Goal: Task Accomplishment & Management: Manage account settings

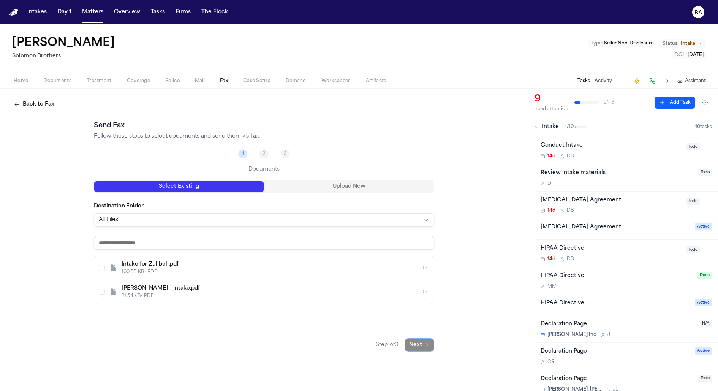
click at [32, 109] on button "Back to Fax" at bounding box center [34, 105] width 50 height 14
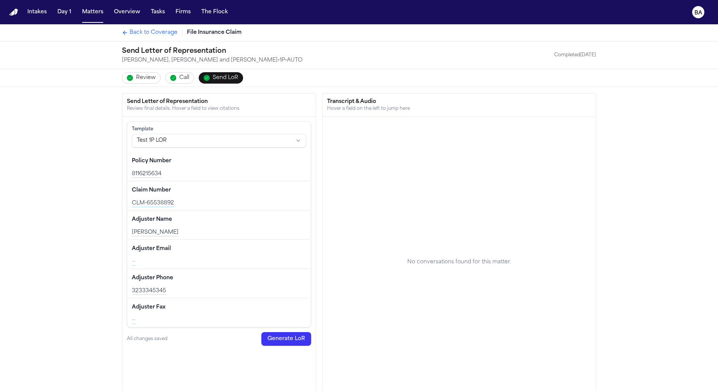
click at [157, 35] on span "Back to Coverage" at bounding box center [154, 33] width 48 height 8
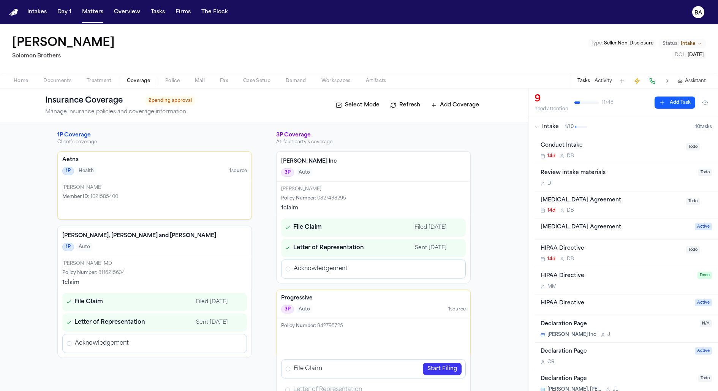
click at [173, 279] on div "1 claim" at bounding box center [154, 283] width 185 height 8
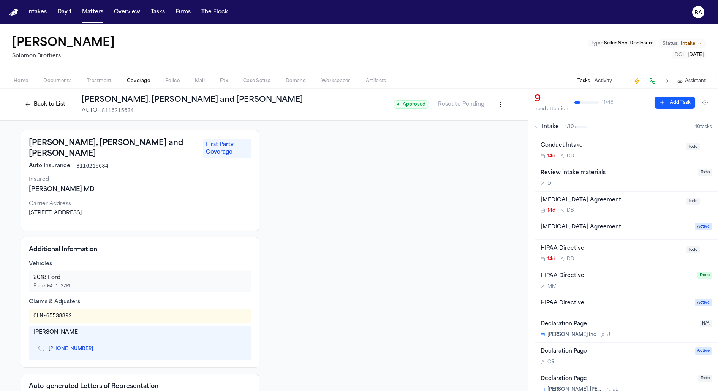
click at [31, 106] on button "Back to List" at bounding box center [45, 104] width 48 height 12
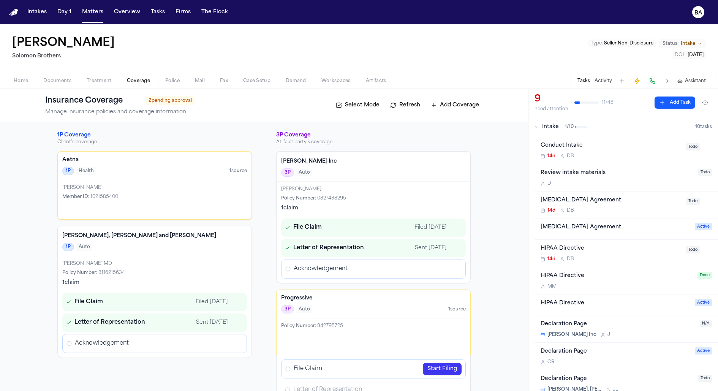
click at [180, 102] on span "2 pending approval" at bounding box center [169, 100] width 49 height 9
click at [539, 125] on div "Intake 1 / 10" at bounding box center [614, 127] width 161 height 8
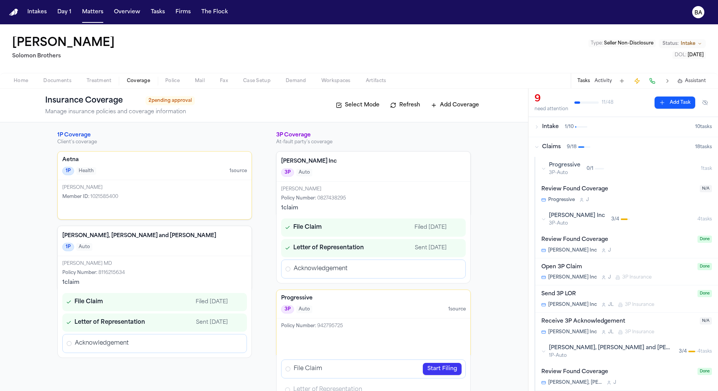
click at [542, 172] on div "Progressive 3P-Auto 0 / 1" at bounding box center [621, 168] width 160 height 14
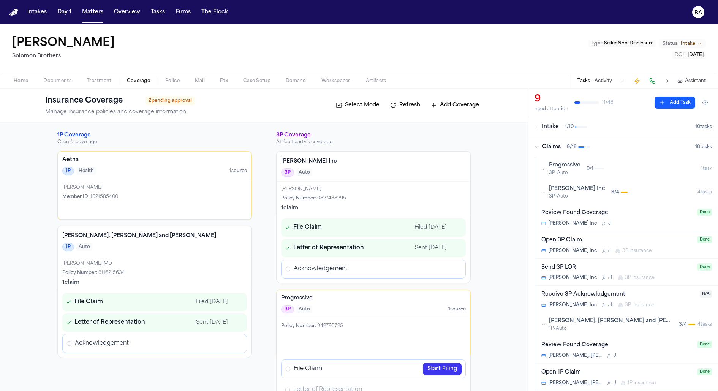
click at [542, 195] on div "Bryan Inc 3P-Auto 3 / 4" at bounding box center [619, 192] width 156 height 14
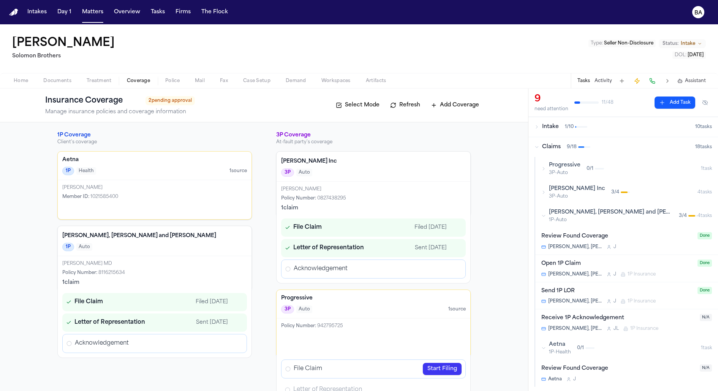
click at [543, 222] on div "Carter, Phillips and Salas 1P-Auto 3 / 4" at bounding box center [619, 216] width 156 height 14
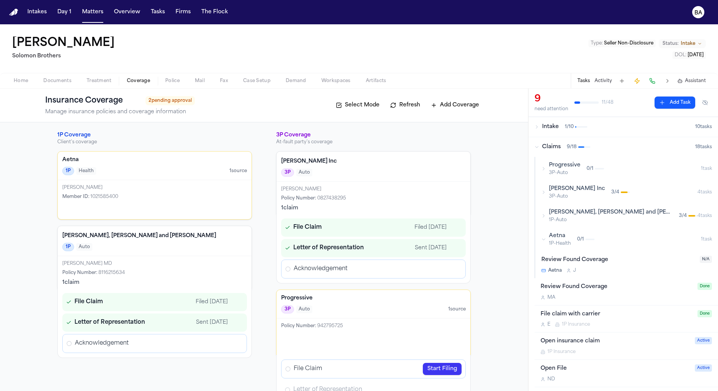
click at [235, 341] on icon "Open Acknowledgement review" at bounding box center [237, 343] width 6 height 6
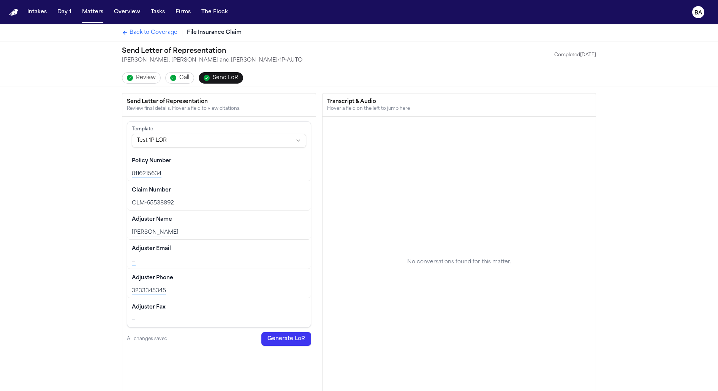
click at [150, 79] on span "Review" at bounding box center [146, 78] width 20 height 8
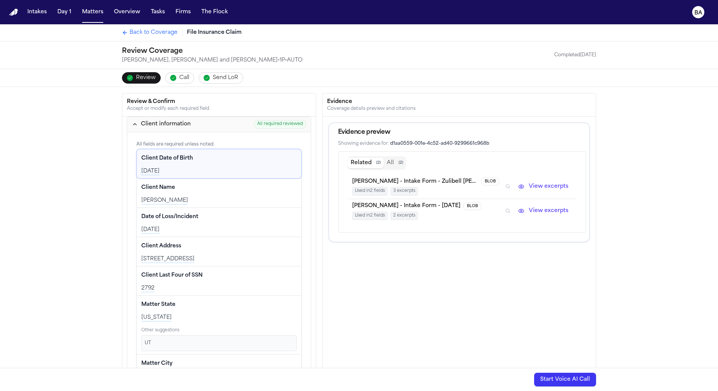
click at [522, 183] on button "View excerpts" at bounding box center [543, 186] width 58 height 9
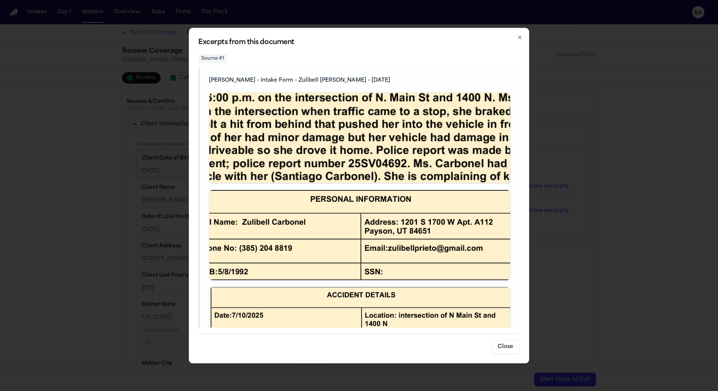
click at [518, 35] on icon "button" at bounding box center [520, 37] width 6 height 6
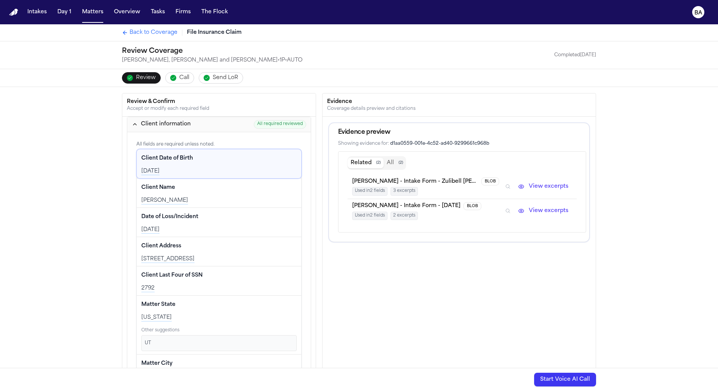
click at [509, 186] on icon "Inspect" at bounding box center [508, 186] width 4 height 4
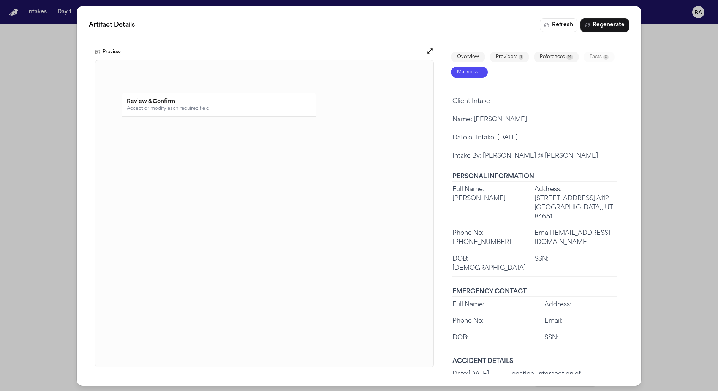
click at [661, 56] on div "Artifact Details Refresh Regenerate Preview Overview Providers 1 References 14 …" at bounding box center [359, 196] width 718 height 392
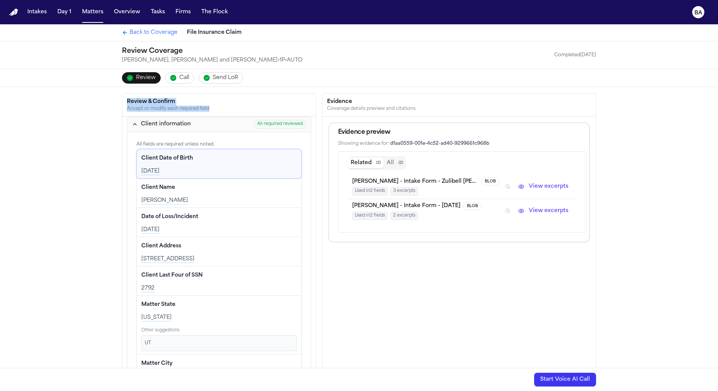
drag, startPoint x: 216, startPoint y: 106, endPoint x: 123, endPoint y: 101, distance: 92.5
click at [123, 101] on div "Review & Confirm Accept or modify each required field" at bounding box center [218, 104] width 193 height 23
copy div "Review & Confirm Accept or modify each required field"
click at [511, 184] on icon "Inspect" at bounding box center [507, 186] width 5 height 5
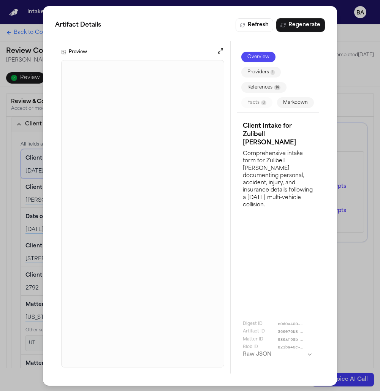
click at [357, 106] on div "Artifact Details Refresh Regenerate Preview Overview Providers 1 References 14 …" at bounding box center [190, 196] width 380 height 392
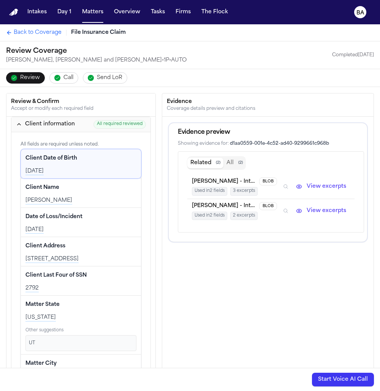
click at [286, 209] on icon "Inspect" at bounding box center [285, 210] width 5 height 5
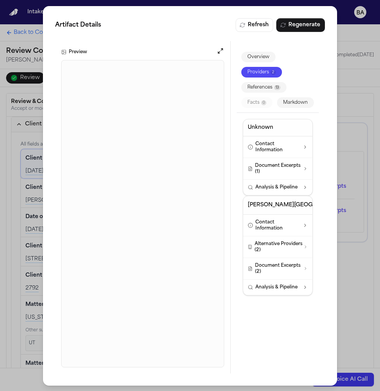
click at [360, 81] on div "Artifact Details Refresh Regenerate Preview Overview Providers 2 References 13 …" at bounding box center [190, 196] width 380 height 392
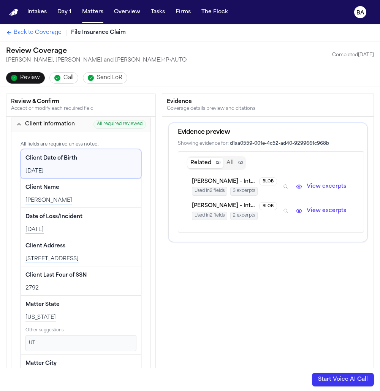
click at [49, 31] on span "Back to Coverage" at bounding box center [38, 33] width 48 height 8
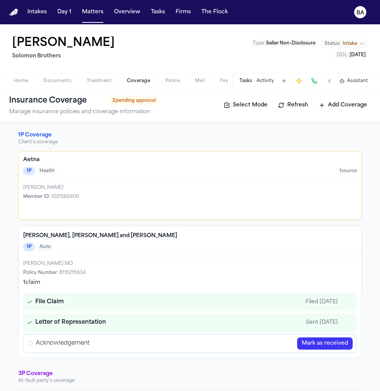
click at [321, 340] on button "Mark as received" at bounding box center [324, 343] width 55 height 12
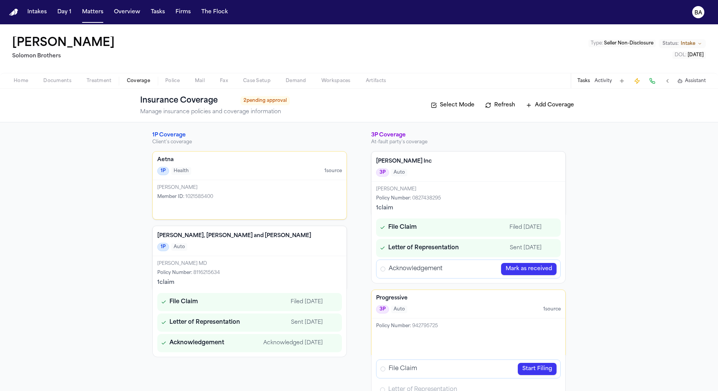
click at [583, 81] on button "Tasks" at bounding box center [583, 81] width 13 height 6
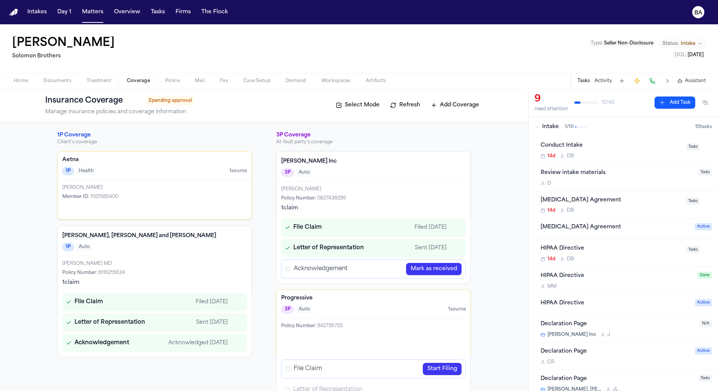
click at [538, 130] on div "Intake 1 / 10" at bounding box center [614, 127] width 161 height 8
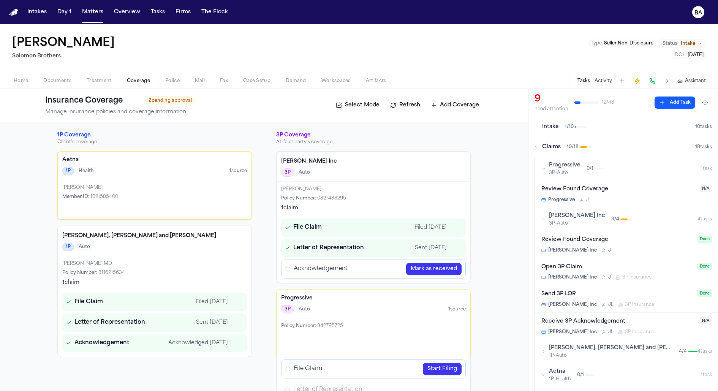
click at [542, 169] on icon "button" at bounding box center [543, 168] width 5 height 5
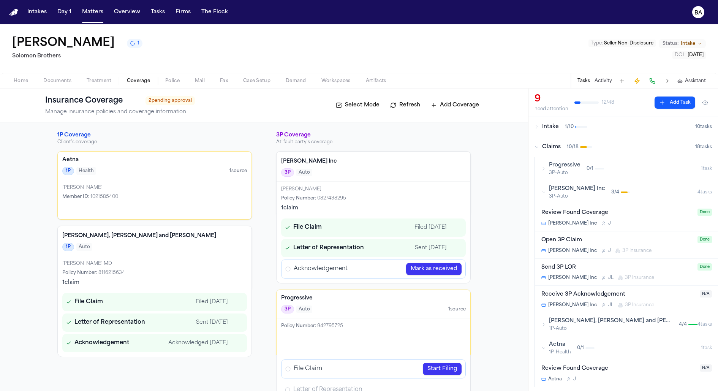
click at [544, 185] on div "Bryan Inc 3P-Auto 3 / 4" at bounding box center [619, 192] width 156 height 14
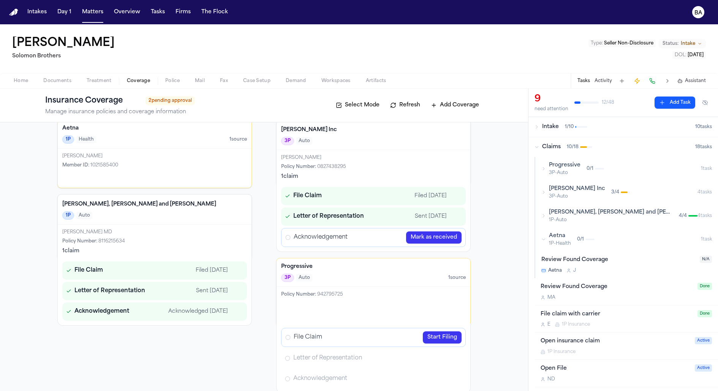
scroll to position [40, 0]
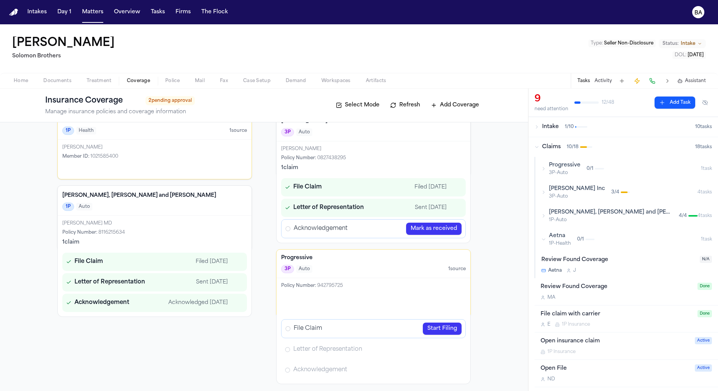
click at [545, 188] on div "Bryan Inc 3P-Auto 3 / 4" at bounding box center [619, 192] width 156 height 14
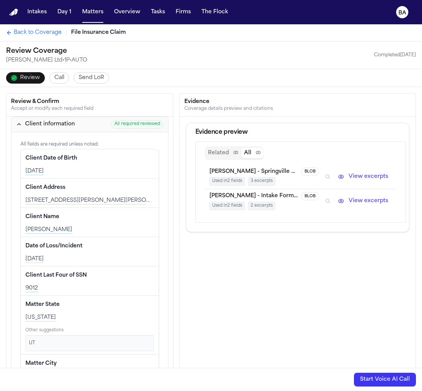
click at [35, 33] on span "Back to Coverage" at bounding box center [38, 33] width 48 height 8
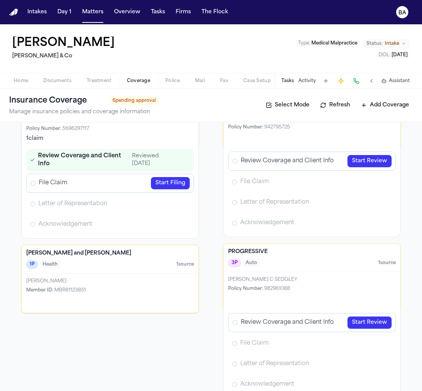
scroll to position [62, 0]
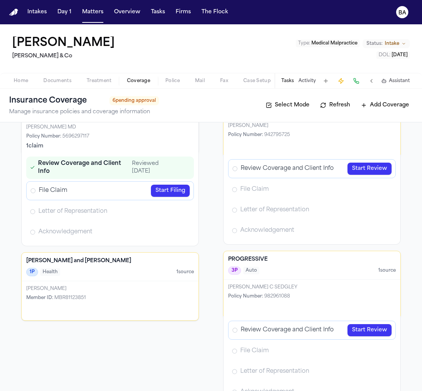
click at [143, 165] on div "Reviewed [DATE]" at bounding box center [154, 167] width 44 height 15
click at [143, 165] on div "Reviewed 08/26/2025" at bounding box center [154, 167] width 44 height 15
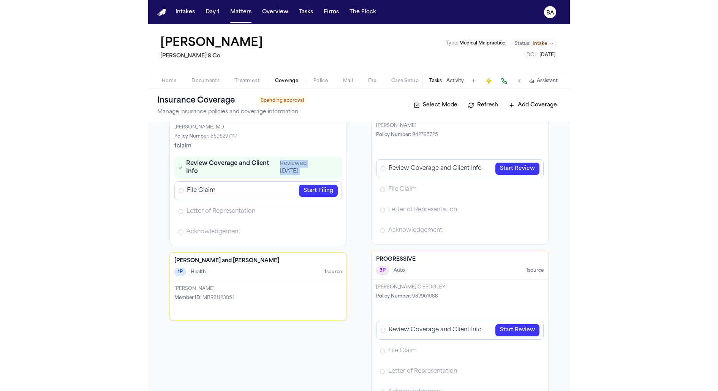
scroll to position [51, 0]
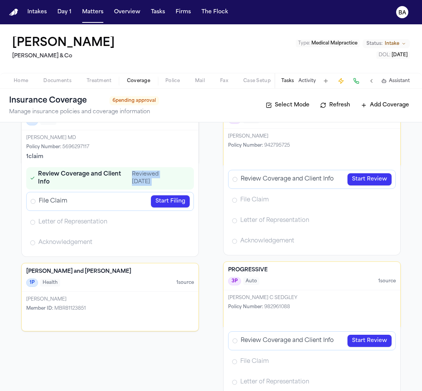
click at [371, 181] on link "Start Review" at bounding box center [369, 179] width 44 height 12
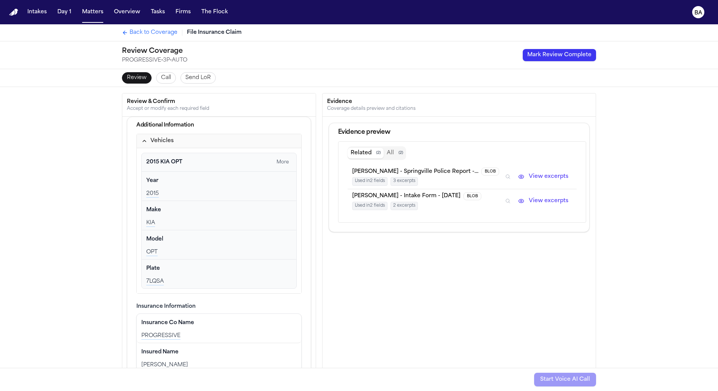
click at [138, 34] on span "Back to Coverage" at bounding box center [154, 33] width 48 height 8
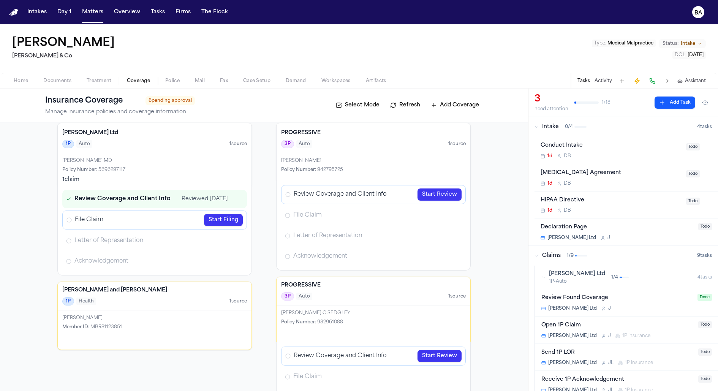
scroll to position [29, 0]
click at [225, 225] on link "Start Filing" at bounding box center [223, 219] width 39 height 12
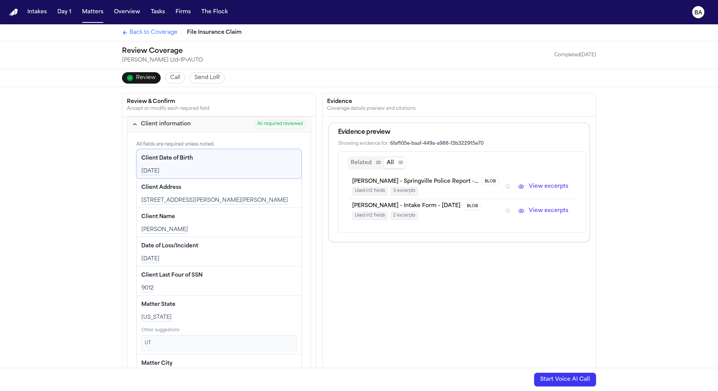
click at [157, 32] on span "Back to Coverage" at bounding box center [154, 33] width 48 height 8
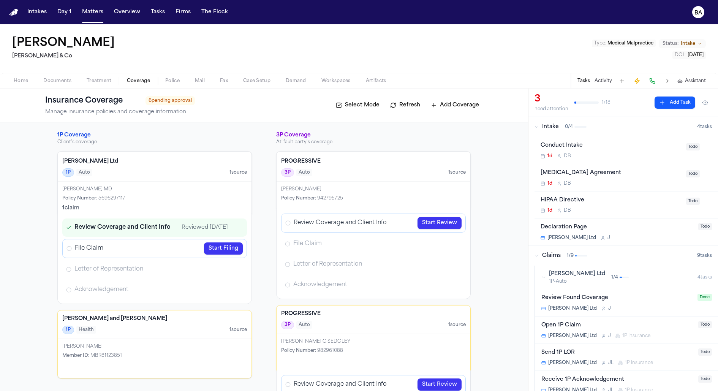
scroll to position [3, 0]
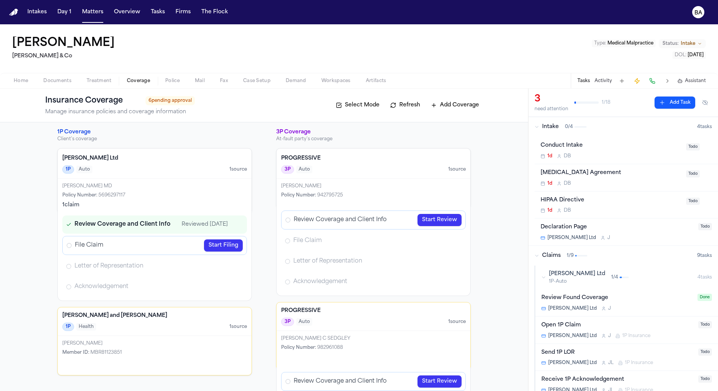
click at [231, 249] on link "Start Filing" at bounding box center [223, 245] width 39 height 12
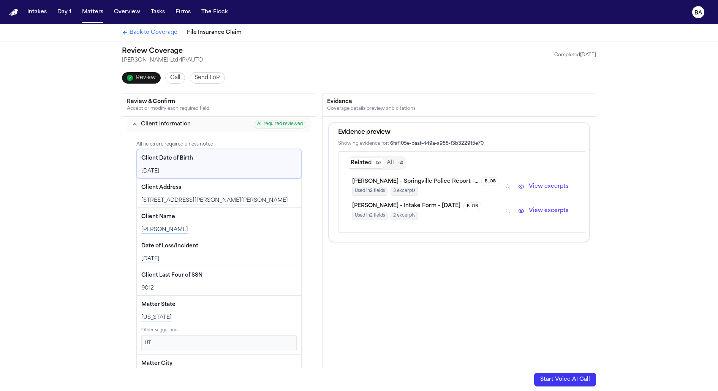
click at [174, 76] on span "Call" at bounding box center [175, 78] width 10 height 8
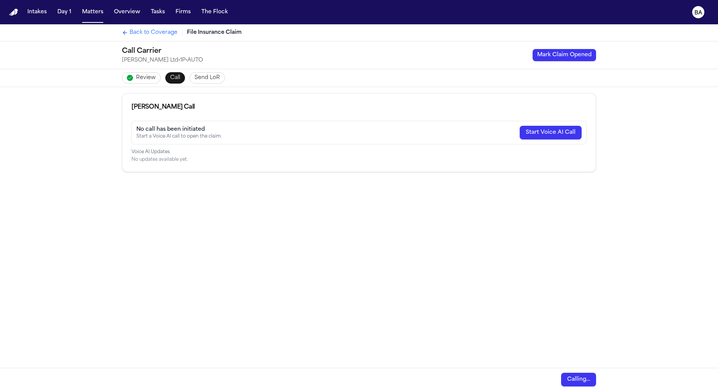
click at [152, 80] on span "Review" at bounding box center [146, 78] width 20 height 8
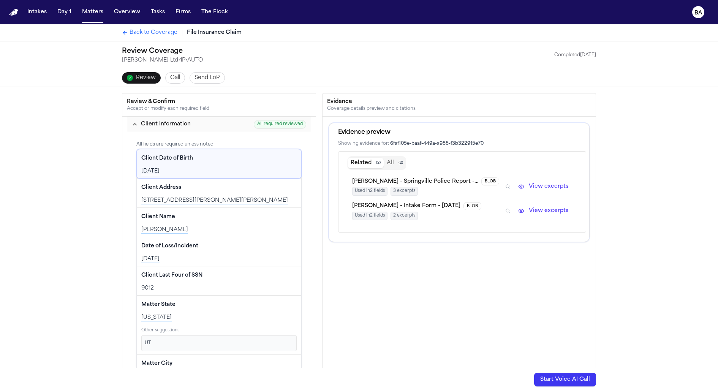
click at [421, 185] on icon "Inspect" at bounding box center [508, 186] width 4 height 4
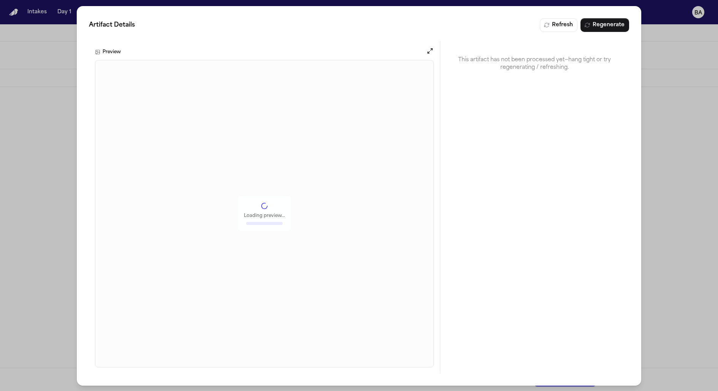
click at [421, 159] on div "Artifact Details Refresh Regenerate Preview Loading preview... This artifact ha…" at bounding box center [359, 196] width 718 height 392
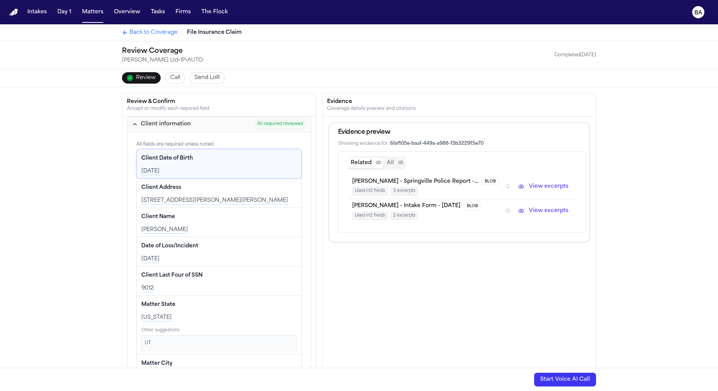
click at [421, 179] on span "K. Stevens - Springville Police Report - 7.10.25" at bounding box center [415, 182] width 126 height 8
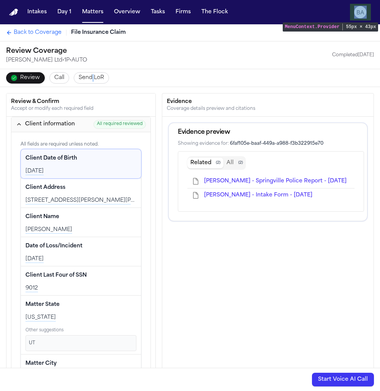
click at [238, 179] on span "K. Stevens - Springville Police Report - 7.10.25" at bounding box center [275, 181] width 142 height 6
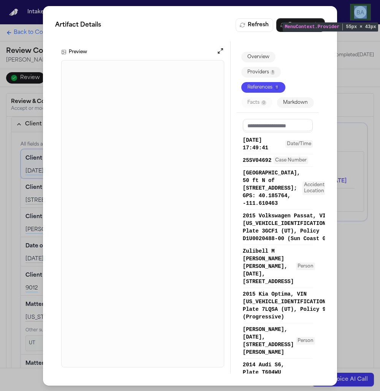
click at [369, 108] on div "Artifact Details Refresh Regenerate Preview Overview Providers 1 References 11 …" at bounding box center [190, 196] width 380 height 392
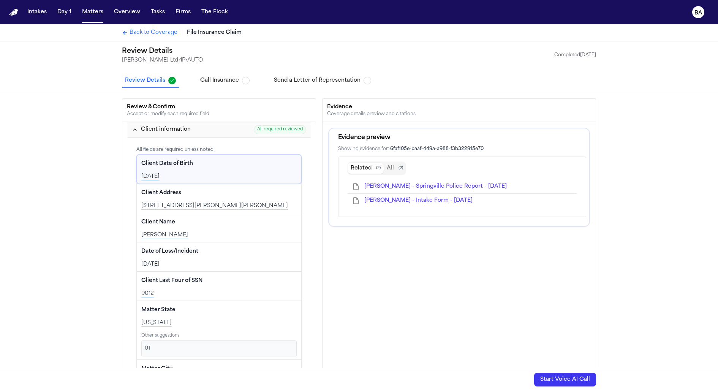
click at [72, 99] on div "Review & Confirm Accept or modify each required field Client information All re…" at bounding box center [359, 261] width 718 height 338
click at [209, 82] on span "Call Insurance" at bounding box center [219, 81] width 39 height 8
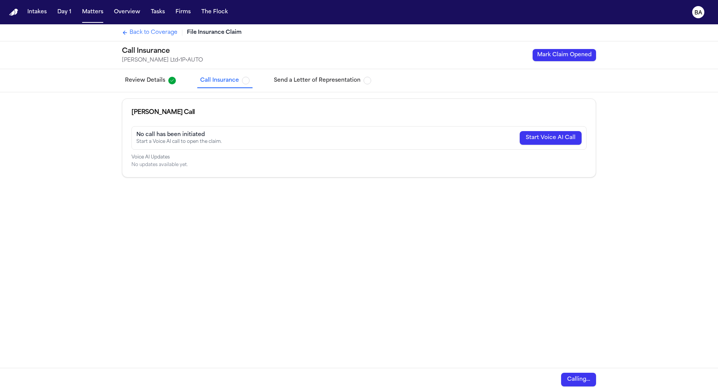
click at [299, 81] on span "Send a Letter of Representation" at bounding box center [317, 81] width 87 height 8
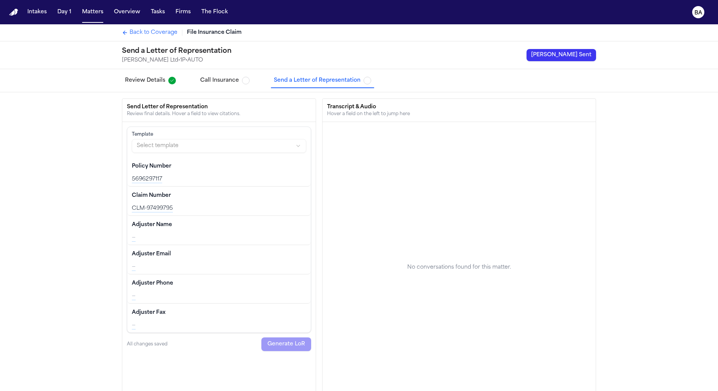
click at [155, 85] on button "Review Details" at bounding box center [150, 81] width 57 height 14
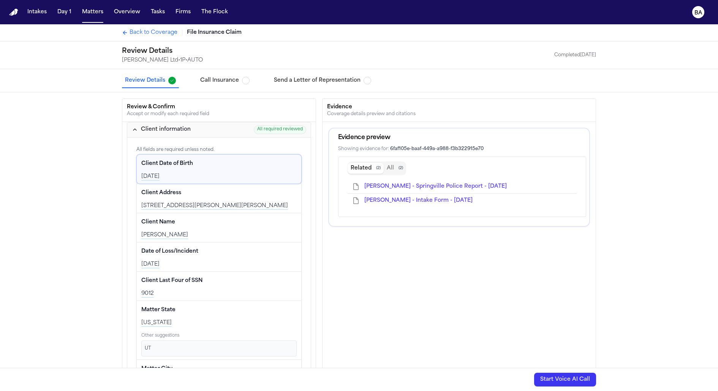
click at [205, 80] on span "Call Insurance" at bounding box center [219, 81] width 39 height 8
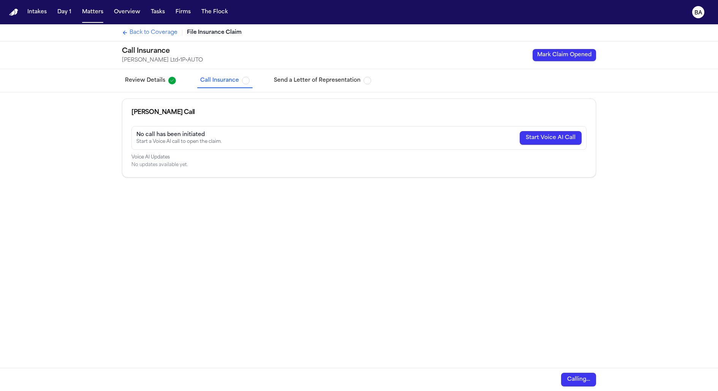
click at [288, 79] on span "Send a Letter of Representation" at bounding box center [317, 81] width 87 height 8
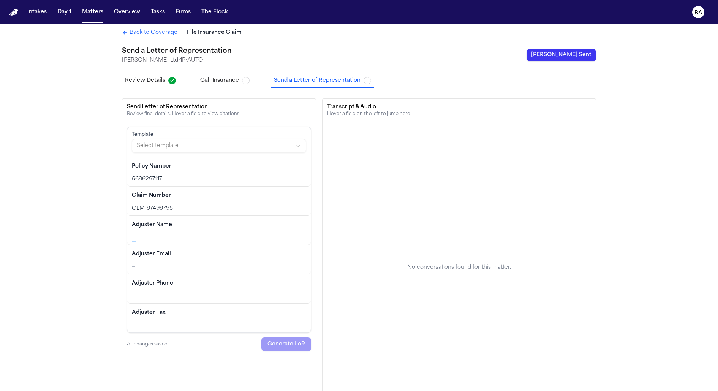
click at [177, 85] on div "Review Details Call Insurance Send a Letter of Representation" at bounding box center [359, 80] width 486 height 23
click at [132, 61] on div "Carter Ltd • 1P • AUTO" at bounding box center [176, 61] width 109 height 8
click at [150, 84] on span "Review Details" at bounding box center [145, 81] width 40 height 8
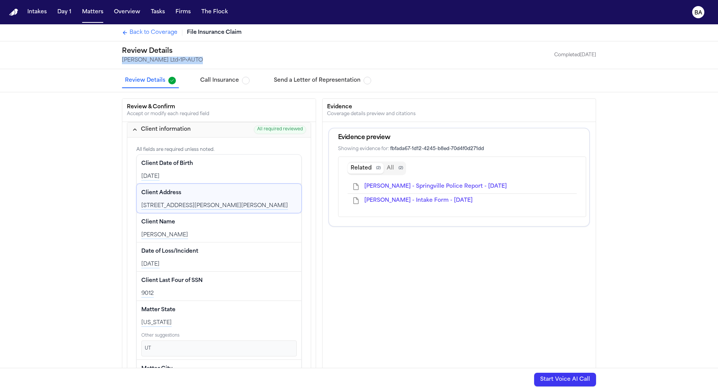
click at [153, 31] on span "Back to Coverage" at bounding box center [154, 33] width 48 height 8
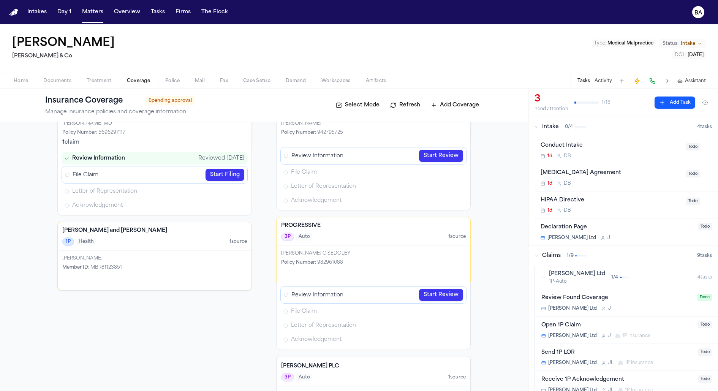
scroll to position [51, 0]
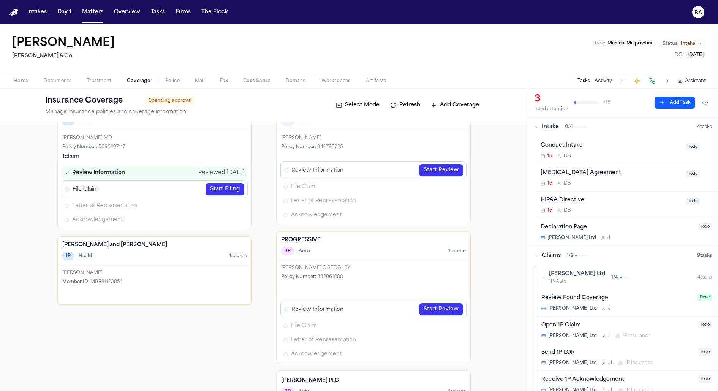
click at [421, 311] on link "Start Review" at bounding box center [441, 309] width 44 height 12
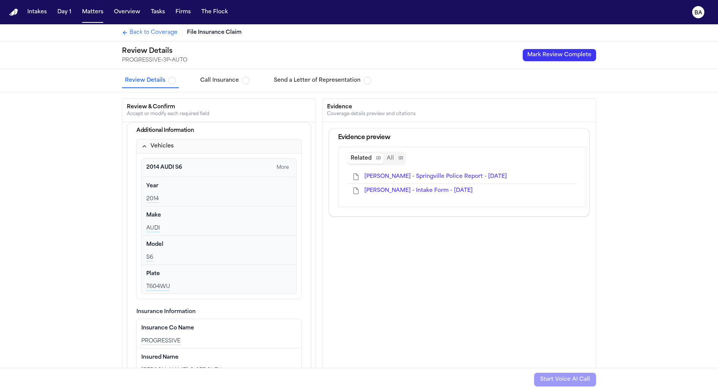
click at [421, 56] on button "Mark Review Complete" at bounding box center [559, 55] width 73 height 12
click at [200, 79] on span "Call Insurance" at bounding box center [219, 81] width 39 height 8
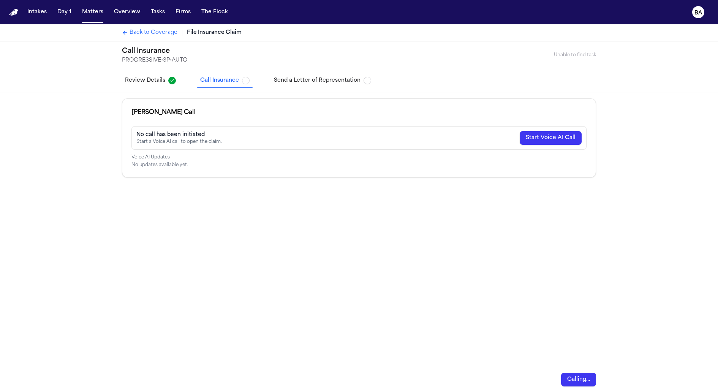
click at [421, 52] on div "Unable to find task" at bounding box center [575, 55] width 42 height 6
click at [159, 84] on span "Review Details" at bounding box center [145, 81] width 40 height 8
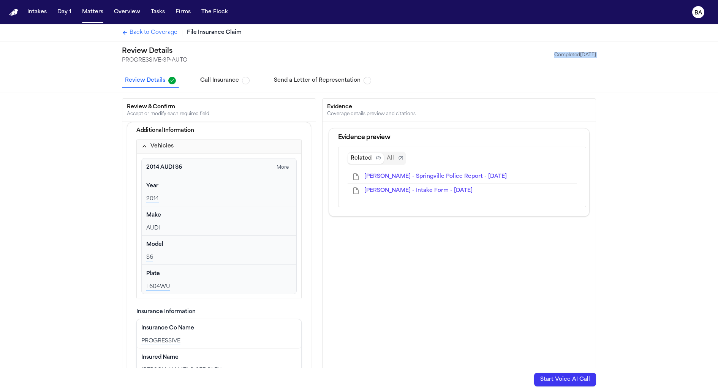
click at [221, 84] on span "Call Insurance" at bounding box center [219, 81] width 39 height 8
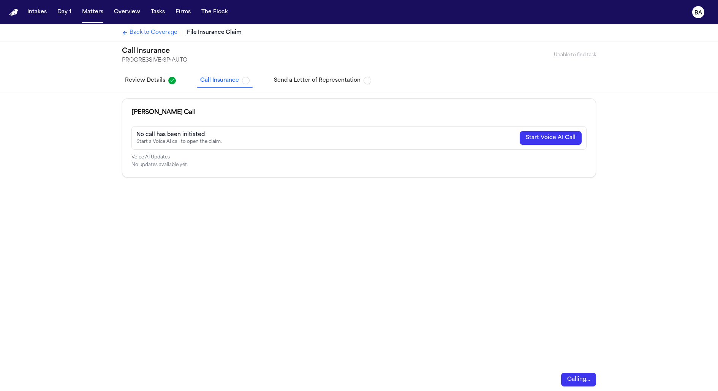
click at [220, 84] on span "Call Insurance" at bounding box center [219, 81] width 39 height 8
click at [161, 30] on span "Back to Coverage" at bounding box center [154, 33] width 48 height 8
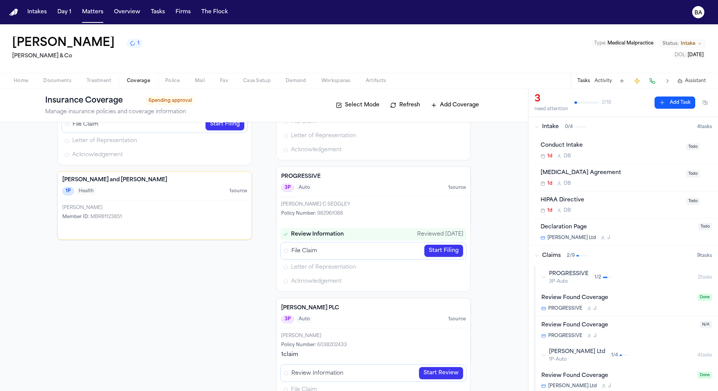
scroll to position [117, 0]
click at [546, 277] on div "PROGRESSIVE 3P-Auto 1 / 2" at bounding box center [619, 277] width 157 height 14
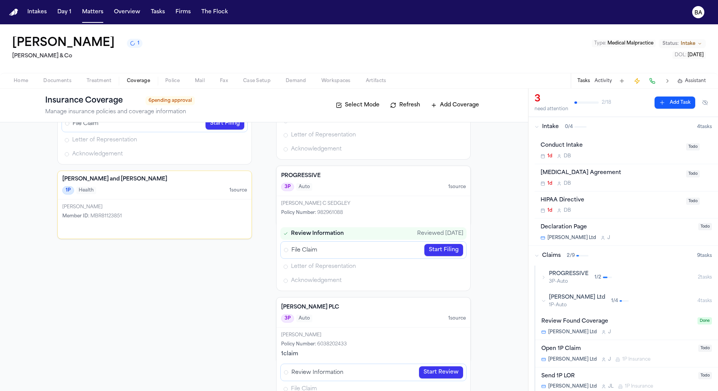
click at [546, 277] on div "PROGRESSIVE 3P-Auto 1 / 2" at bounding box center [619, 277] width 157 height 14
click at [618, 323] on div "Review Found Coverage" at bounding box center [618, 325] width 154 height 9
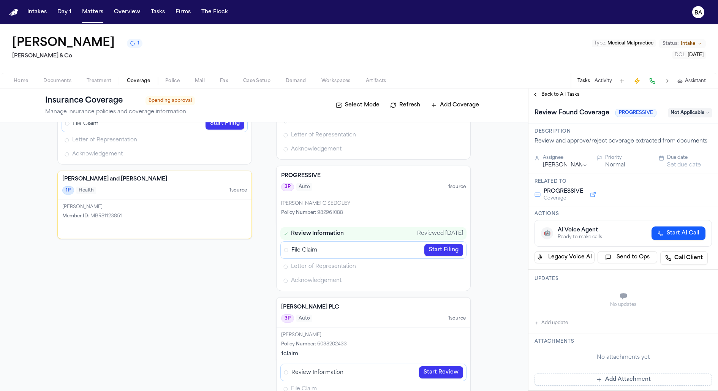
click at [679, 112] on span "Not Applicable" at bounding box center [690, 112] width 44 height 9
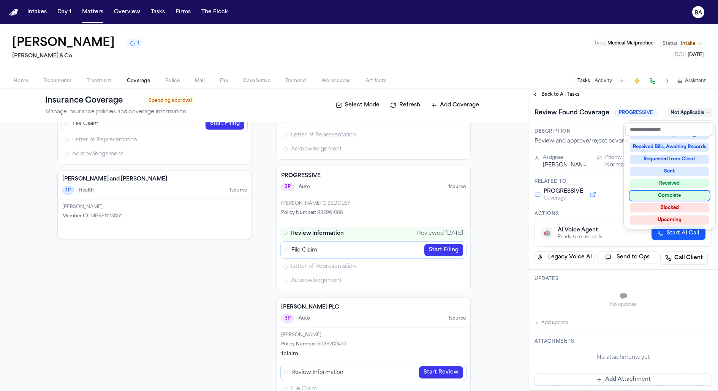
click at [650, 194] on div "Complete" at bounding box center [669, 195] width 79 height 9
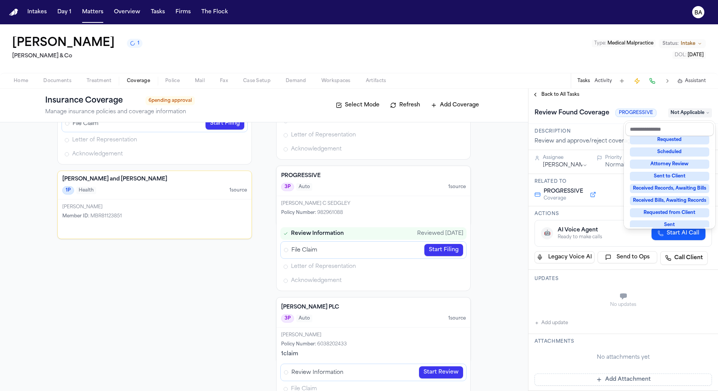
scroll to position [54, 0]
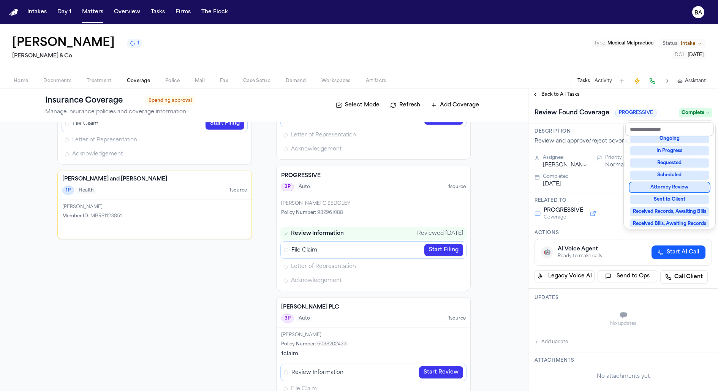
click at [582, 128] on div "**********" at bounding box center [623, 246] width 190 height 290
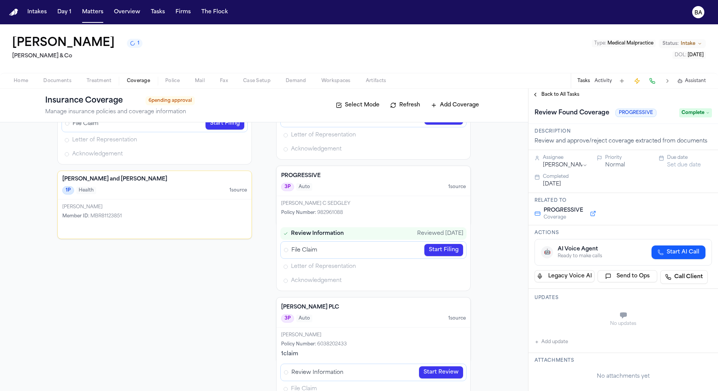
click at [447, 251] on link "Start Filing" at bounding box center [443, 250] width 39 height 12
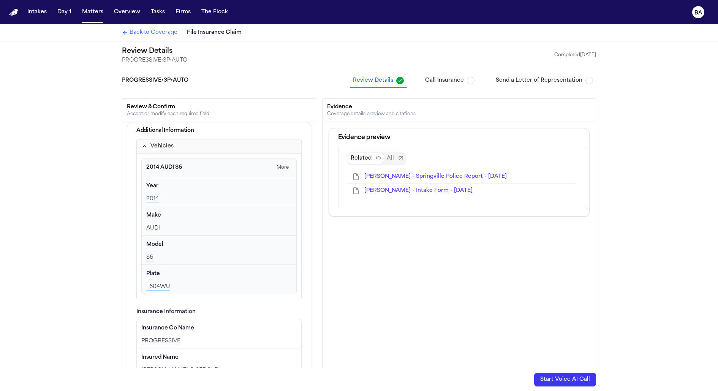
click at [428, 80] on button "Call Insurance" at bounding box center [449, 81] width 55 height 14
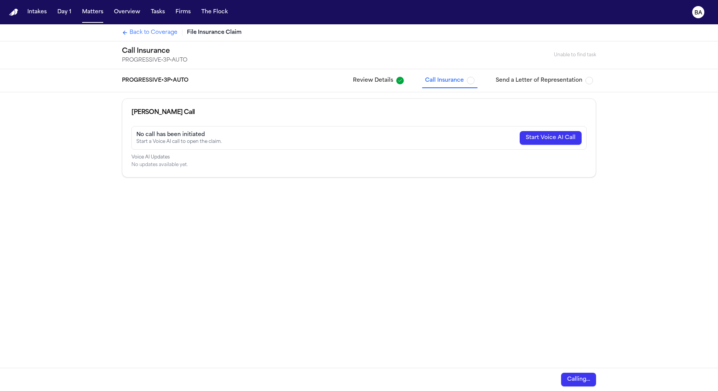
click at [147, 32] on span "Back to Coverage" at bounding box center [154, 33] width 48 height 8
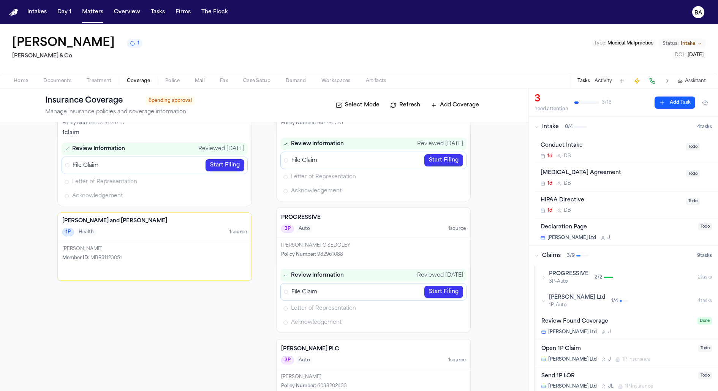
scroll to position [117, 0]
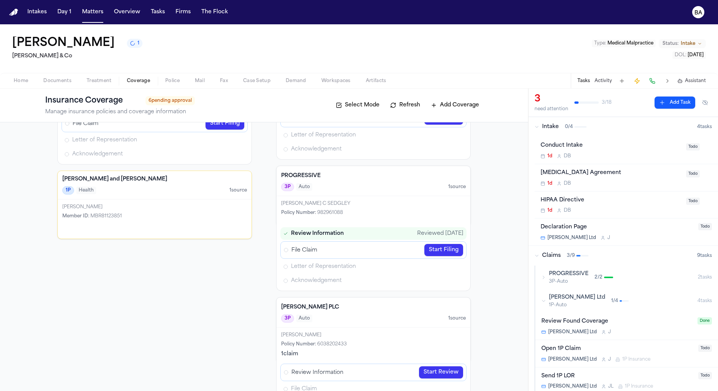
click at [585, 282] on span "3P-Auto" at bounding box center [569, 281] width 40 height 6
click at [611, 303] on span "1 / 4" at bounding box center [614, 301] width 7 height 6
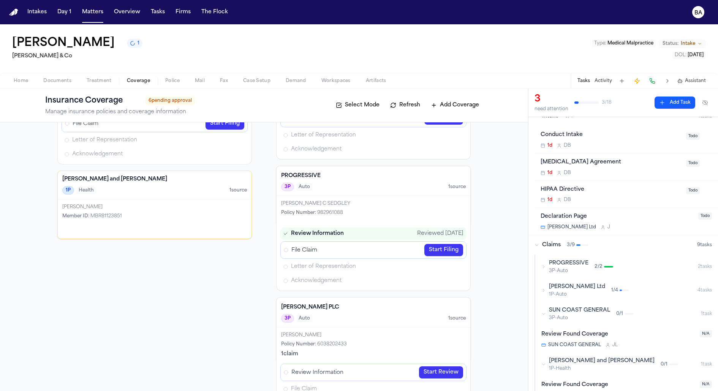
scroll to position [20, 0]
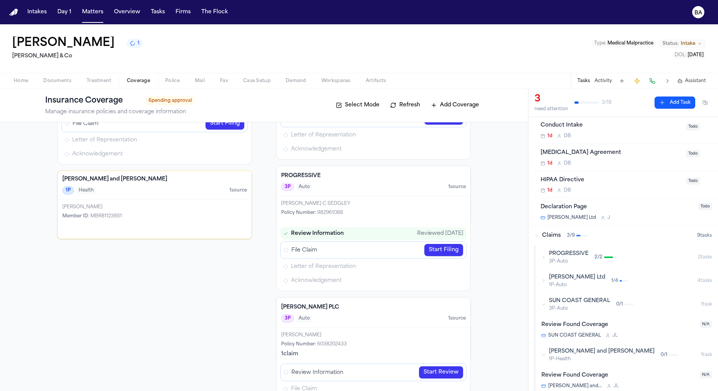
click at [581, 310] on button "SUN COAST GENERAL 3P-Auto 0 / 1 1 task" at bounding box center [626, 304] width 183 height 24
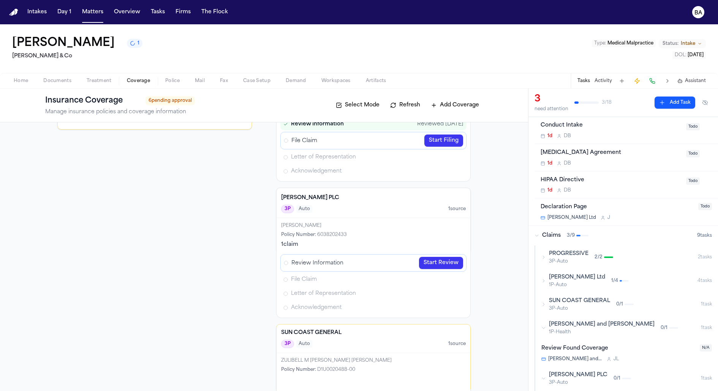
scroll to position [299, 0]
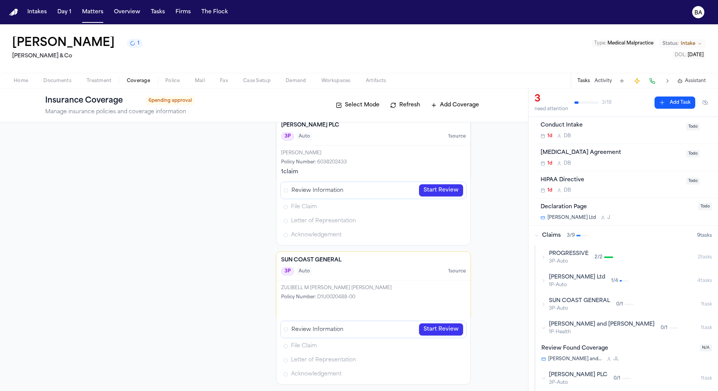
click at [456, 326] on link "Start Review" at bounding box center [441, 329] width 44 height 12
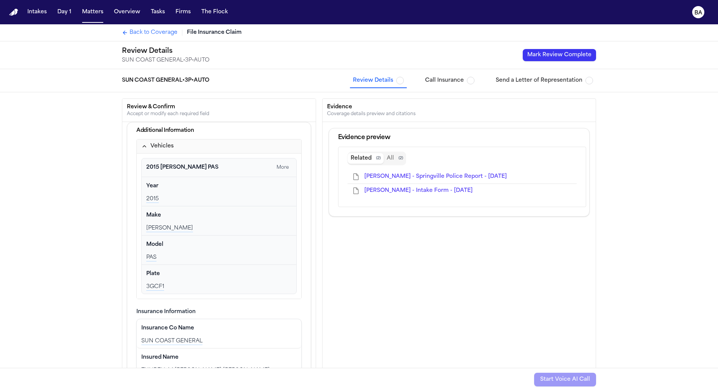
click at [569, 57] on button "Mark Review Complete" at bounding box center [559, 55] width 73 height 12
click at [461, 86] on button "Call Insurance" at bounding box center [449, 81] width 55 height 14
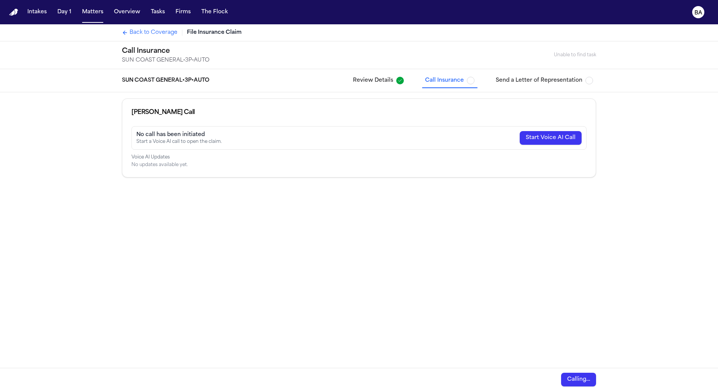
click at [154, 31] on span "Back to Coverage" at bounding box center [154, 33] width 48 height 8
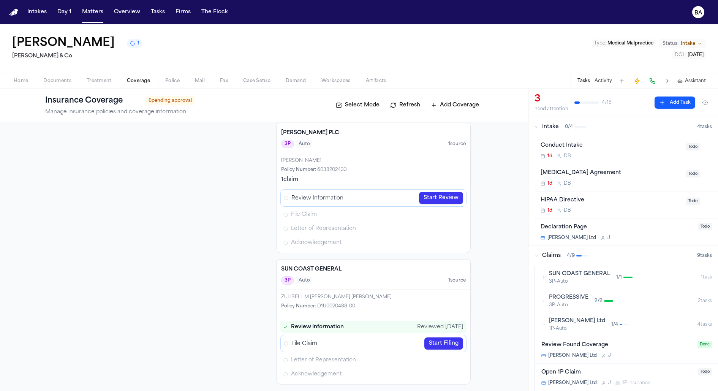
scroll to position [17, 0]
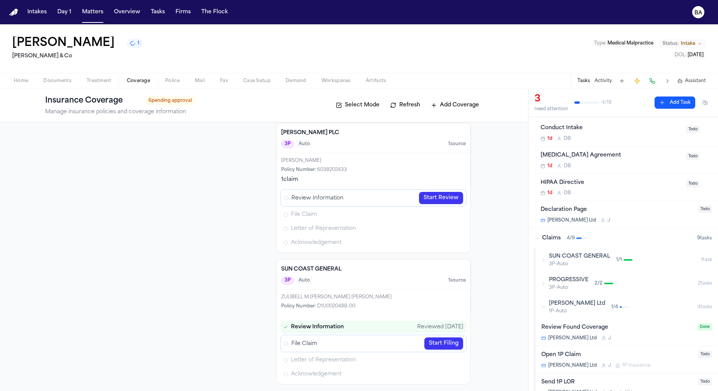
click at [659, 266] on button "SUN COAST GENERAL 3P-Auto 1 / 1 1 task" at bounding box center [626, 260] width 183 height 24
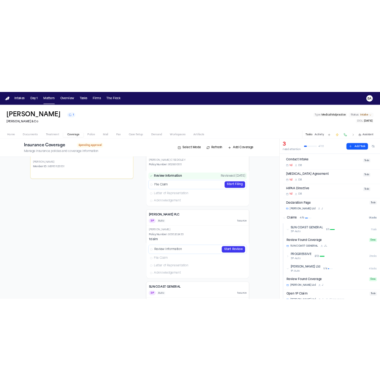
scroll to position [0, 0]
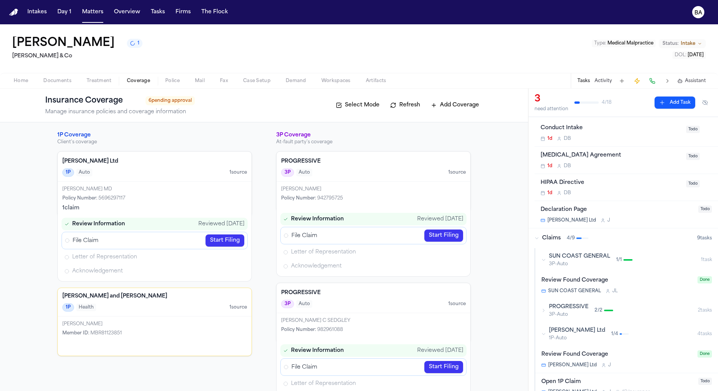
click at [138, 46] on span "1" at bounding box center [139, 43] width 2 height 6
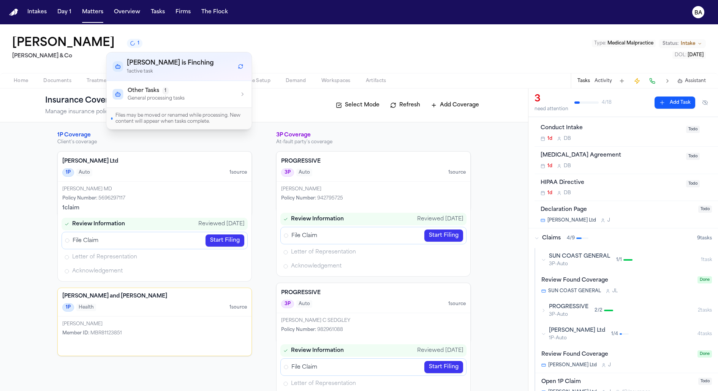
click at [167, 99] on p "General processing tasks" at bounding box center [156, 98] width 57 height 6
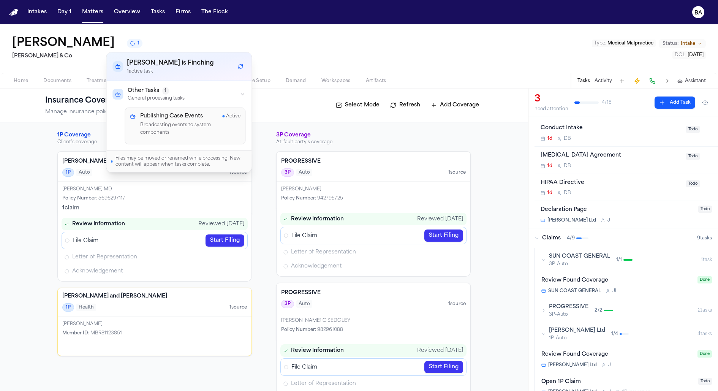
click at [157, 34] on div "Karen Stevens 1 Baker & Co Type : Medical Malpractice Status: Intake DOL : 1976…" at bounding box center [359, 48] width 718 height 49
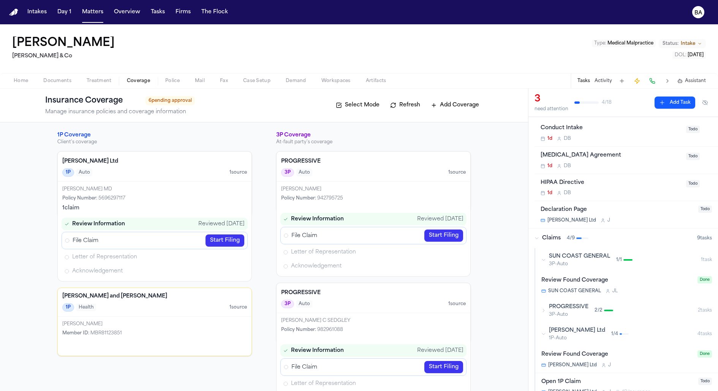
click at [232, 238] on link "Start Filing" at bounding box center [225, 240] width 39 height 12
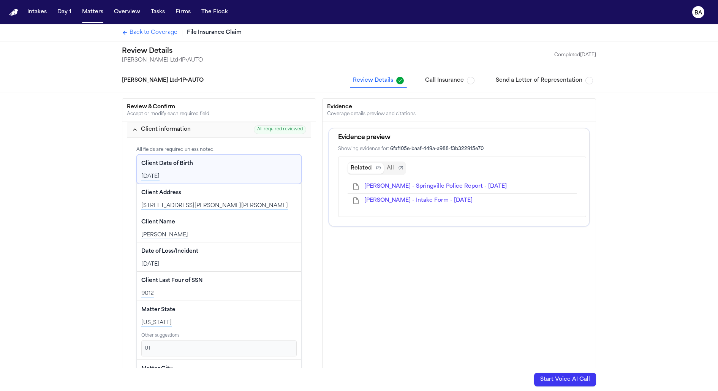
click at [561, 54] on div "Completed 08/26/2025" at bounding box center [575, 55] width 42 height 6
click at [569, 54] on div "Completed 08/26/2025" at bounding box center [575, 55] width 42 height 6
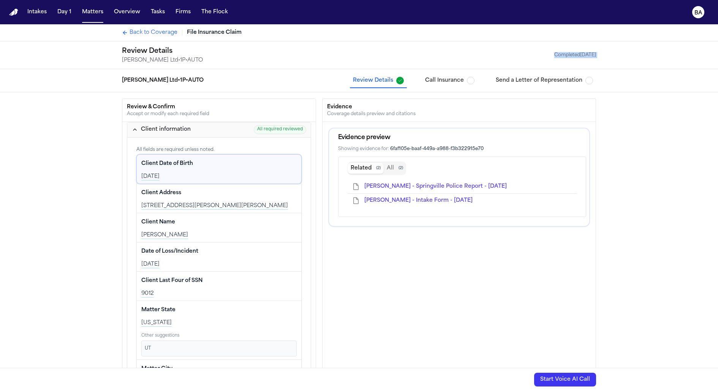
click at [569, 54] on div "Completed 08/26/2025" at bounding box center [575, 55] width 42 height 6
click at [130, 34] on span "Back to Coverage" at bounding box center [154, 33] width 48 height 8
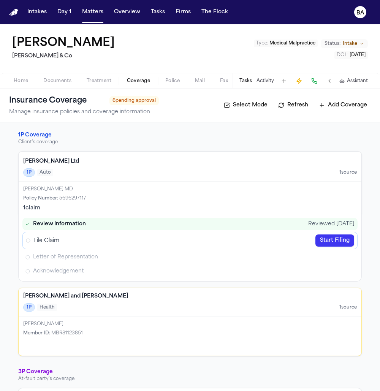
click at [27, 82] on span "Home" at bounding box center [21, 81] width 14 height 6
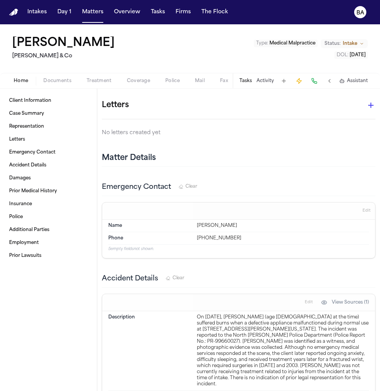
scroll to position [268, 0]
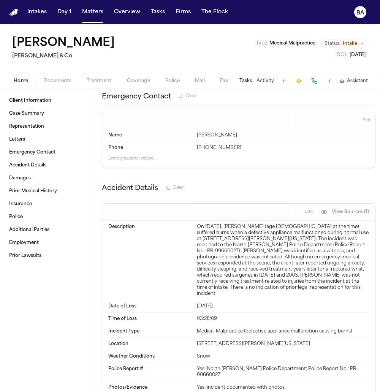
click at [297, 158] on div "Name Michael Davidson Phone +1-470-581-1977 5 empty fields not shown." at bounding box center [238, 148] width 273 height 38
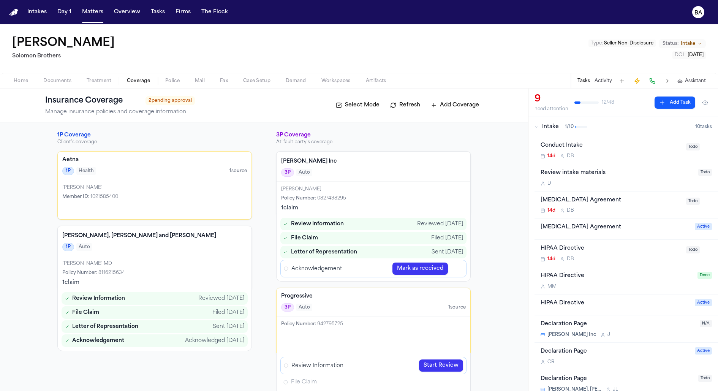
click at [443, 362] on link "Start Review" at bounding box center [441, 365] width 44 height 12
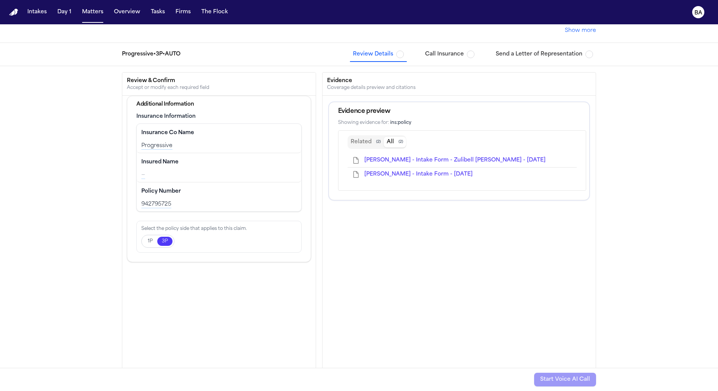
scroll to position [60, 0]
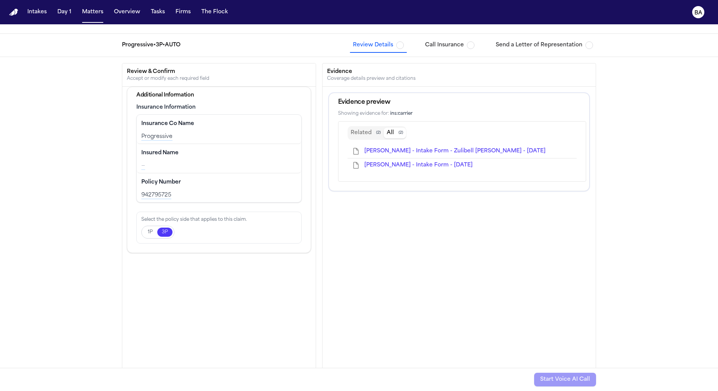
click at [440, 149] on span "[PERSON_NAME] - Intake Form - Zulibell [PERSON_NAME] - [DATE]" at bounding box center [454, 151] width 181 height 6
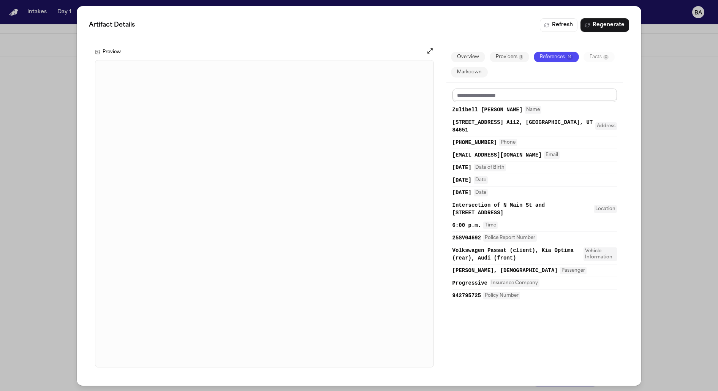
click at [582, 101] on input at bounding box center [534, 96] width 165 height 14
click at [501, 56] on button "Providers 1" at bounding box center [509, 57] width 40 height 11
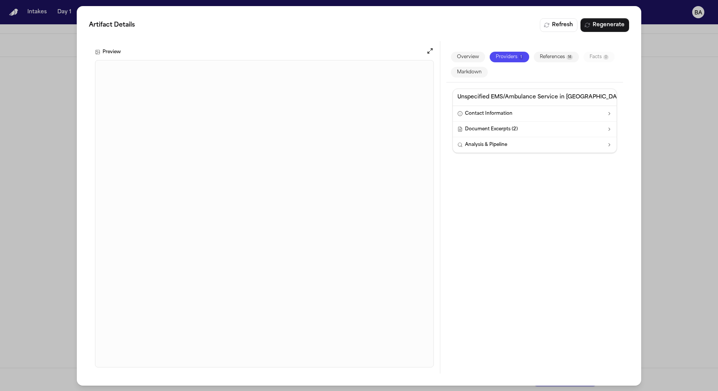
click at [545, 58] on button "References 14" at bounding box center [555, 57] width 45 height 11
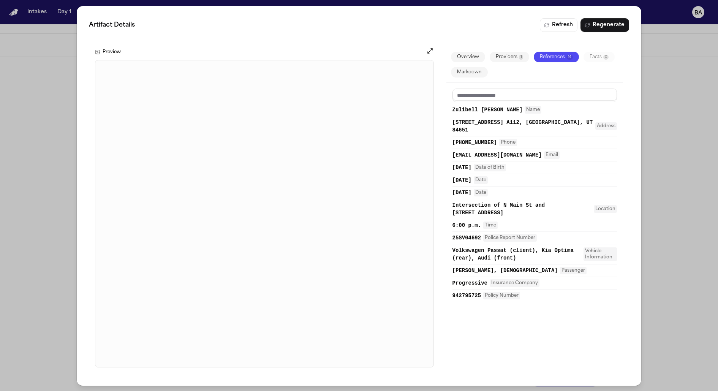
click at [660, 89] on div "Artifact Details Refresh Regenerate Preview Overview Providers 1 References 14 …" at bounding box center [359, 196] width 718 height 392
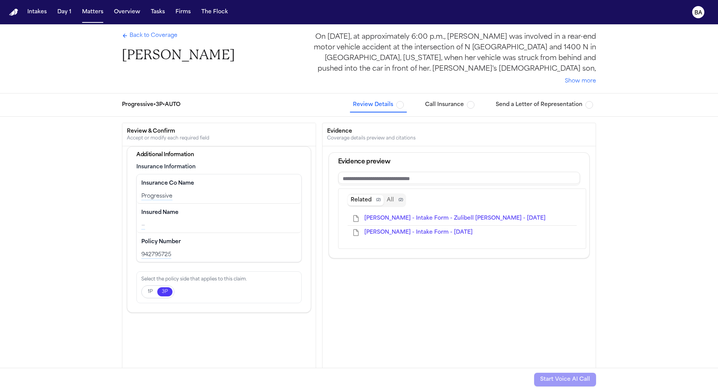
click at [153, 108] on div "Progressive • 3P • AUTO" at bounding box center [151, 105] width 58 height 8
click at [344, 47] on div "On [DATE], at approximately 6:00 p.m., [PERSON_NAME] was involved in a rear-end…" at bounding box center [450, 53] width 292 height 43
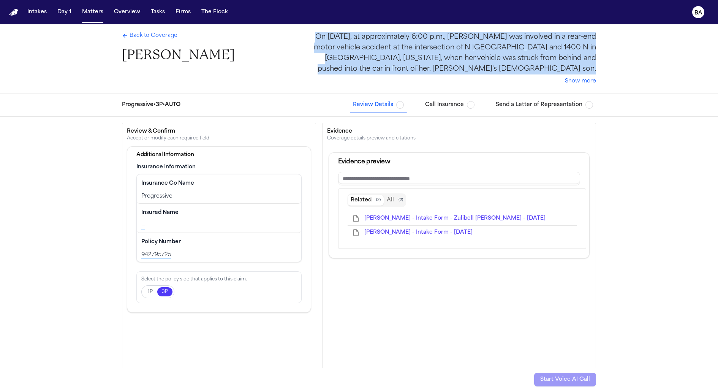
click at [344, 47] on div "On [DATE], at approximately 6:00 p.m., [PERSON_NAME] was involved in a rear-end…" at bounding box center [450, 53] width 292 height 43
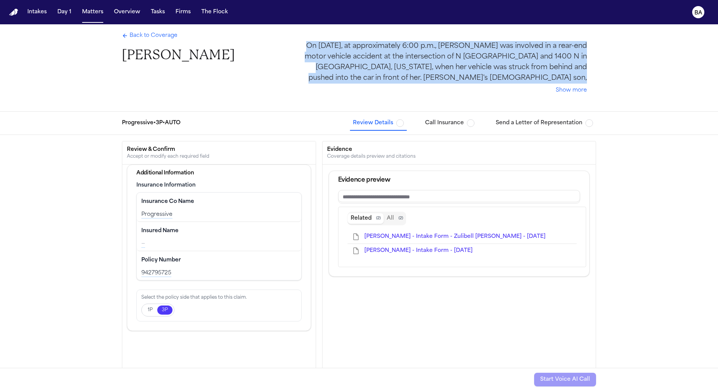
click at [368, 62] on div "On [DATE], at approximately 6:00 p.m., [PERSON_NAME] was involved in a rear-end…" at bounding box center [441, 62] width 292 height 43
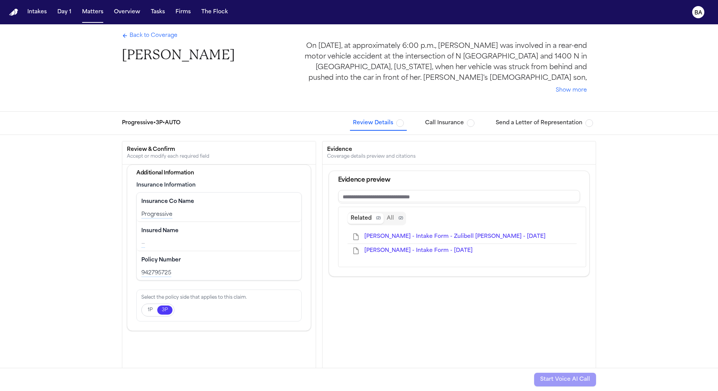
click at [569, 88] on button "Show more" at bounding box center [571, 91] width 31 height 8
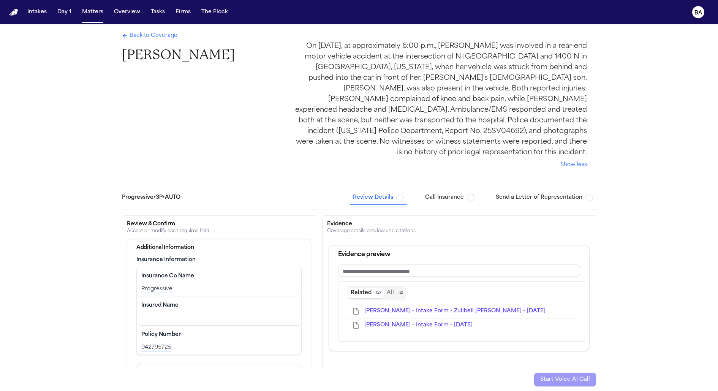
click at [568, 161] on button "Show less" at bounding box center [573, 165] width 27 height 8
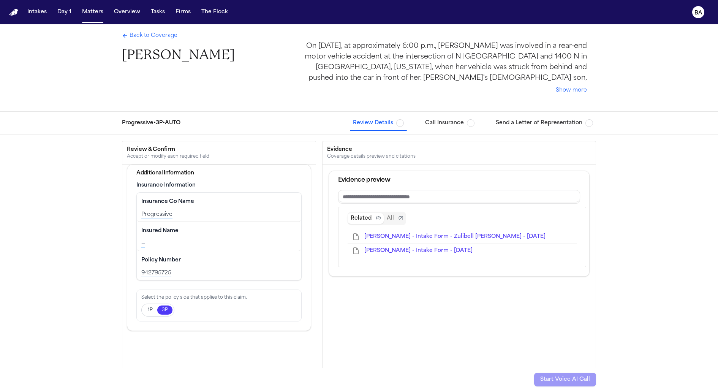
click at [543, 66] on div "On [DATE], at approximately 6:00 p.m., [PERSON_NAME] was involved in a rear-end…" at bounding box center [441, 62] width 292 height 43
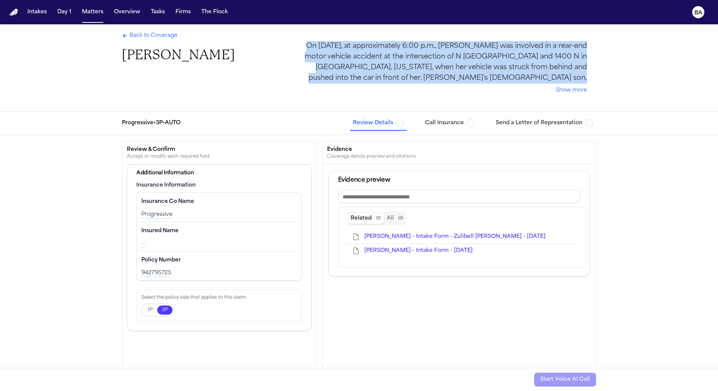
click at [543, 66] on div "On [DATE], at approximately 6:00 p.m., [PERSON_NAME] was involved in a rear-end…" at bounding box center [441, 62] width 292 height 43
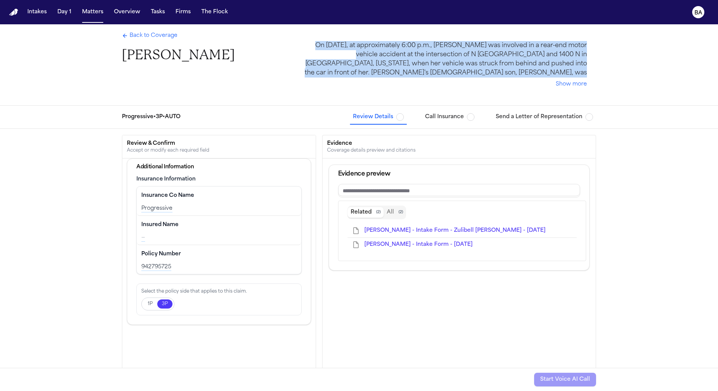
click at [525, 82] on div "On [DATE], at approximately 6:00 p.m., [PERSON_NAME] was involved in a rear-end…" at bounding box center [441, 64] width 292 height 47
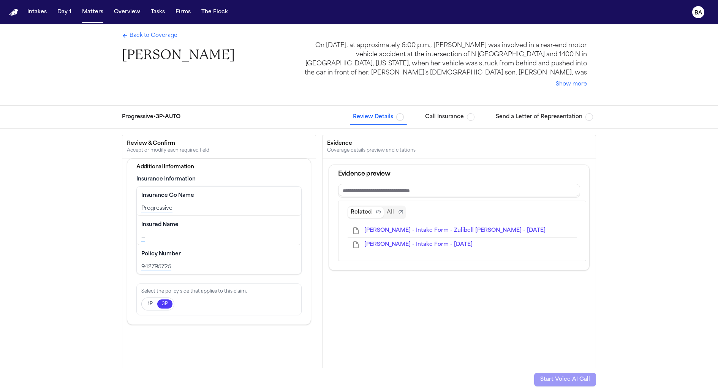
click at [168, 117] on div "Progressive • 3P • AUTO" at bounding box center [151, 117] width 58 height 8
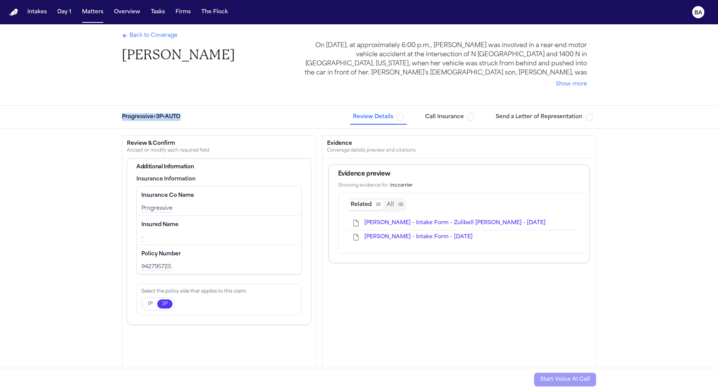
click at [436, 122] on button "Call Insurance" at bounding box center [449, 117] width 55 height 14
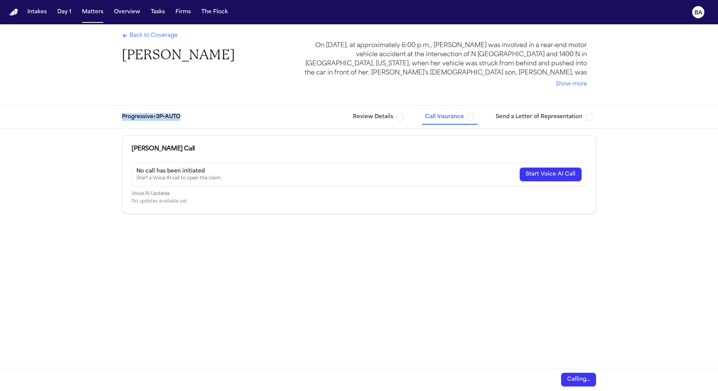
click at [515, 119] on span "Send a Letter of Representation" at bounding box center [539, 117] width 87 height 8
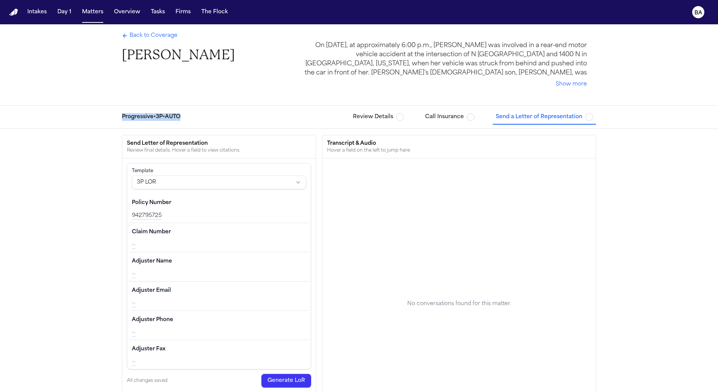
click at [372, 119] on span "Review Details" at bounding box center [373, 117] width 40 height 8
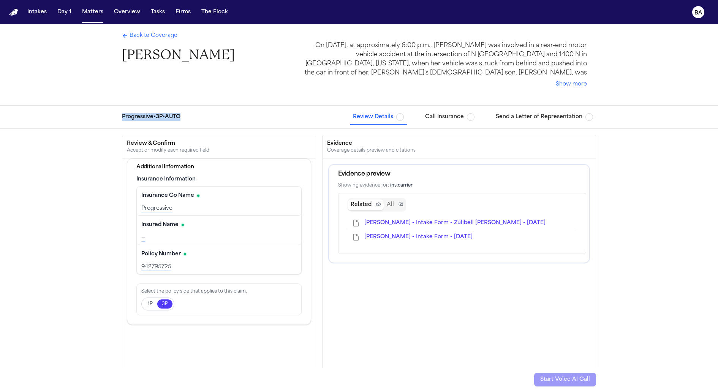
click at [445, 111] on button "Call Insurance" at bounding box center [449, 117] width 55 height 14
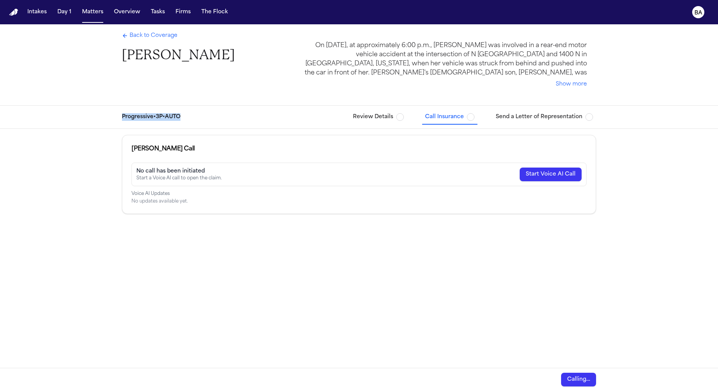
click at [386, 118] on span "Review Details" at bounding box center [373, 117] width 40 height 8
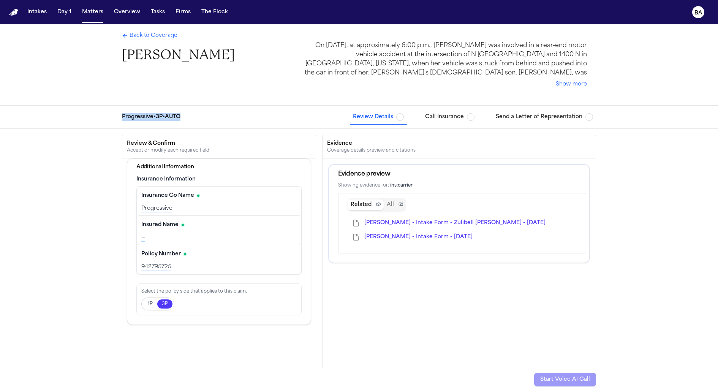
click at [426, 120] on button "Call Insurance" at bounding box center [449, 117] width 55 height 14
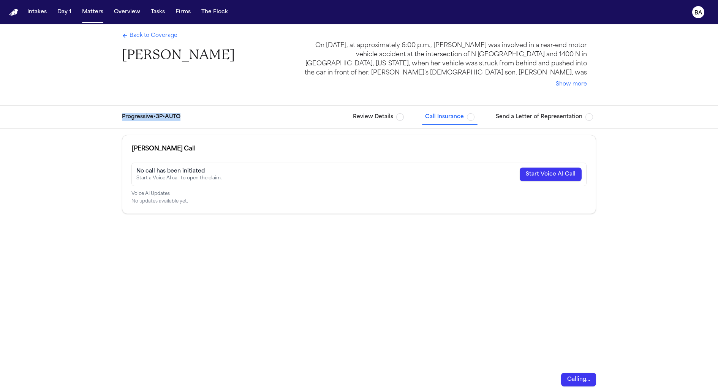
click at [385, 117] on span "Review Details" at bounding box center [373, 117] width 40 height 8
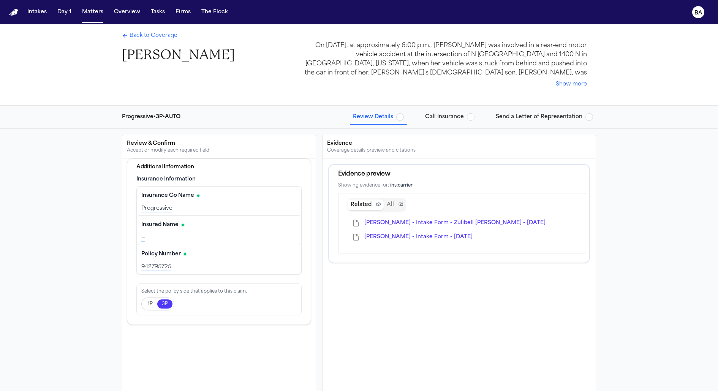
click at [565, 85] on button "Show more" at bounding box center [571, 85] width 31 height 8
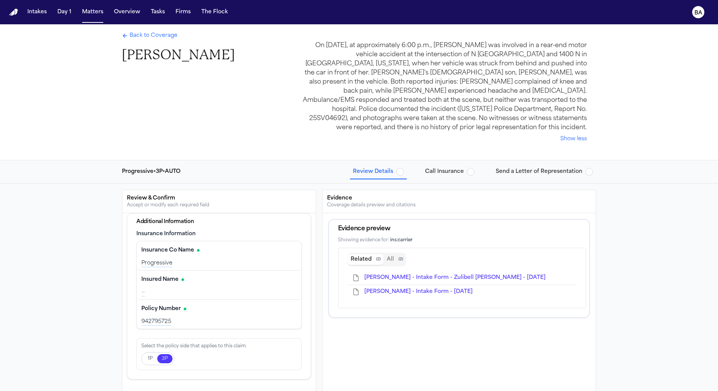
click at [569, 135] on button "Show less" at bounding box center [573, 139] width 27 height 8
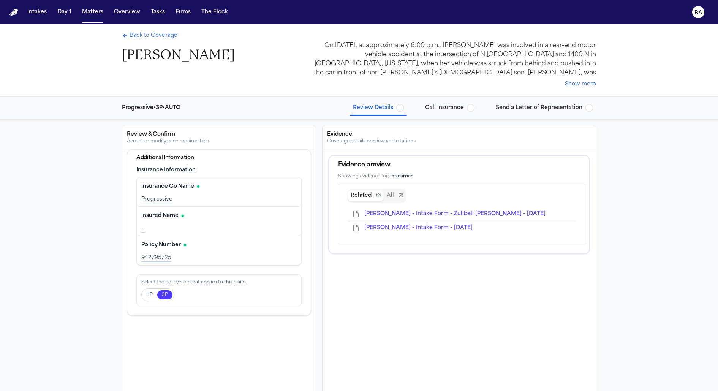
click at [583, 84] on button "Show more" at bounding box center [580, 85] width 31 height 8
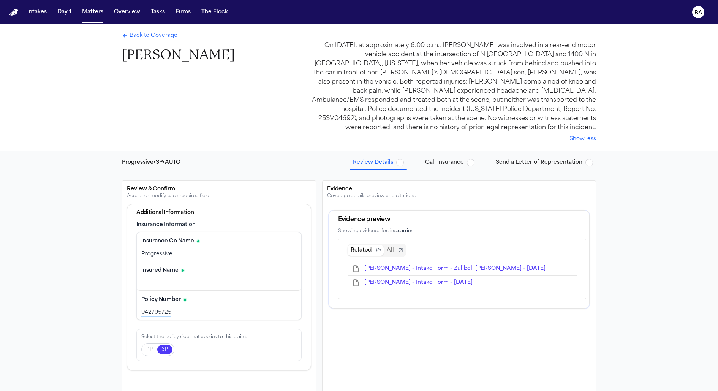
click at [578, 135] on button "Show less" at bounding box center [582, 139] width 27 height 8
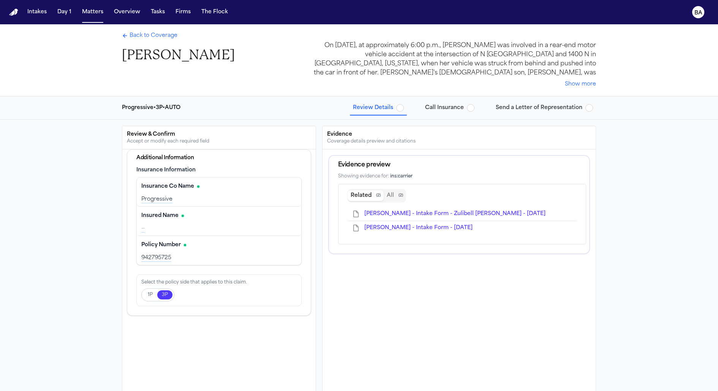
click at [394, 48] on div "On [DATE], at approximately 6:00 p.m., [PERSON_NAME] was involved in a rear-end…" at bounding box center [450, 59] width 292 height 36
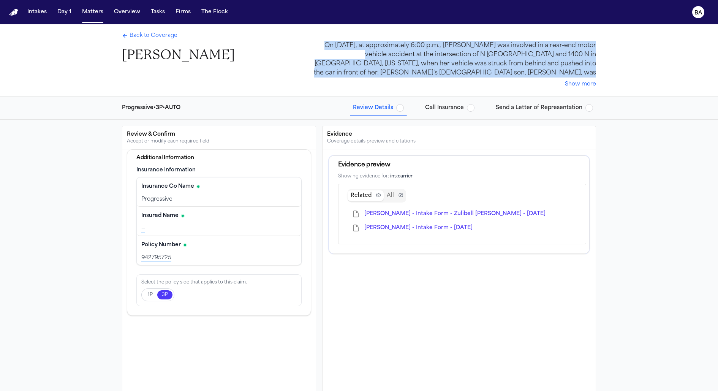
click at [394, 48] on div "On [DATE], at approximately 6:00 p.m., [PERSON_NAME] was involved in a rear-end…" at bounding box center [450, 59] width 292 height 36
click at [568, 83] on button "Show more" at bounding box center [580, 85] width 31 height 8
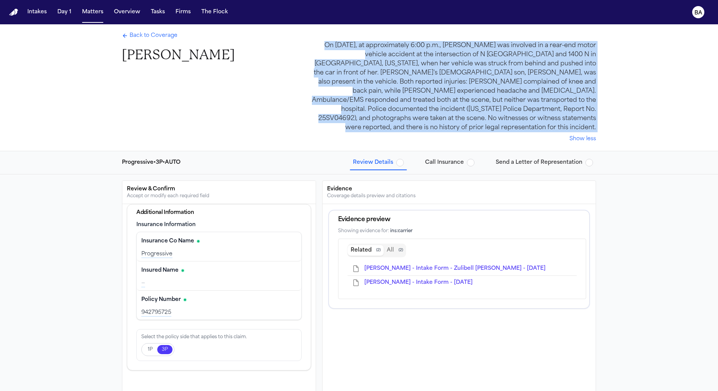
click at [569, 108] on div "On [DATE], at approximately 6:00 p.m., [PERSON_NAME] was involved in a rear-end…" at bounding box center [450, 86] width 292 height 91
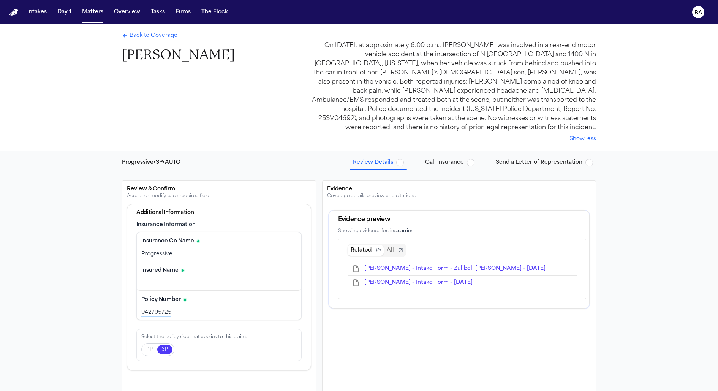
click at [580, 135] on button "Show less" at bounding box center [582, 139] width 27 height 8
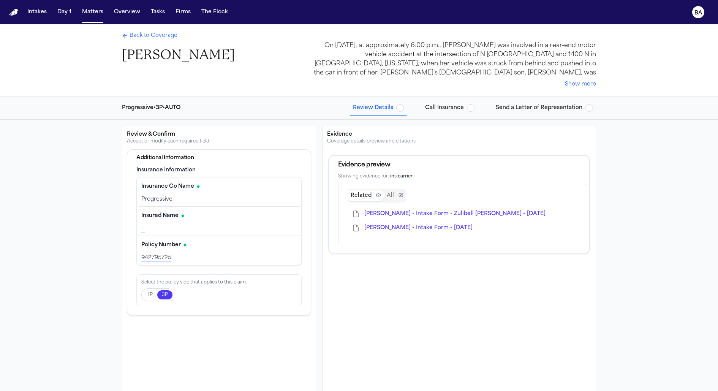
click at [166, 35] on span "Back to Coverage" at bounding box center [154, 36] width 48 height 8
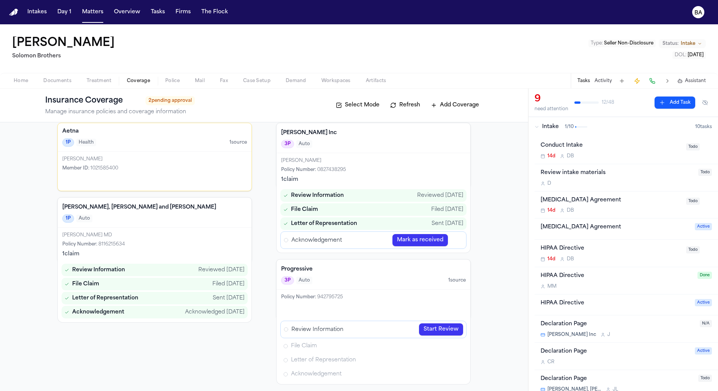
scroll to position [29, 0]
click at [236, 269] on div "Reviewed 08/13/2025" at bounding box center [221, 270] width 46 height 8
click at [460, 237] on icon "Open Acknowledgement review" at bounding box center [457, 240] width 6 height 6
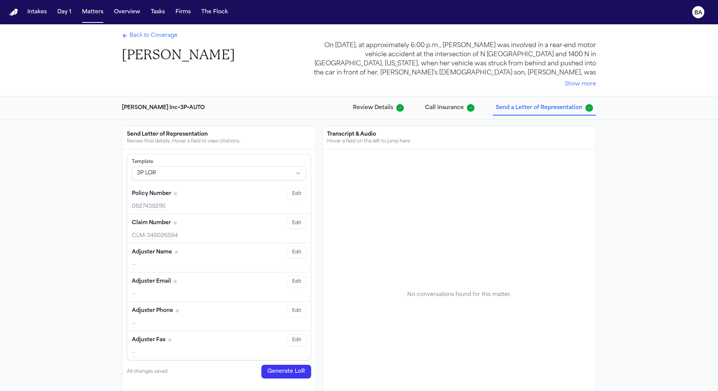
click at [375, 107] on span "Review Details" at bounding box center [373, 108] width 40 height 8
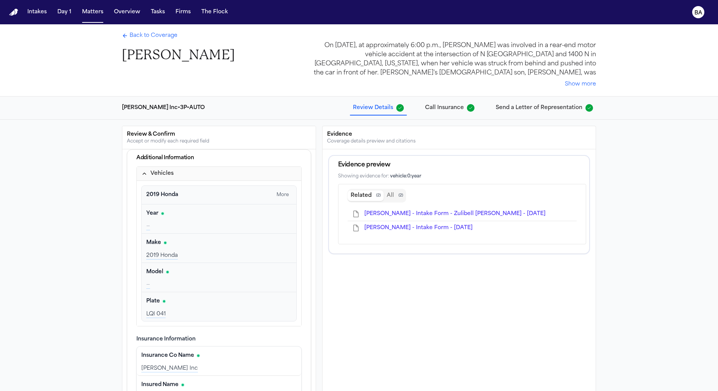
click at [395, 196] on button "All ( 2 )" at bounding box center [395, 195] width 22 height 11
click at [376, 193] on span "( 2 )" at bounding box center [378, 195] width 5 height 5
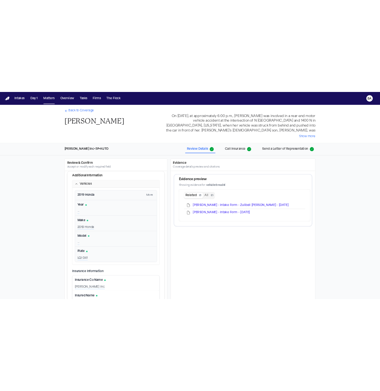
scroll to position [35, 0]
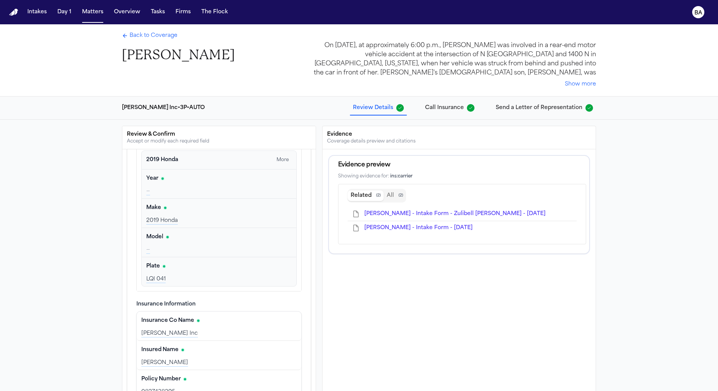
click at [422, 213] on span "D. Harmon - Intake Form - Zulibell Carbonel - 7.10.25" at bounding box center [454, 214] width 181 height 6
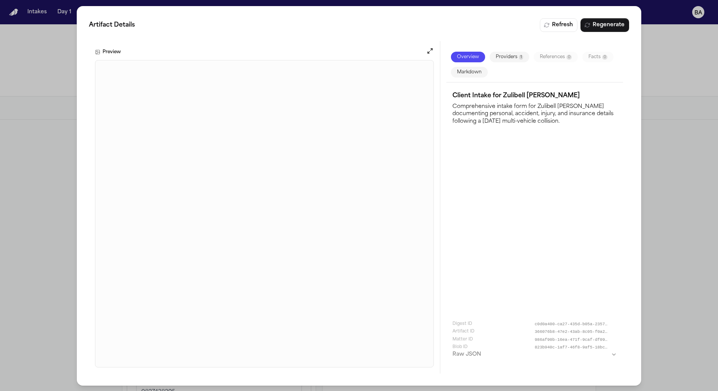
click at [552, 60] on button "References 0" at bounding box center [555, 57] width 44 height 11
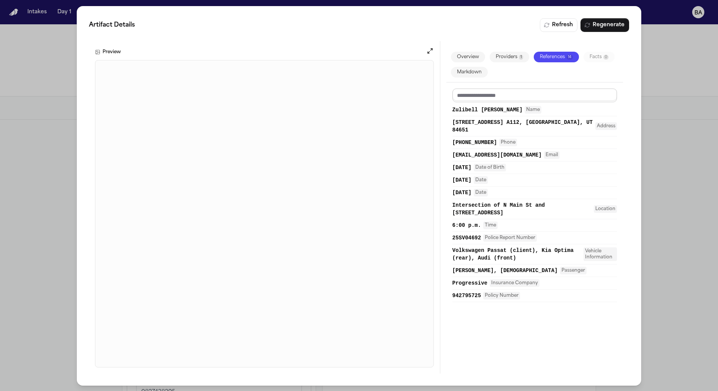
click at [552, 94] on input at bounding box center [534, 96] width 165 height 14
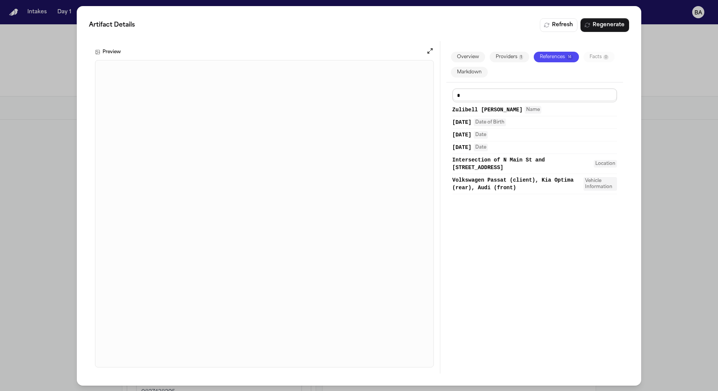
type input "*"
click at [687, 115] on div "Artifact Details Refresh Regenerate Preview Overview Providers 1 References 14 …" at bounding box center [359, 196] width 718 height 392
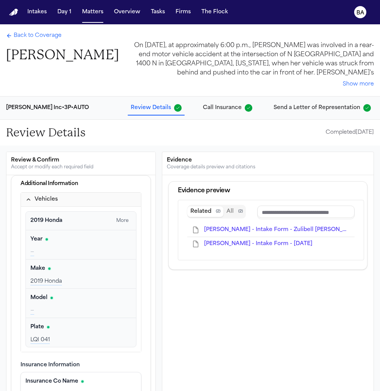
click at [310, 111] on span "Send a Letter of Representation" at bounding box center [317, 108] width 87 height 8
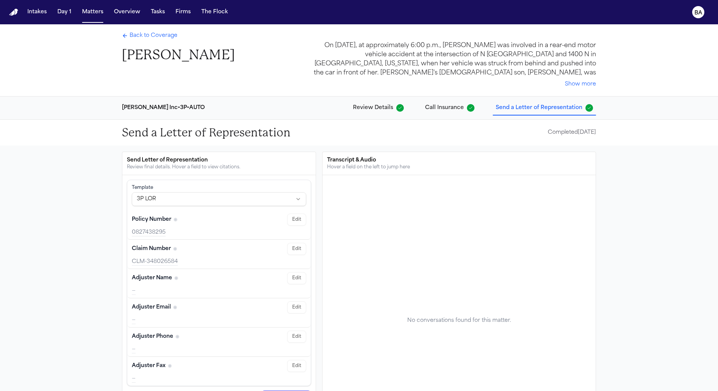
click at [256, 134] on h2 "Send a Letter of Representation" at bounding box center [206, 133] width 169 height 14
click at [336, 136] on div "Send a Letter of Representation Completed 08/26/2025" at bounding box center [359, 133] width 486 height 26
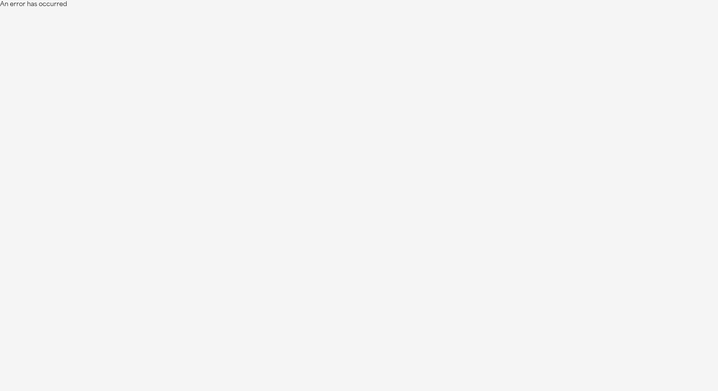
click at [229, 9] on html "An error has occurred" at bounding box center [359, 4] width 718 height 9
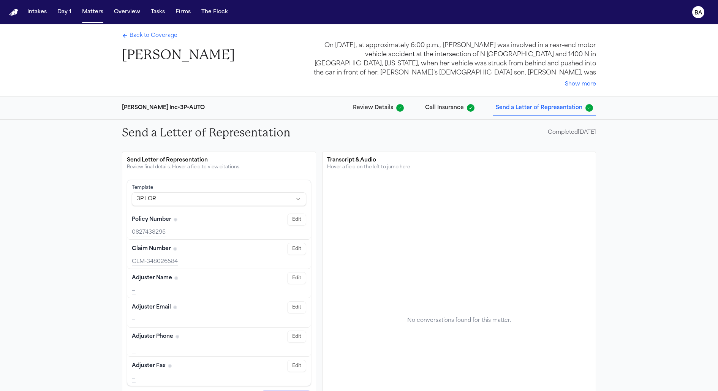
click at [386, 104] on span "Review Details" at bounding box center [373, 108] width 40 height 8
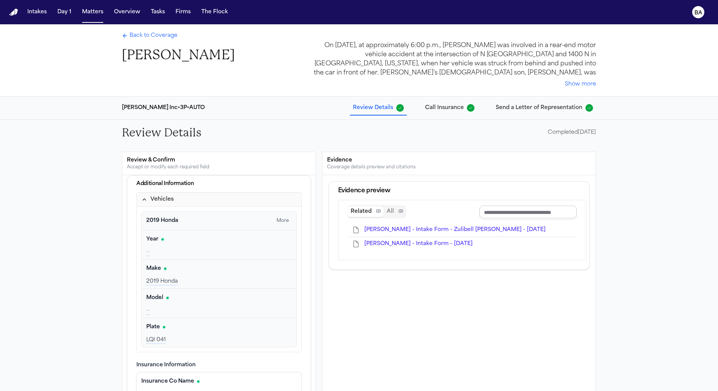
click at [505, 212] on input "Document browser" at bounding box center [527, 213] width 97 height 14
type input "*"
click at [478, 228] on span "D. Harmon - Intake Form - Zulibell Carbonel - 7.10.25" at bounding box center [454, 230] width 181 height 6
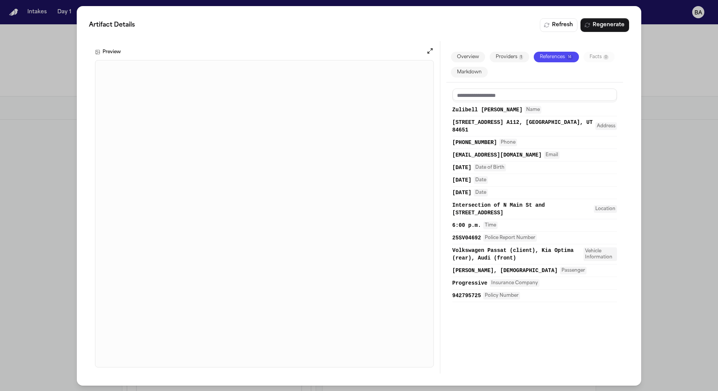
click at [666, 185] on div "Artifact Details Refresh Regenerate Preview Overview Providers 1 References 14 …" at bounding box center [359, 196] width 718 height 392
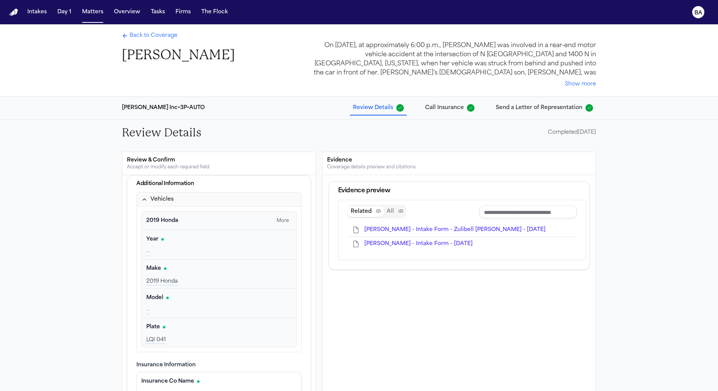
click at [440, 242] on span "F. Johnson - Intake Form - 8.20.25" at bounding box center [418, 244] width 108 height 6
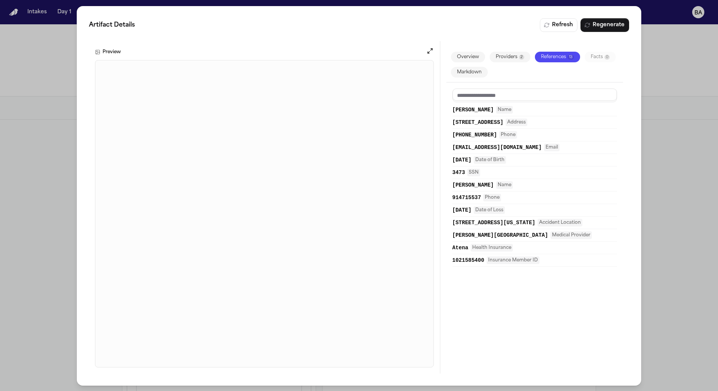
click at [666, 188] on div "Artifact Details Refresh Regenerate Preview Overview Providers 2 References 13 …" at bounding box center [359, 196] width 718 height 392
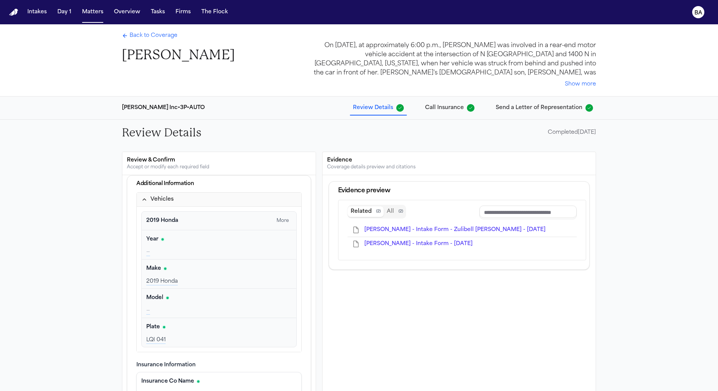
click at [541, 212] on input "Document browser" at bounding box center [527, 213] width 97 height 14
type input "********"
click at [475, 231] on span "[PERSON_NAME] - Intake Form - Zulibell [PERSON_NAME] - [DATE]" at bounding box center [454, 230] width 181 height 6
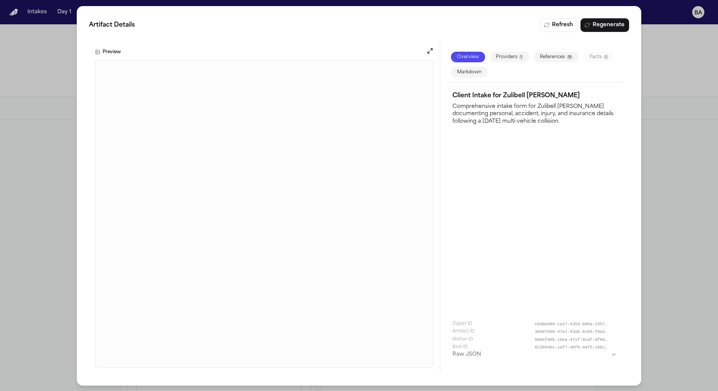
click at [666, 151] on div "Artifact Details Refresh Regenerate Preview Overview Providers 1 References 14 …" at bounding box center [359, 196] width 718 height 392
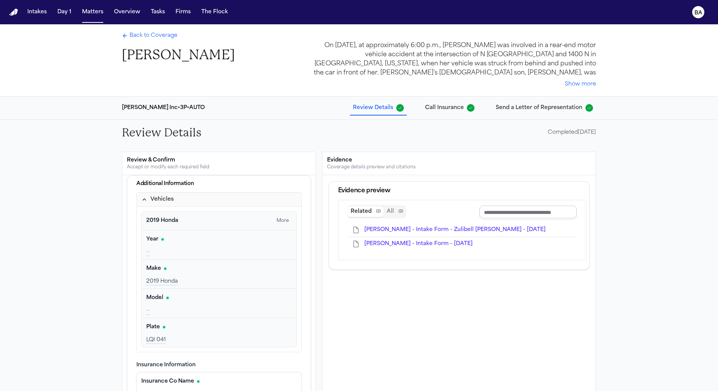
click at [538, 212] on input "Document browser" at bounding box center [527, 213] width 97 height 14
type input "**"
click at [458, 227] on span "[PERSON_NAME] - Intake Form - Zulibell [PERSON_NAME] - [DATE]" at bounding box center [454, 230] width 181 height 6
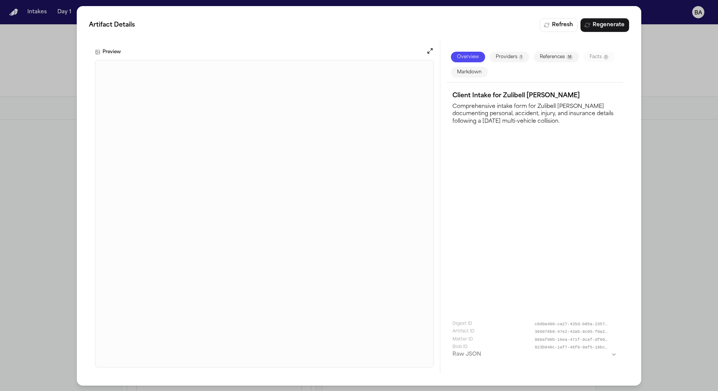
click at [551, 61] on button "References 14" at bounding box center [555, 57] width 45 height 11
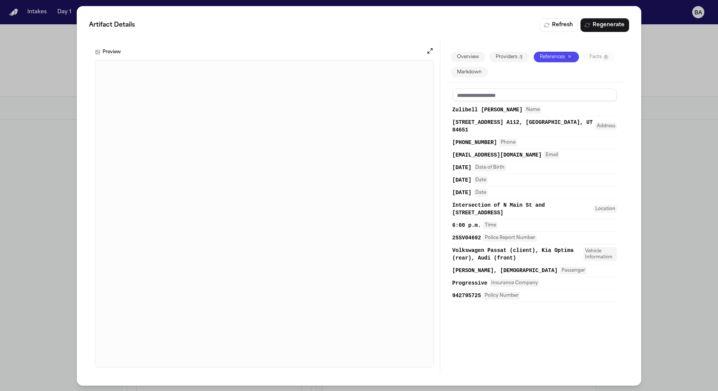
click at [674, 147] on div "Artifact Details Refresh Regenerate Preview Overview Providers 1 References 14 …" at bounding box center [359, 196] width 718 height 392
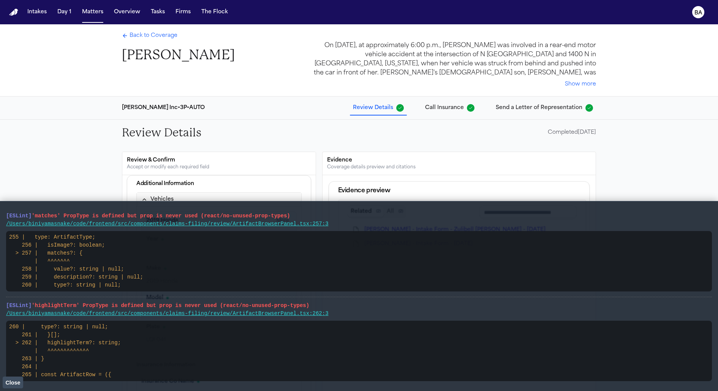
click at [11, 384] on span "Close" at bounding box center [12, 382] width 15 height 6
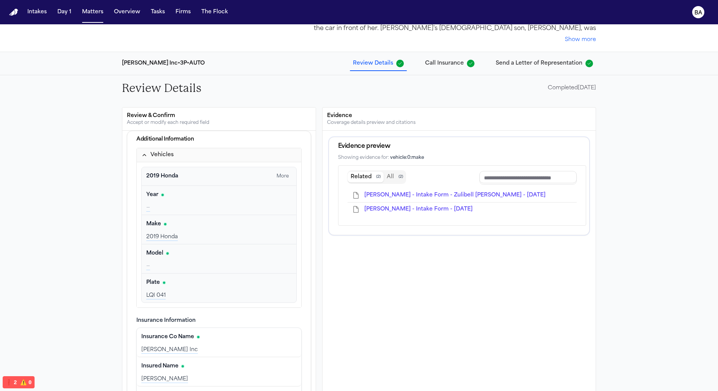
scroll to position [23, 0]
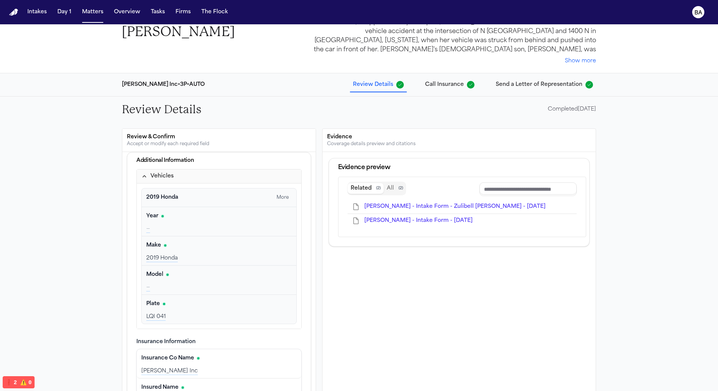
click at [164, 179] on button "Vehicles" at bounding box center [219, 176] width 164 height 14
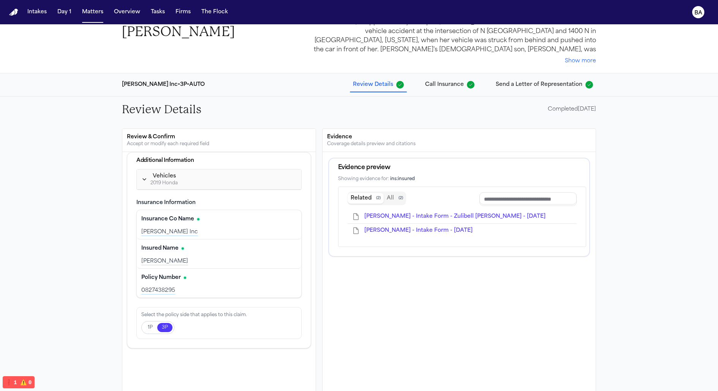
click at [152, 325] on button "1P" at bounding box center [150, 327] width 14 height 9
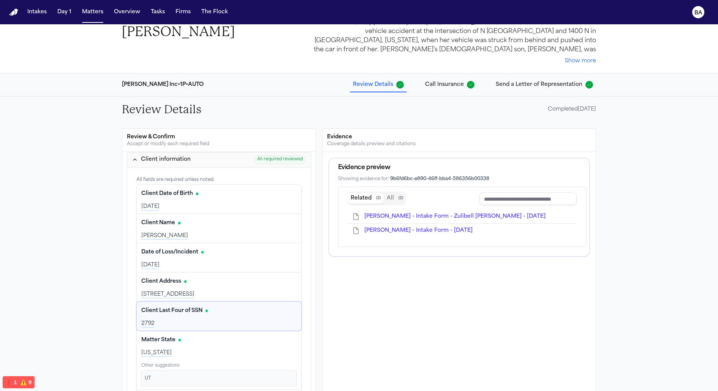
click at [113, 256] on div "Review Details Completed 08/14/2025 Review & Confirm Accept or modify each requ…" at bounding box center [359, 278] width 718 height 364
click at [142, 161] on div "Client information" at bounding box center [166, 160] width 50 height 8
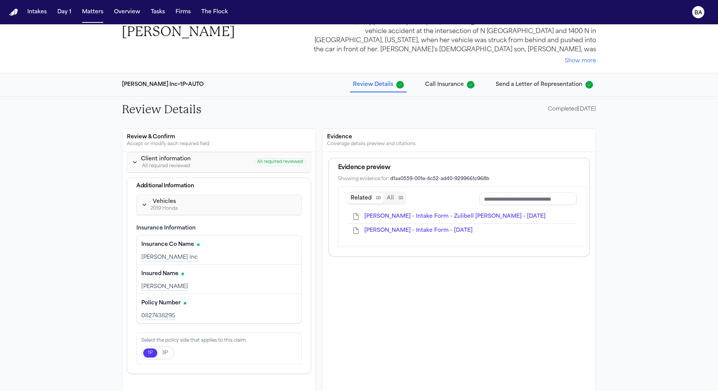
click at [463, 85] on span "Call Insurance" at bounding box center [444, 85] width 39 height 8
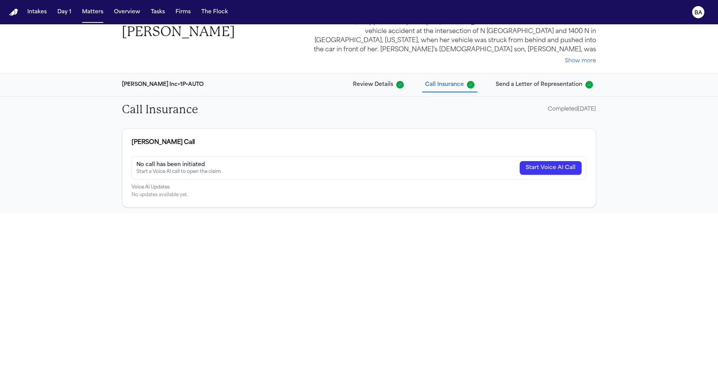
click at [520, 89] on button "Send a Letter of Representation" at bounding box center [544, 85] width 103 height 14
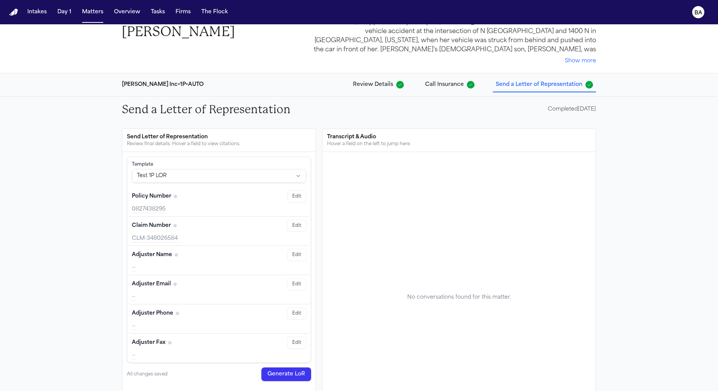
click at [457, 79] on button "Call Insurance" at bounding box center [449, 85] width 55 height 14
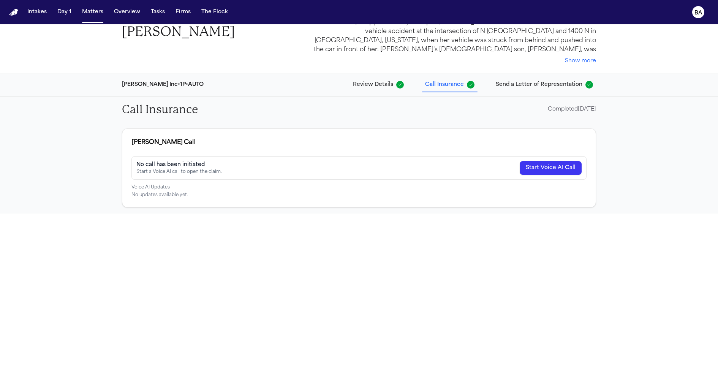
click at [382, 74] on div "[PERSON_NAME] Inc • 1P • AUTO Review Details Call Insurance Send a Letter of Re…" at bounding box center [359, 84] width 486 height 23
click at [371, 83] on span "Review Details" at bounding box center [373, 85] width 40 height 8
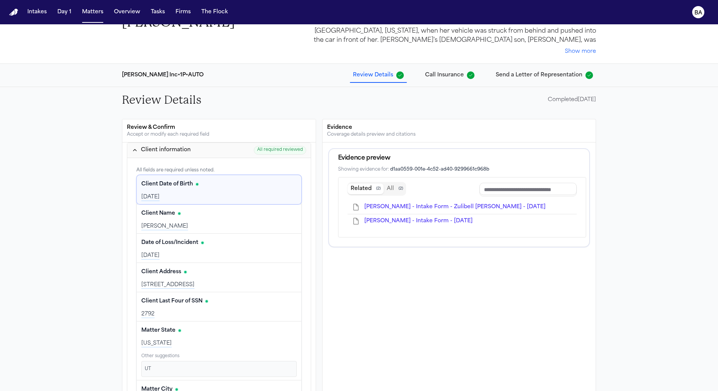
scroll to position [15, 0]
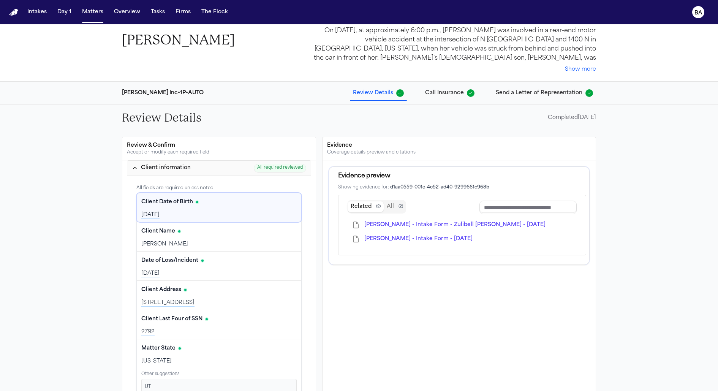
click at [437, 91] on span "Call Insurance" at bounding box center [444, 93] width 39 height 8
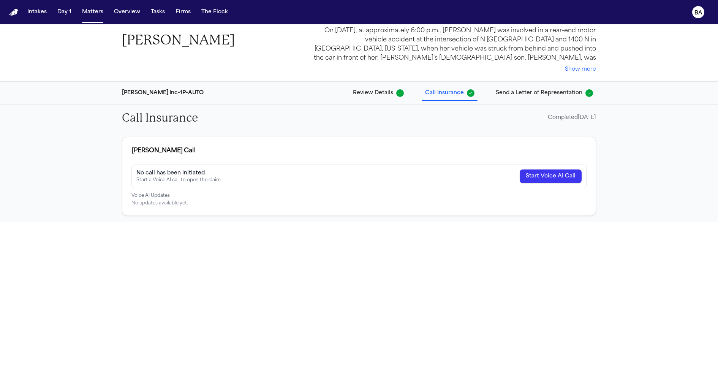
click at [564, 90] on span "Send a Letter of Representation" at bounding box center [539, 93] width 87 height 8
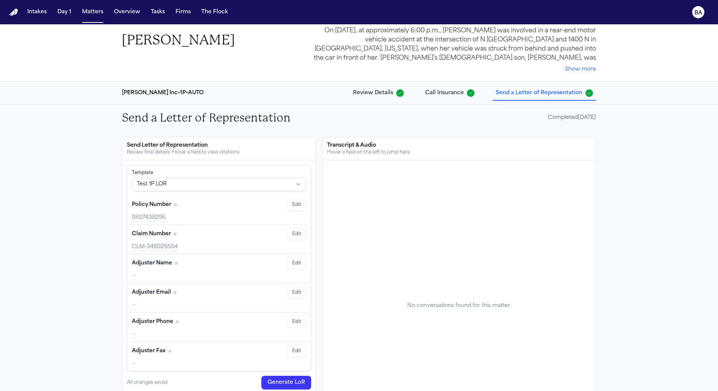
click at [467, 89] on span "Call Insurance" at bounding box center [449, 93] width 49 height 8
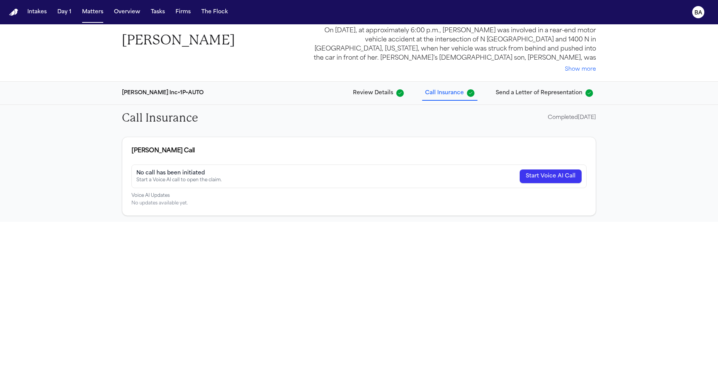
click at [387, 89] on span "Review Details" at bounding box center [373, 93] width 40 height 8
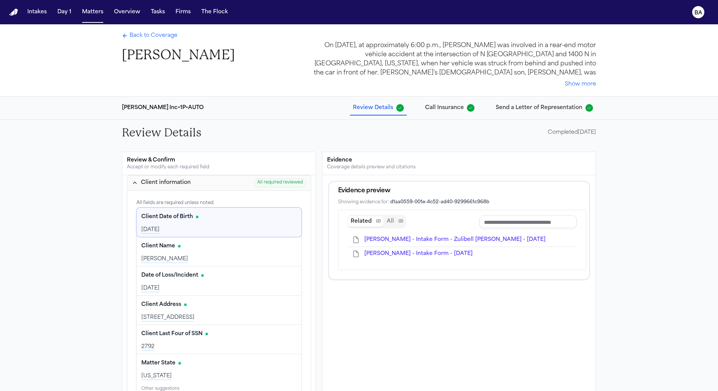
click at [164, 44] on div "Back to Coverage David Harmon" at bounding box center [178, 48] width 113 height 32
click at [162, 41] on div "Back to Coverage David Harmon" at bounding box center [178, 48] width 113 height 32
click at [160, 38] on span "Back to Coverage" at bounding box center [154, 36] width 48 height 8
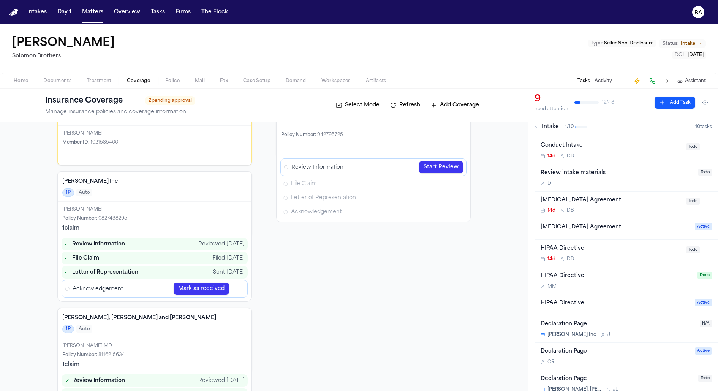
scroll to position [65, 0]
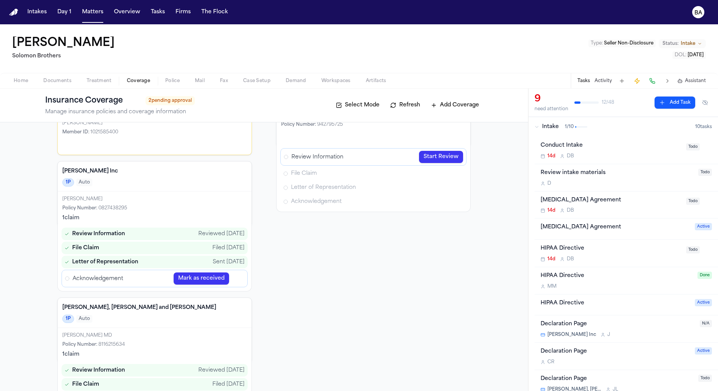
click at [447, 156] on link "Start Review" at bounding box center [441, 157] width 44 height 12
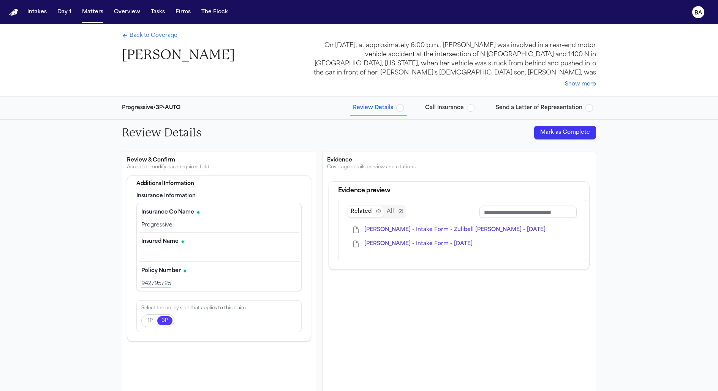
click at [528, 102] on button "Send a Letter of Representation" at bounding box center [544, 108] width 103 height 14
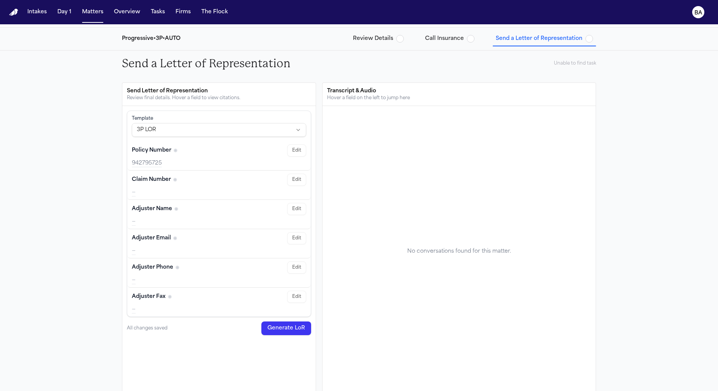
scroll to position [74, 0]
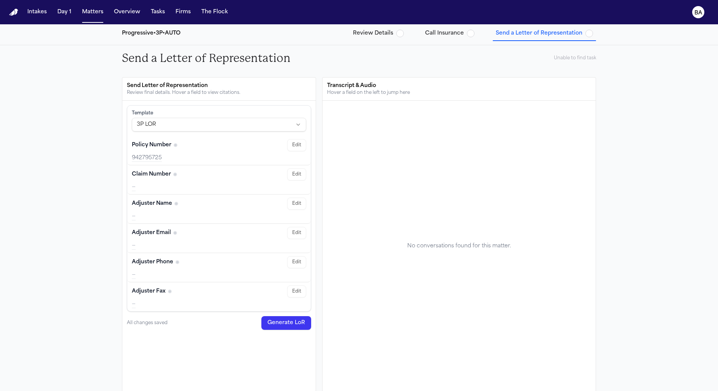
click at [361, 86] on div "Transcript & Audio" at bounding box center [459, 86] width 264 height 8
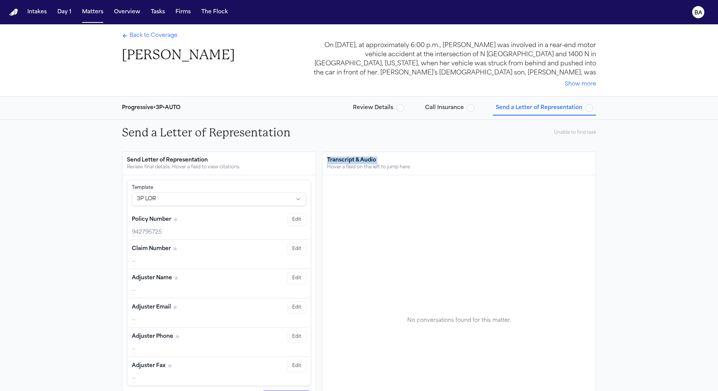
click at [360, 107] on span "Review Details" at bounding box center [373, 108] width 40 height 8
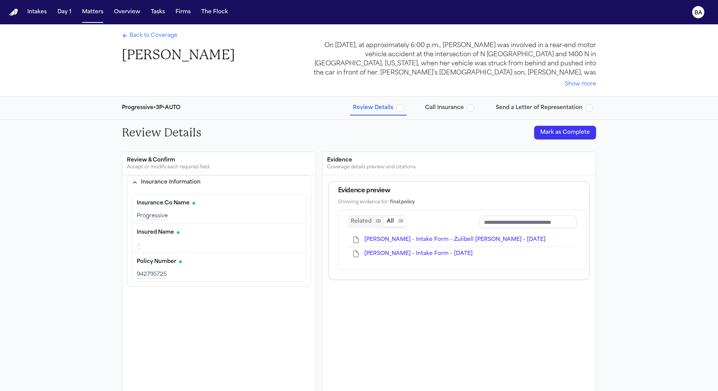
click at [183, 187] on button "Insurance Information" at bounding box center [218, 182] width 183 height 14
click at [177, 187] on button "Insurance Information" at bounding box center [218, 182] width 183 height 14
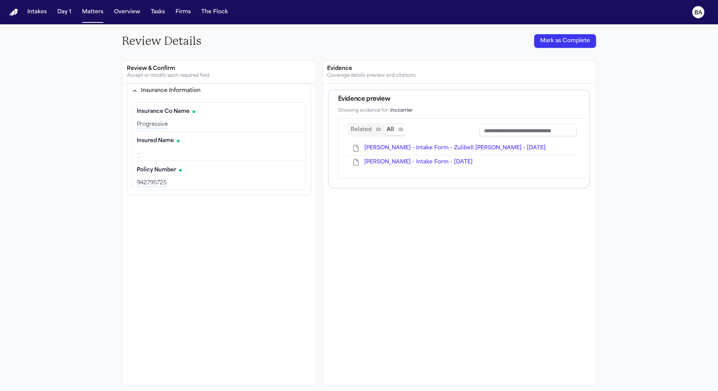
click at [171, 93] on button "Insurance Information" at bounding box center [218, 91] width 183 height 14
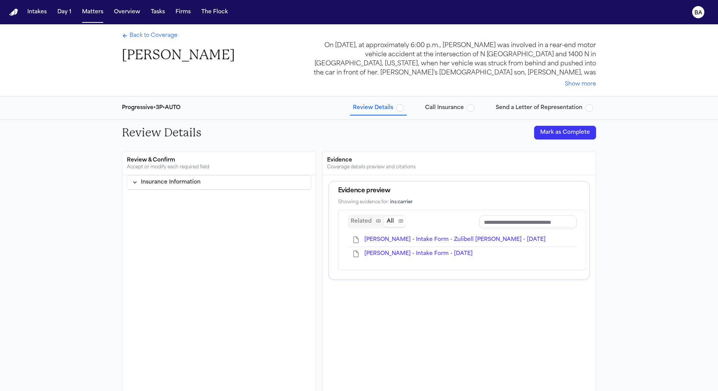
click at [156, 38] on span "Back to Coverage" at bounding box center [154, 36] width 48 height 8
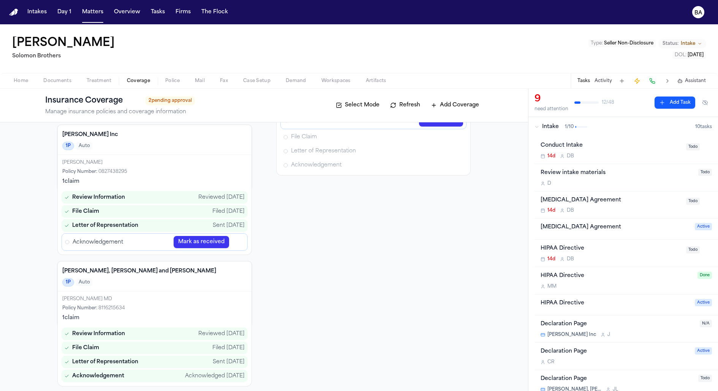
scroll to position [103, 0]
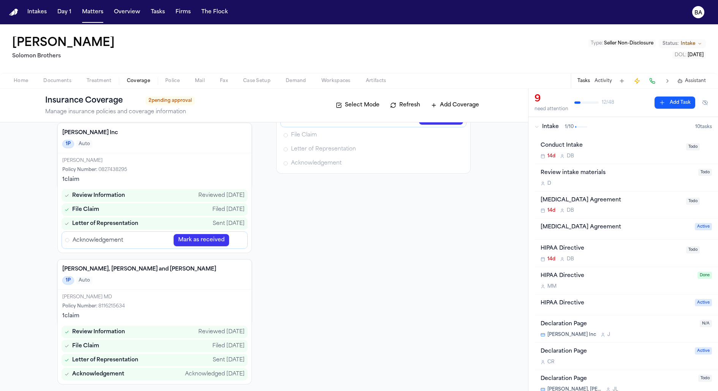
click at [240, 238] on icon "Open Acknowledgement review" at bounding box center [238, 240] width 6 height 6
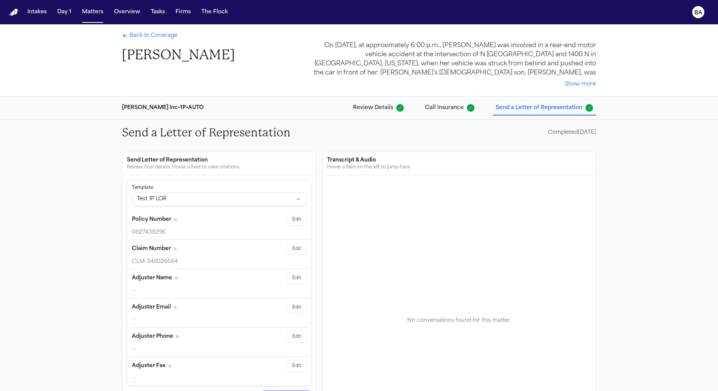
click at [384, 105] on span "Review Details" at bounding box center [373, 108] width 40 height 8
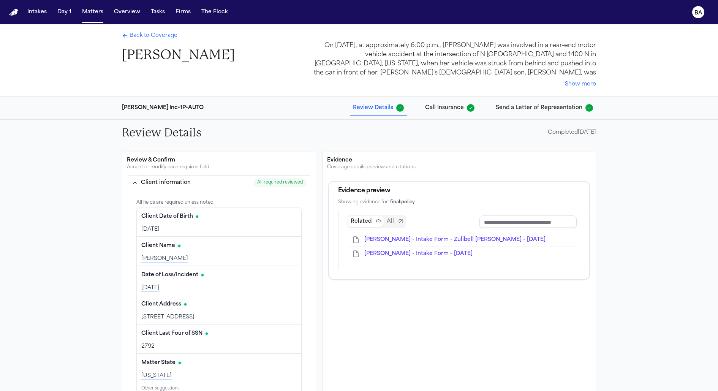
click at [248, 183] on button "Client information All required reviewed" at bounding box center [218, 182] width 183 height 15
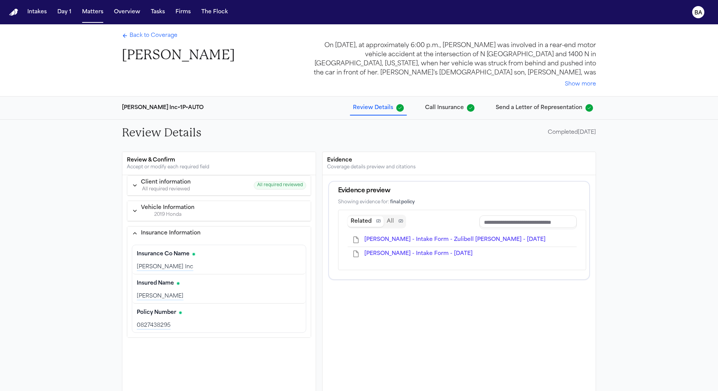
click at [191, 210] on div "Vehicle Information" at bounding box center [168, 208] width 54 height 8
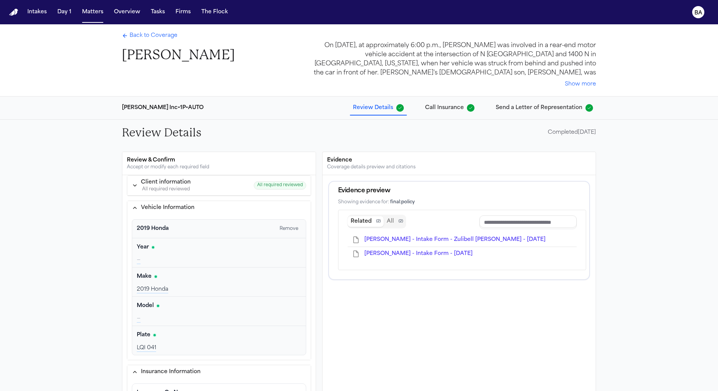
click at [191, 210] on div "Vehicle Information" at bounding box center [168, 208] width 54 height 8
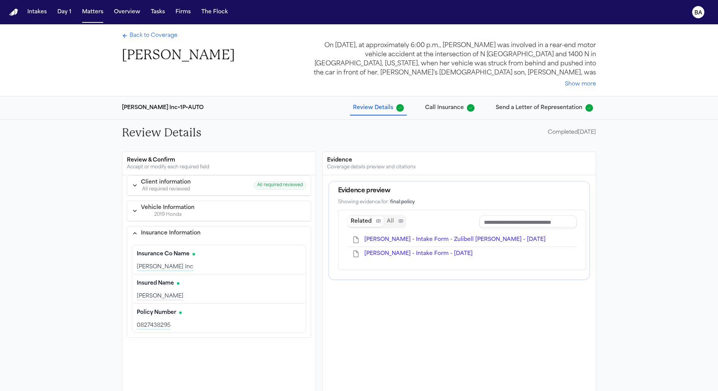
click at [184, 227] on button "Insurance Information" at bounding box center [218, 233] width 183 height 14
click at [154, 209] on div "Vehicle Information" at bounding box center [168, 208] width 54 height 8
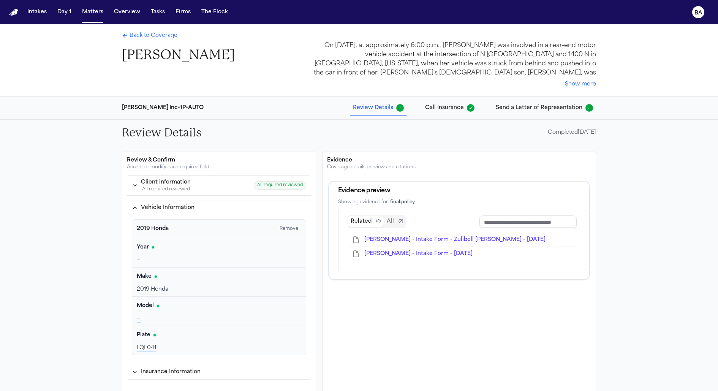
click at [154, 211] on button "Vehicle Information" at bounding box center [218, 208] width 183 height 14
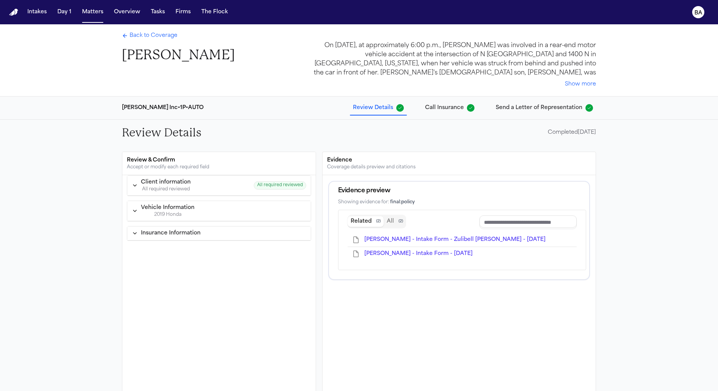
click at [162, 212] on div "2019 Honda" at bounding box center [168, 215] width 54 height 6
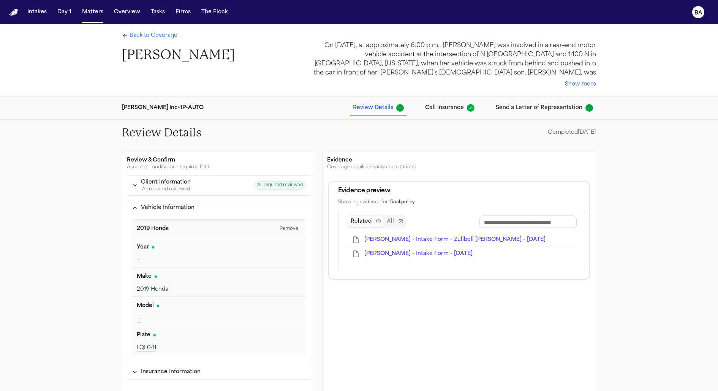
click at [174, 209] on div "Vehicle Information" at bounding box center [168, 208] width 54 height 8
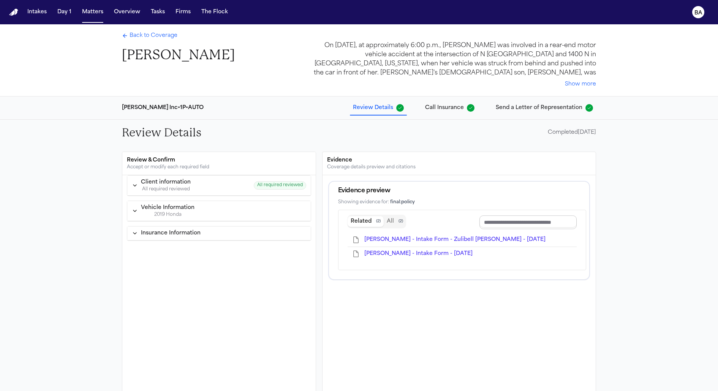
click at [503, 221] on input "Document browser" at bounding box center [527, 222] width 97 height 14
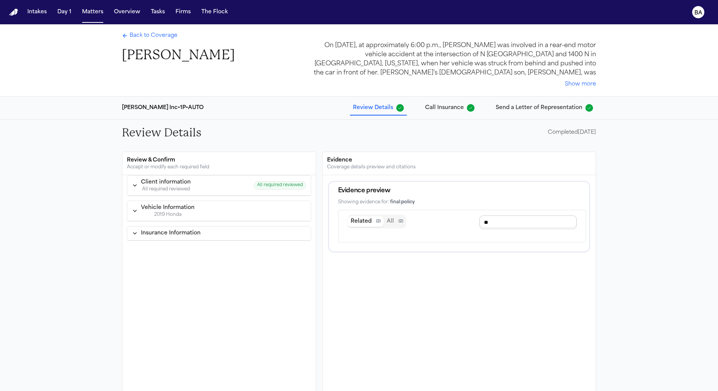
type input "*"
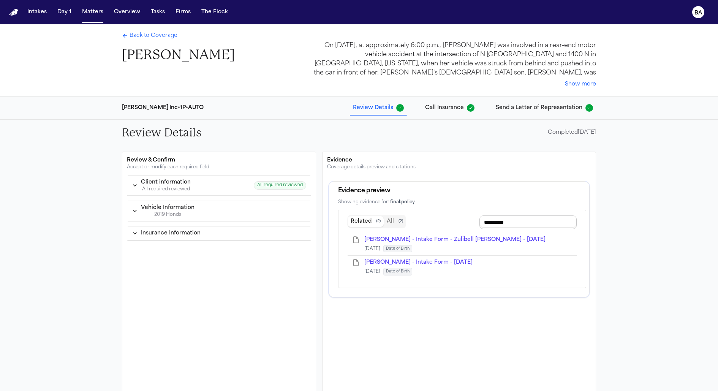
type input "**********"
type input "*"
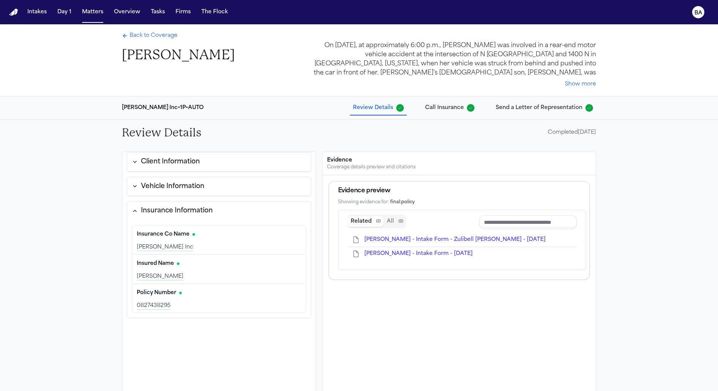
click at [450, 106] on span "Call Insurance" at bounding box center [444, 108] width 39 height 8
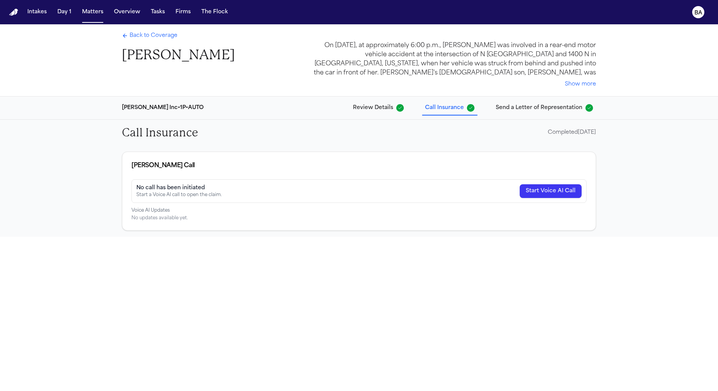
click at [521, 110] on span "Send a Letter of Representation" at bounding box center [539, 108] width 87 height 8
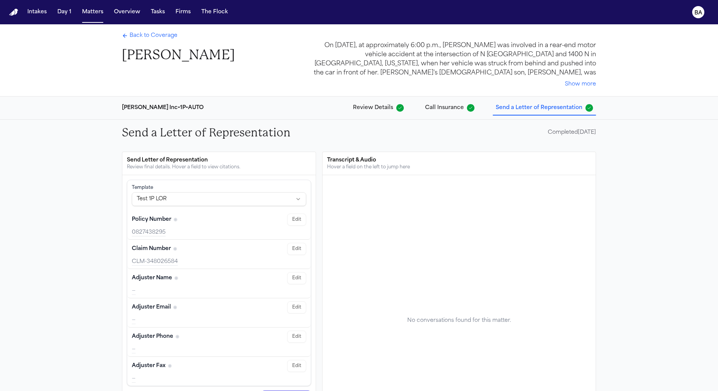
click at [389, 112] on button "Review Details" at bounding box center [378, 108] width 57 height 14
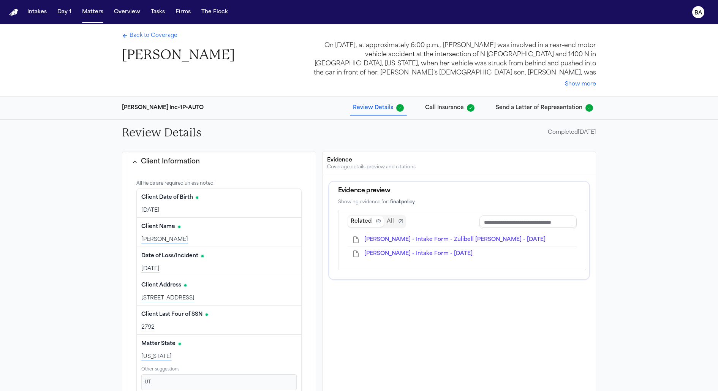
click at [432, 111] on span "Call Insurance" at bounding box center [444, 108] width 39 height 8
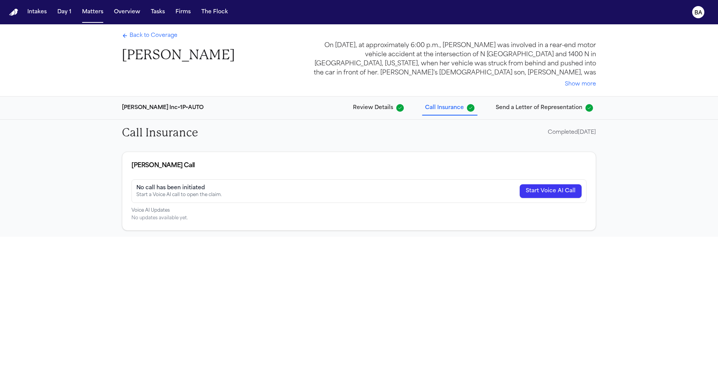
click at [385, 111] on span "Review Details" at bounding box center [373, 108] width 40 height 8
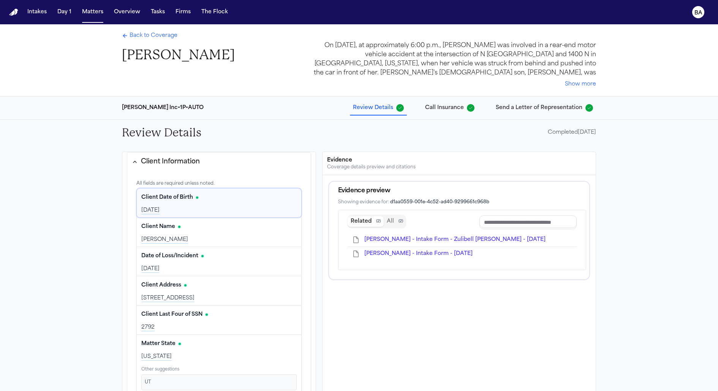
click at [203, 166] on button "Client Information" at bounding box center [218, 161] width 183 height 19
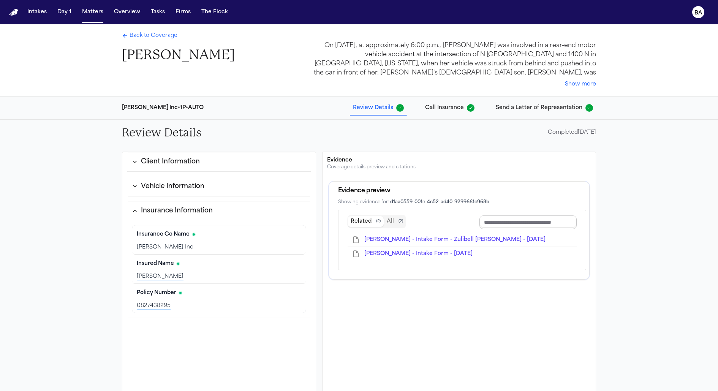
click at [537, 219] on input "Document browser" at bounding box center [527, 222] width 97 height 14
type input "*"
type input "**********"
type input "****"
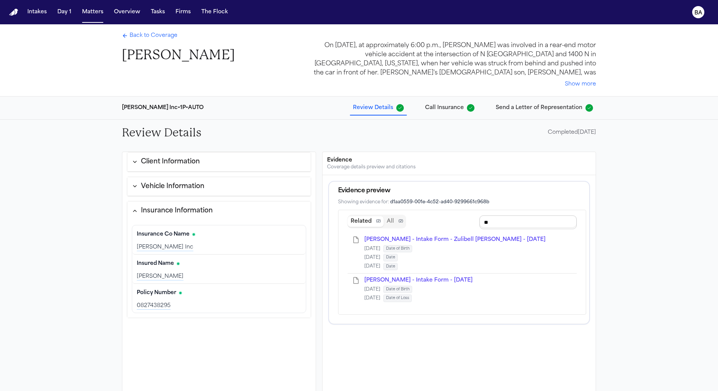
type input "*"
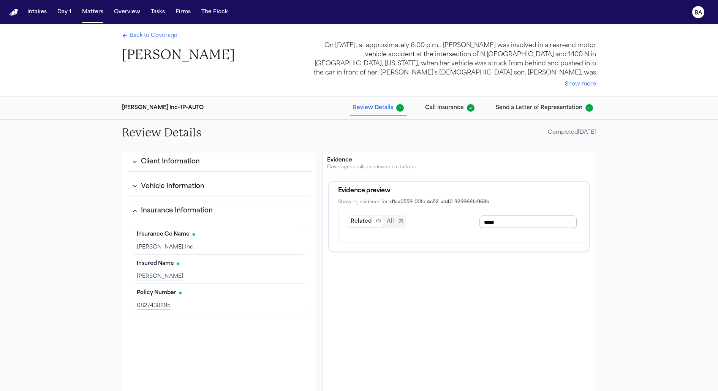
type input "******"
click at [499, 237] on span "[PERSON_NAME] - Intake Form - Zulibell [PERSON_NAME] - [DATE]" at bounding box center [454, 240] width 181 height 6
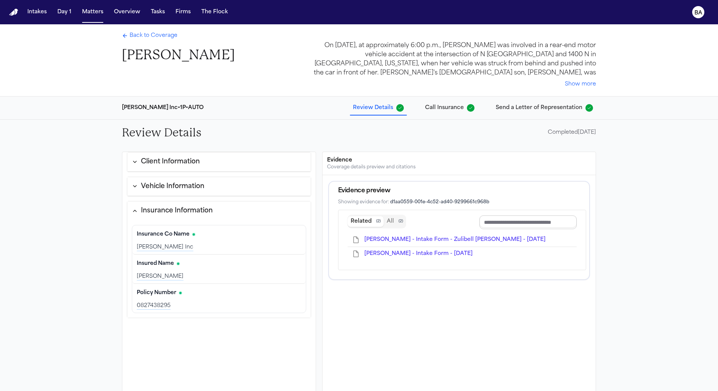
click at [500, 224] on input "Document browser" at bounding box center [527, 222] width 97 height 14
type input "****"
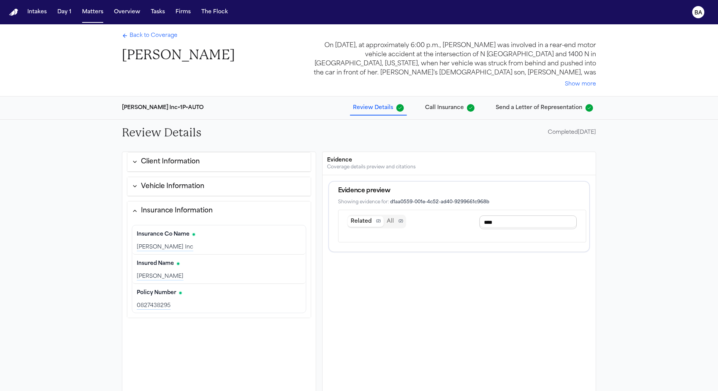
type input "*****"
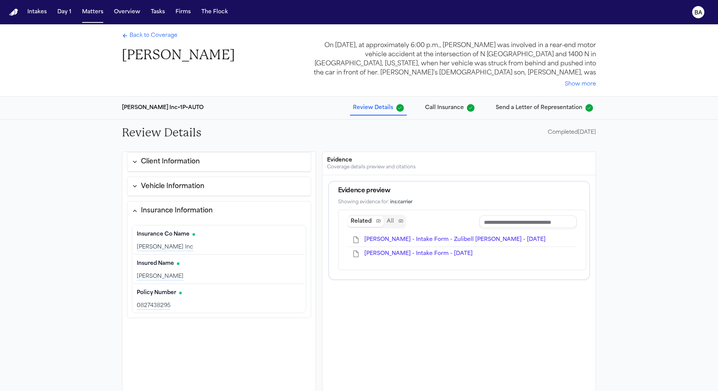
click at [205, 163] on button "Client Information" at bounding box center [218, 161] width 183 height 19
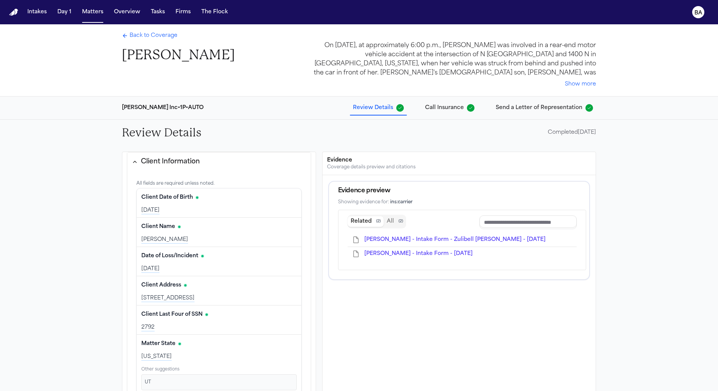
click at [205, 163] on button "Client Information" at bounding box center [218, 161] width 183 height 19
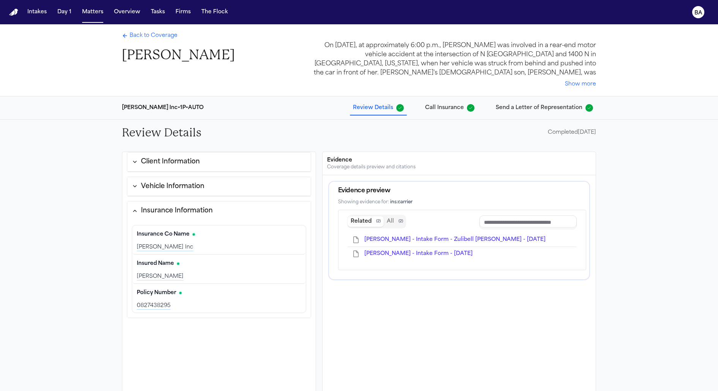
click at [122, 175] on div "Client Information All fields are required unless noted. Client Date of Birth E…" at bounding box center [218, 305] width 193 height 307
click at [140, 209] on div "Insurance Information" at bounding box center [172, 211] width 81 height 10
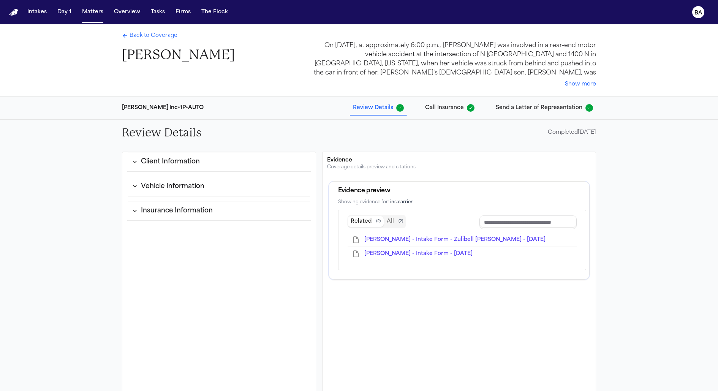
scroll to position [92, 0]
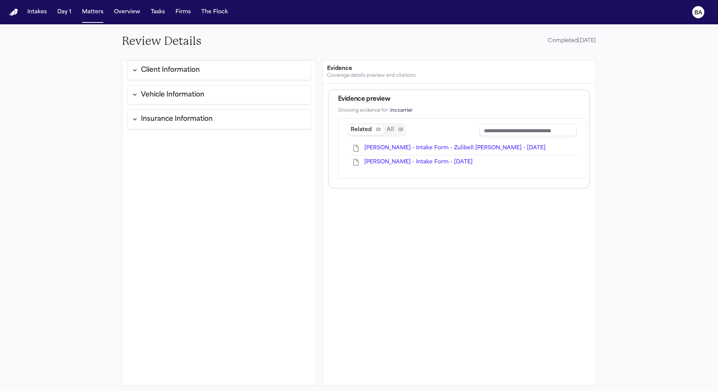
click at [188, 67] on div "Client Information" at bounding box center [170, 70] width 59 height 10
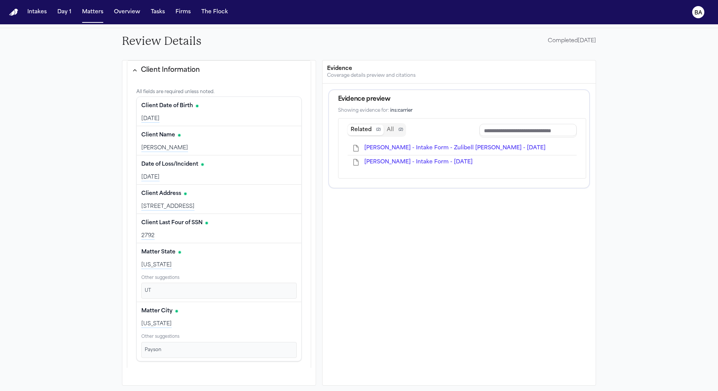
click at [188, 67] on div "Client Information" at bounding box center [170, 70] width 59 height 10
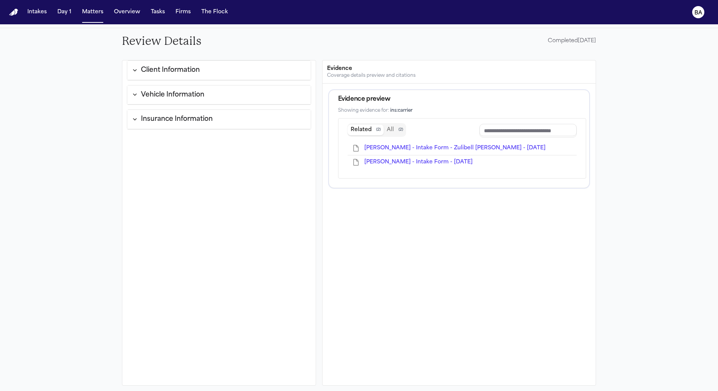
click at [188, 88] on button "Vehicle Information" at bounding box center [218, 94] width 183 height 19
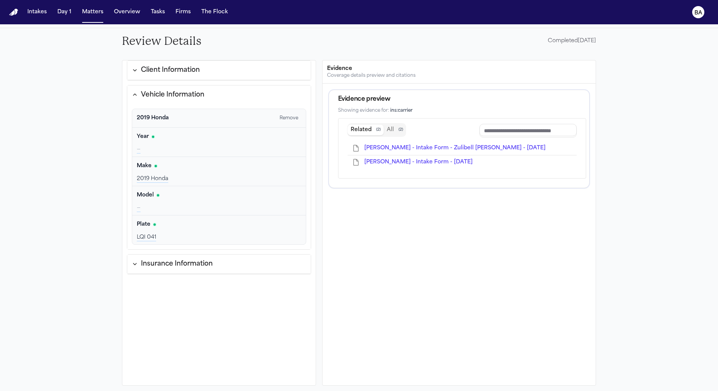
click at [188, 90] on div "Vehicle Information" at bounding box center [172, 95] width 63 height 10
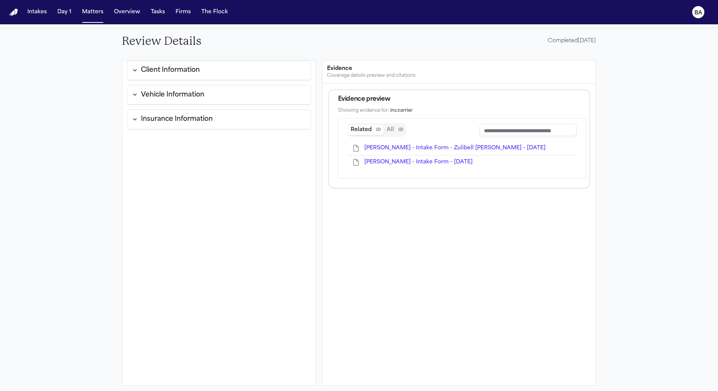
click at [188, 117] on div "Insurance Information" at bounding box center [177, 119] width 72 height 10
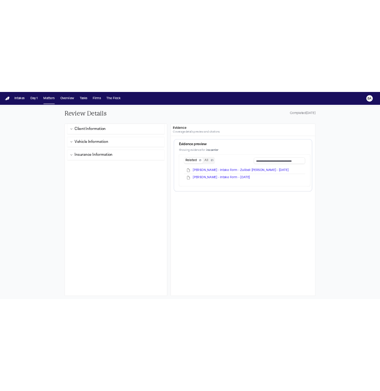
scroll to position [0, 0]
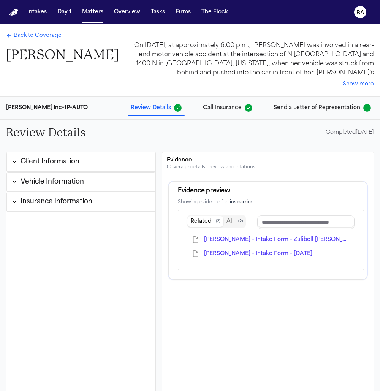
click at [96, 204] on button "Insurance Information" at bounding box center [81, 201] width 148 height 19
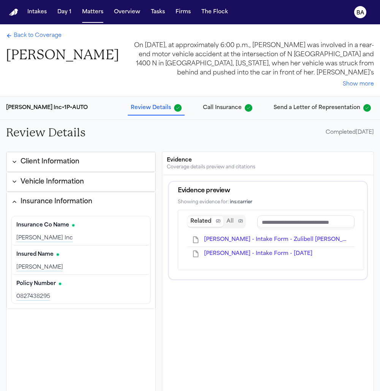
click at [96, 204] on button "Insurance Information" at bounding box center [81, 201] width 148 height 19
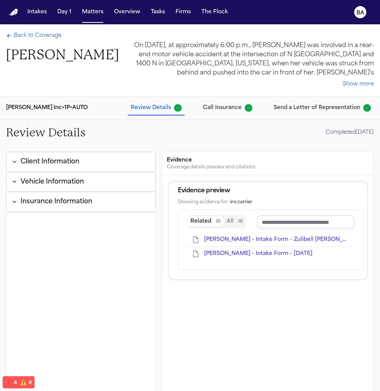
click at [290, 313] on div "Evidence preview Showing evidence for: ins:carrier Related ( 2 ) All ( 2 ) D. H…" at bounding box center [267, 337] width 211 height 325
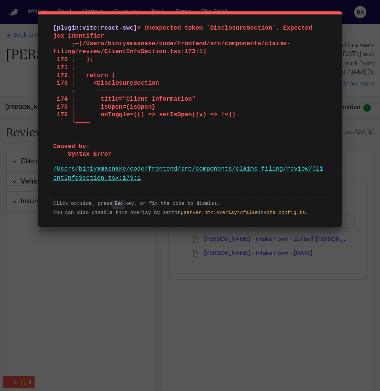
click at [263, 300] on div "[plugin:vite:react-swc] × Unexpected token `DisclosureSection`. Expected jsx id…" at bounding box center [190, 195] width 380 height 391
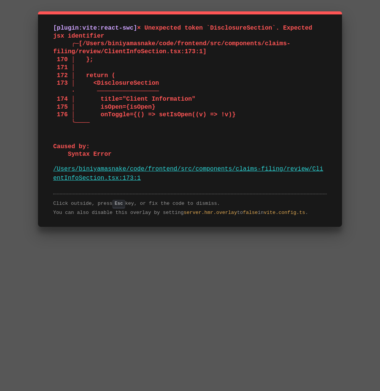
click at [275, 279] on div "[plugin:vite:react-swc] × Unexpected token `DisclosureSection`. Expected jsx id…" at bounding box center [190, 195] width 380 height 391
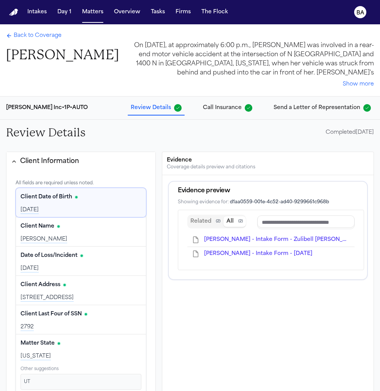
click at [63, 163] on div "Client Information" at bounding box center [49, 162] width 59 height 10
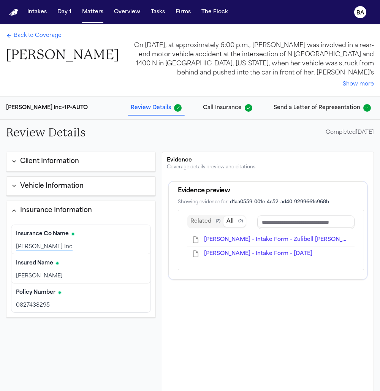
click at [58, 184] on div "Vehicle Information" at bounding box center [51, 186] width 63 height 10
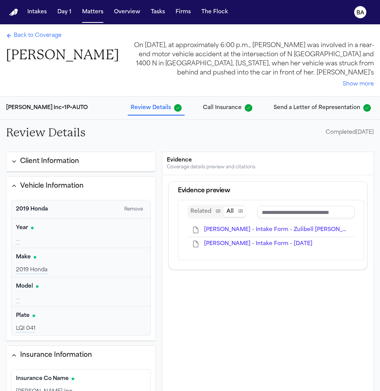
click at [50, 187] on div "Vehicle Information" at bounding box center [51, 186] width 63 height 10
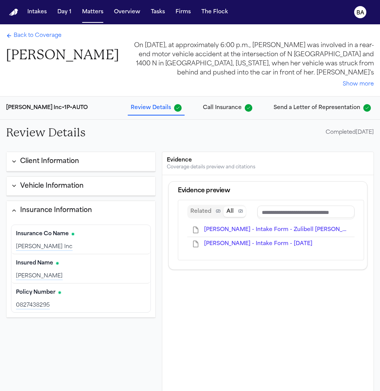
click at [46, 209] on div "Insurance Information" at bounding box center [56, 211] width 72 height 10
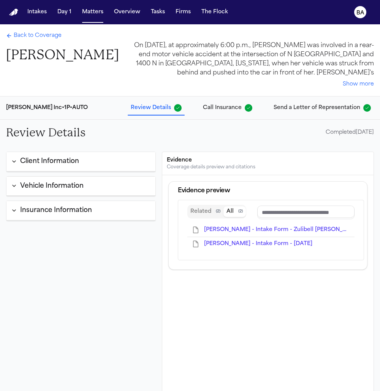
click at [45, 235] on div "Client Information All fields are required unless noted. Client Date of Birth E…" at bounding box center [81, 315] width 150 height 326
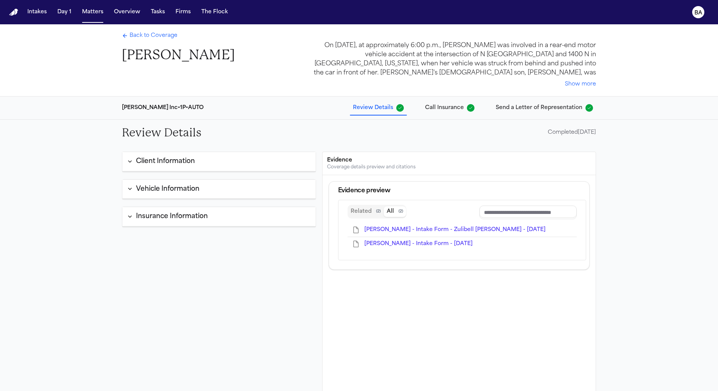
click at [158, 219] on div "Insurance Information" at bounding box center [172, 217] width 72 height 10
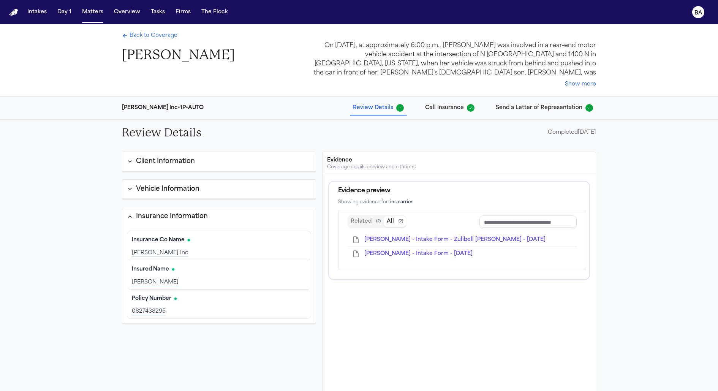
click at [185, 189] on div "Vehicle Information" at bounding box center [167, 189] width 63 height 10
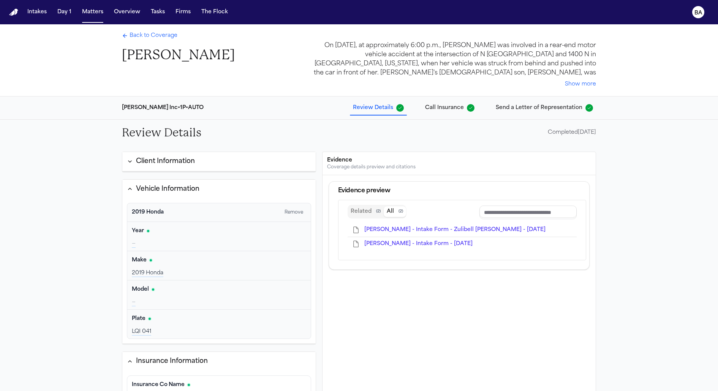
click at [172, 162] on div "Client Information" at bounding box center [165, 162] width 59 height 10
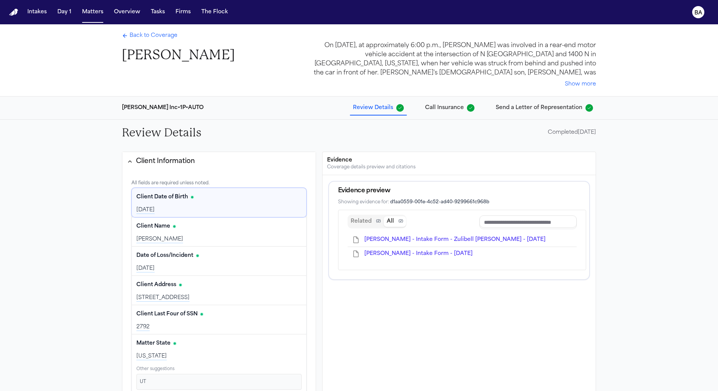
click at [149, 182] on div "All fields are required unless noted." at bounding box center [218, 183] width 175 height 6
copy div "All fields are required unless noted."
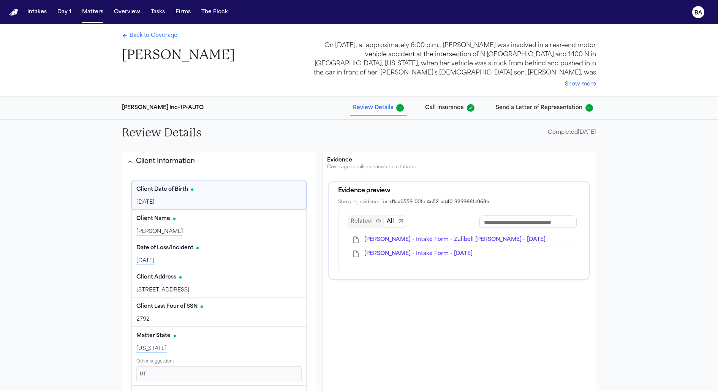
click at [283, 190] on button "Edit" at bounding box center [292, 189] width 19 height 12
click at [261, 201] on button "Cancel" at bounding box center [260, 201] width 25 height 12
click at [153, 167] on button "Client Information" at bounding box center [218, 161] width 193 height 19
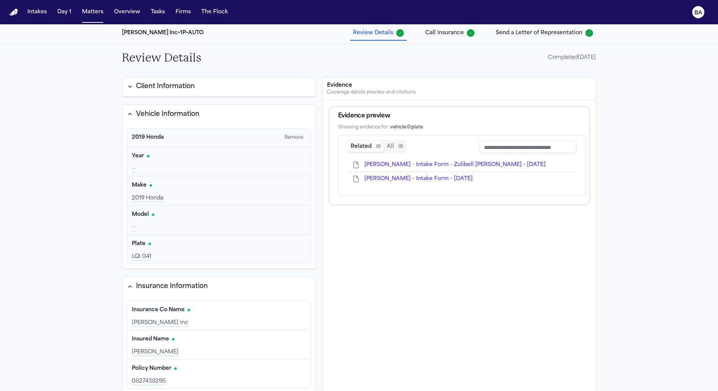
scroll to position [92, 0]
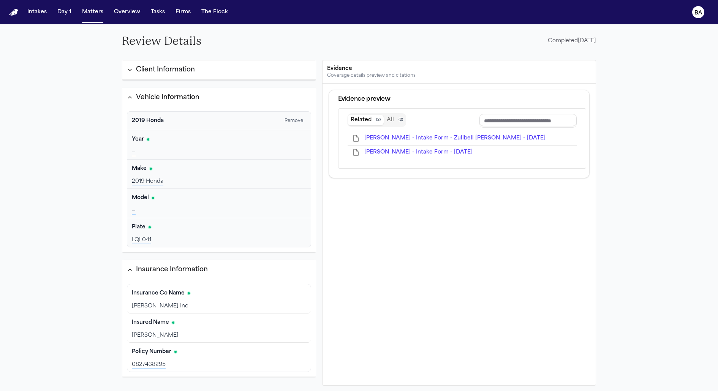
click at [227, 71] on button "Client Information" at bounding box center [218, 69] width 193 height 19
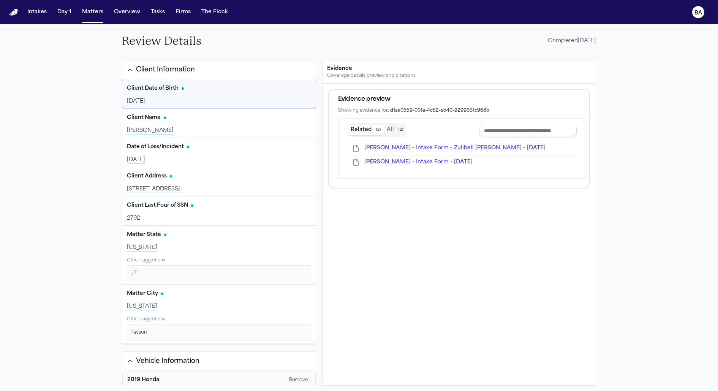
scroll to position [0, 0]
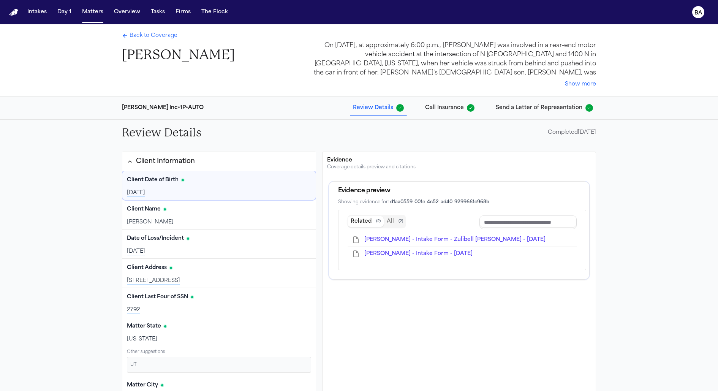
click at [379, 109] on span "Call Insurance" at bounding box center [444, 108] width 39 height 8
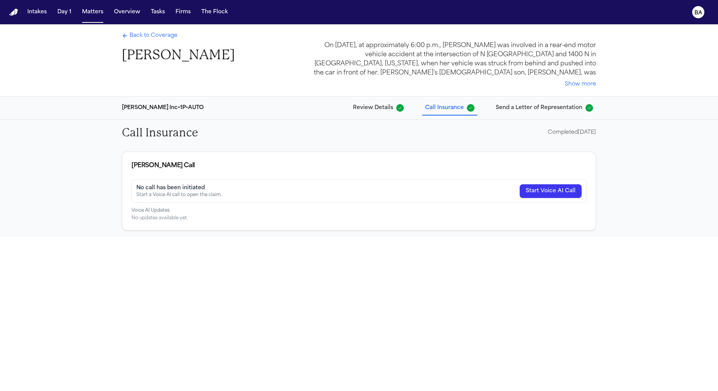
click at [379, 136] on div "Completed [DATE]" at bounding box center [572, 133] width 48 height 8
click at [146, 36] on span "Back to Coverage" at bounding box center [154, 36] width 48 height 8
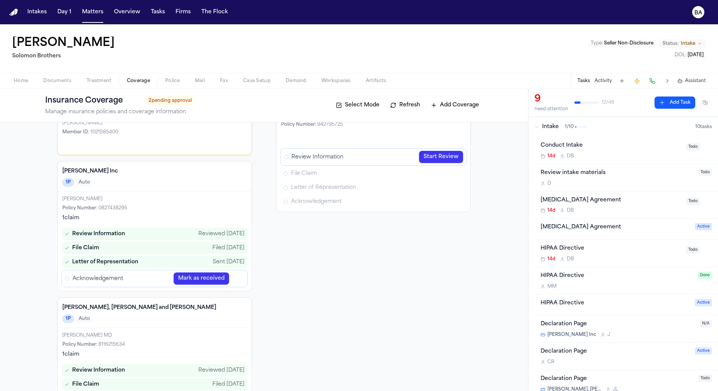
click at [379, 117] on div "9 need attention 12 / 48 Add Task" at bounding box center [623, 103] width 190 height 28
click at [379, 122] on button "Intake 1 / 10 10 task s" at bounding box center [623, 127] width 190 height 20
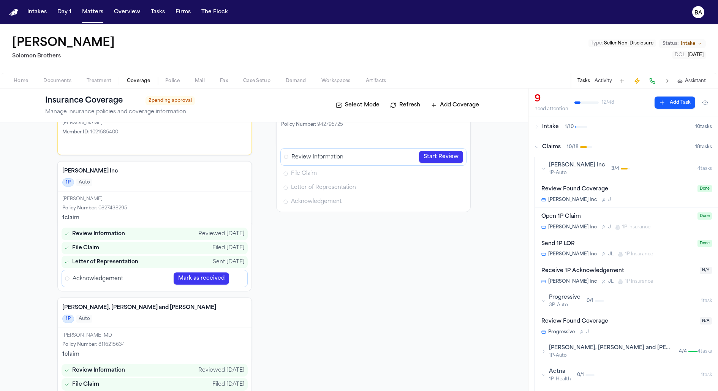
click at [379, 144] on div "Claims 10 / 18" at bounding box center [614, 147] width 161 height 8
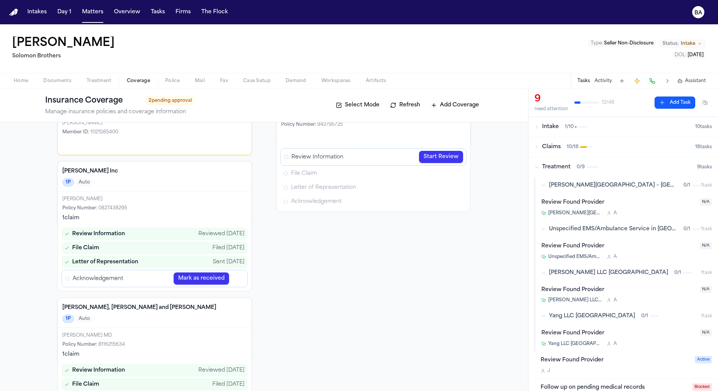
click at [379, 166] on div "button" at bounding box center [592, 167] width 12 height 2
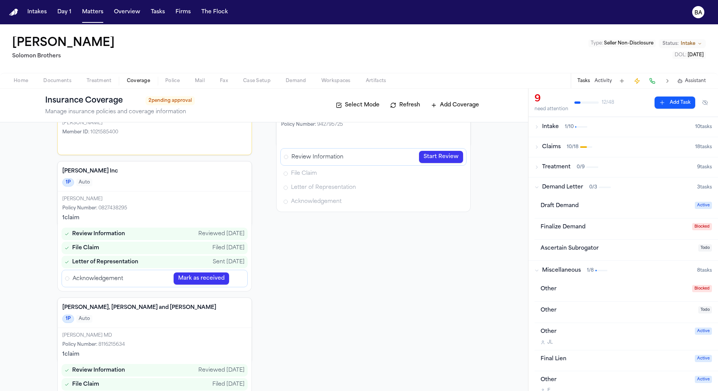
click at [379, 188] on span "0 / 3" at bounding box center [593, 187] width 8 height 6
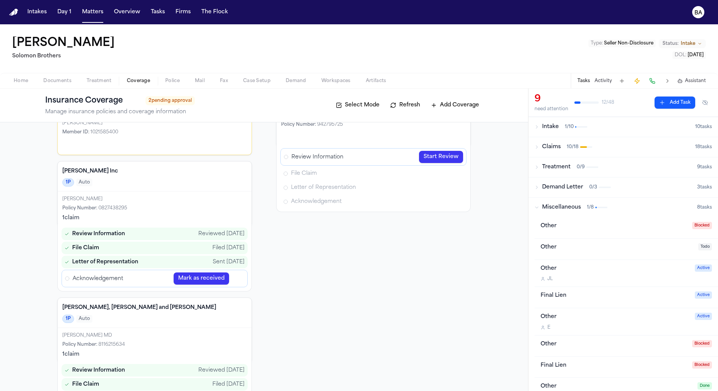
click at [379, 208] on span "1 / 8" at bounding box center [590, 207] width 7 height 6
click at [379, 150] on span "10 / 18" at bounding box center [573, 147] width 12 height 6
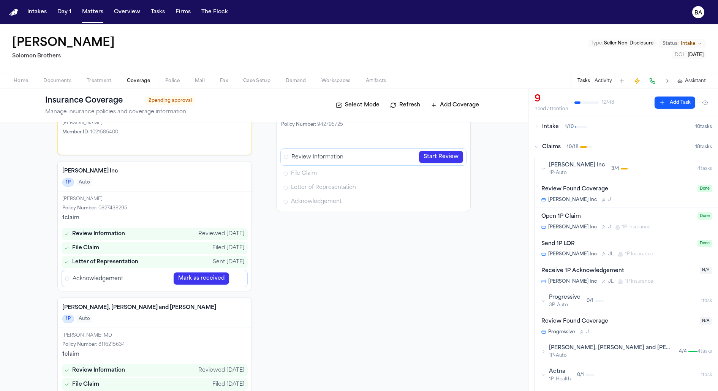
click at [379, 222] on div "Open 1P Claim [PERSON_NAME] Inc J 1P Insurance" at bounding box center [617, 221] width 152 height 18
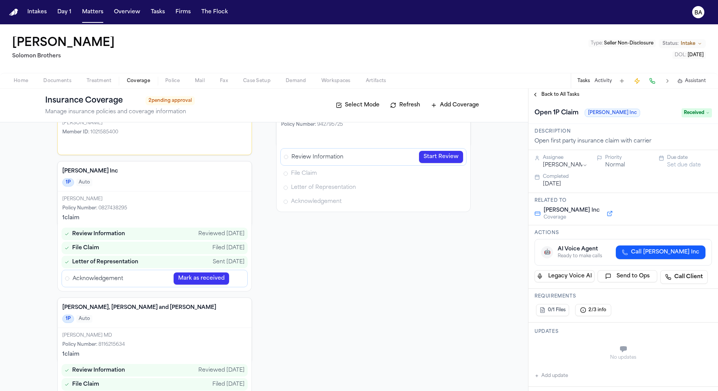
click at [379, 115] on span "Received" at bounding box center [696, 112] width 30 height 9
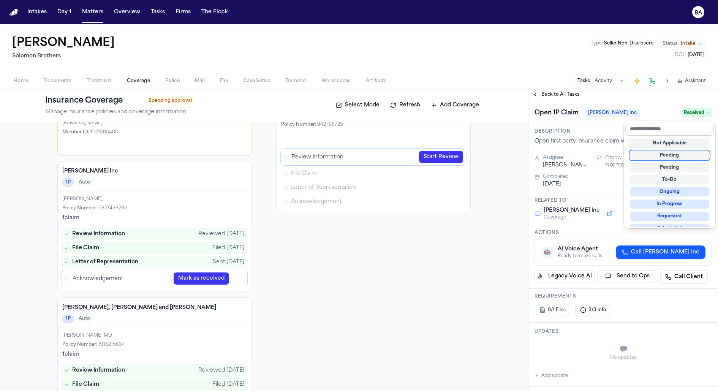
click at [379, 143] on div "Not Applicable" at bounding box center [669, 143] width 79 height 9
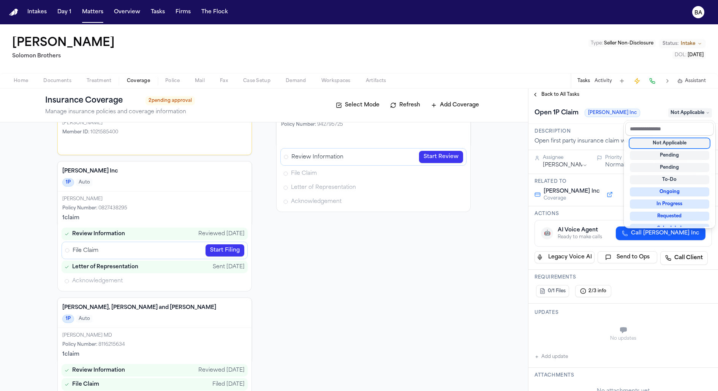
click at [379, 96] on div "**********" at bounding box center [623, 240] width 190 height 302
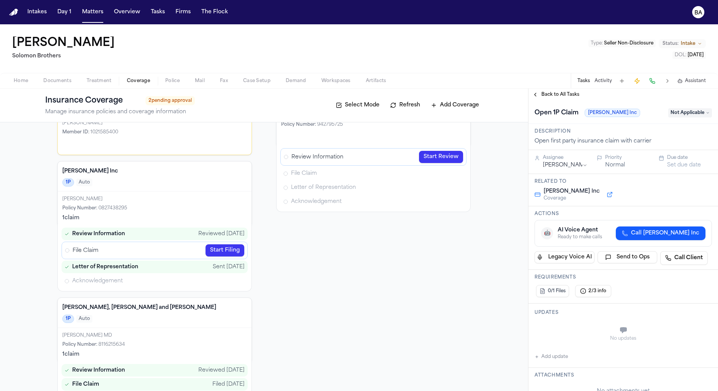
click at [379, 93] on span "Back to All Tasks" at bounding box center [560, 95] width 38 height 6
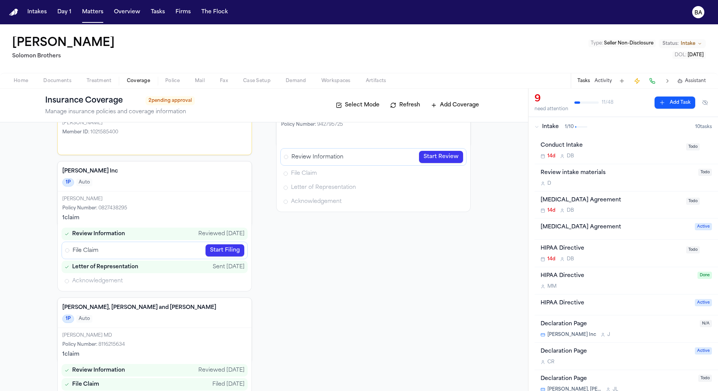
click at [379, 126] on span "1 / 10" at bounding box center [569, 127] width 9 height 6
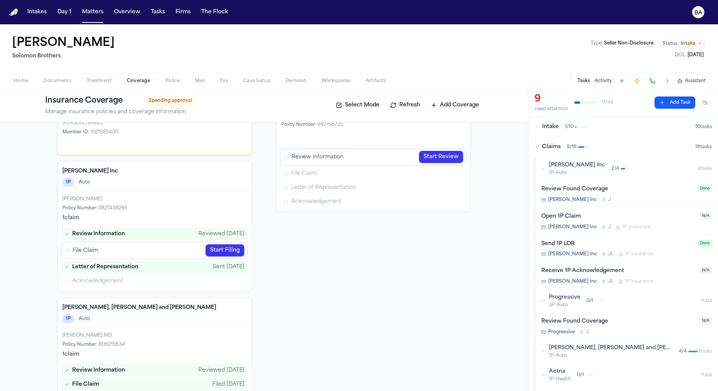
click at [379, 245] on div "Send 1P LOR" at bounding box center [617, 244] width 152 height 9
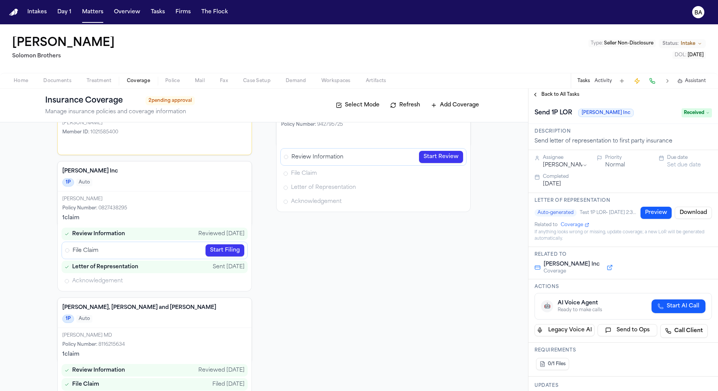
click at [379, 118] on div "Send 1P [PERSON_NAME] Inc Received" at bounding box center [622, 113] width 177 height 12
click at [379, 114] on span "Received" at bounding box center [696, 112] width 30 height 9
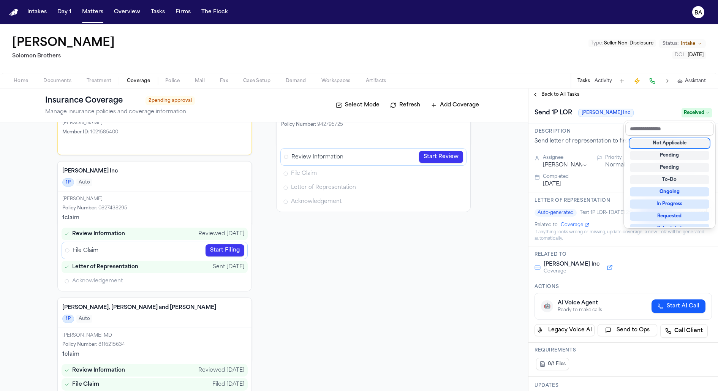
click at [379, 142] on div "Not Applicable" at bounding box center [669, 143] width 79 height 9
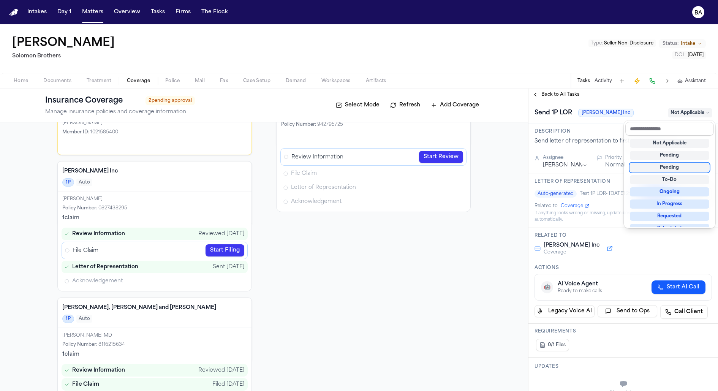
click at [379, 264] on div "Insurance Coverage 2 pending approval Manage insurance policies and coverage in…" at bounding box center [359, 240] width 718 height 302
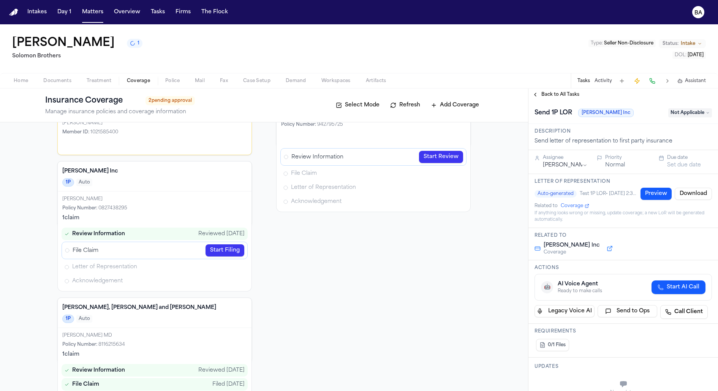
click at [211, 249] on link "Start Filing" at bounding box center [225, 250] width 39 height 12
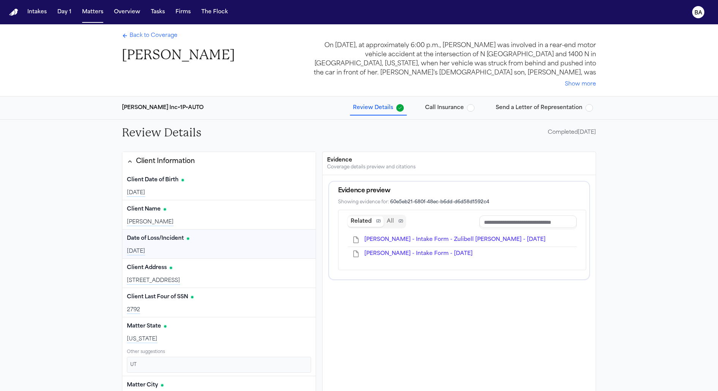
click at [379, 107] on span "Call Insurance" at bounding box center [444, 108] width 39 height 8
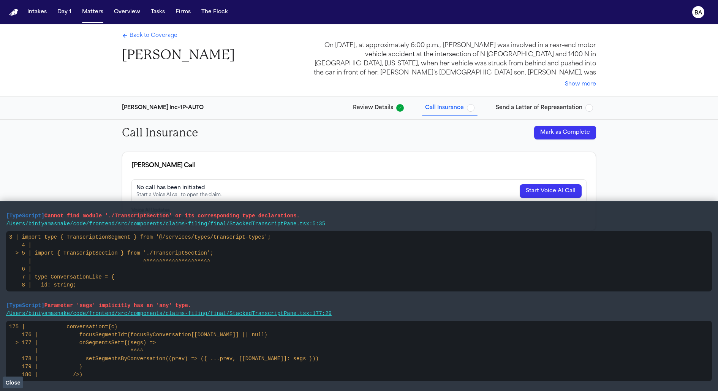
click at [379, 107] on span "Send a Letter of Representation" at bounding box center [539, 108] width 87 height 8
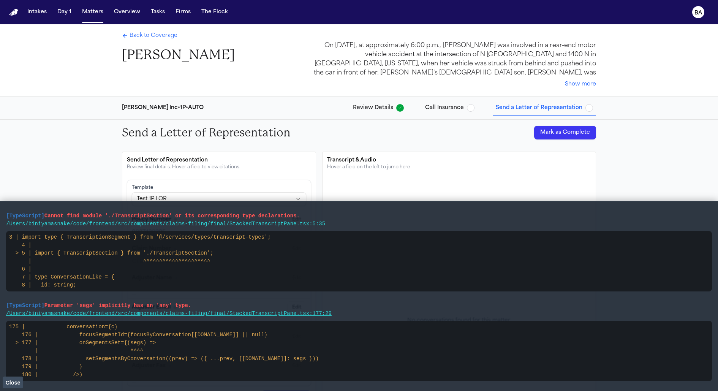
click at [369, 105] on span "Review Details" at bounding box center [373, 108] width 40 height 8
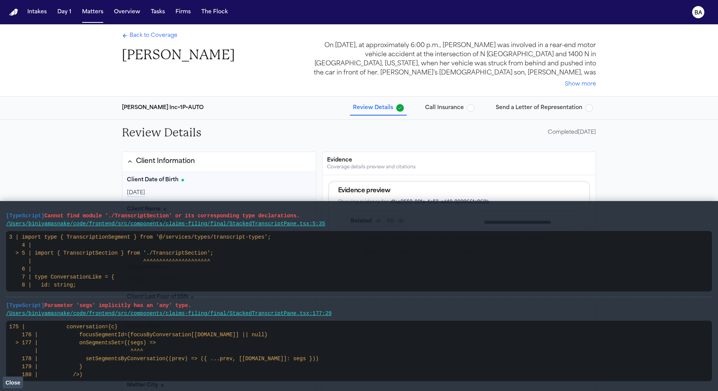
click at [14, 376] on code "175 | conversation={c} 176 | focusSegmentId={focusByConversation[[DOMAIN_NAME]]…" at bounding box center [164, 351] width 310 height 54
click at [14, 383] on span "Close" at bounding box center [12, 382] width 15 height 6
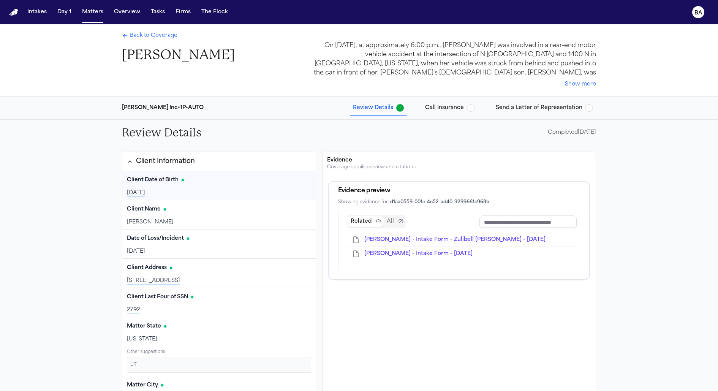
click at [183, 166] on button "Client Information" at bounding box center [218, 161] width 193 height 19
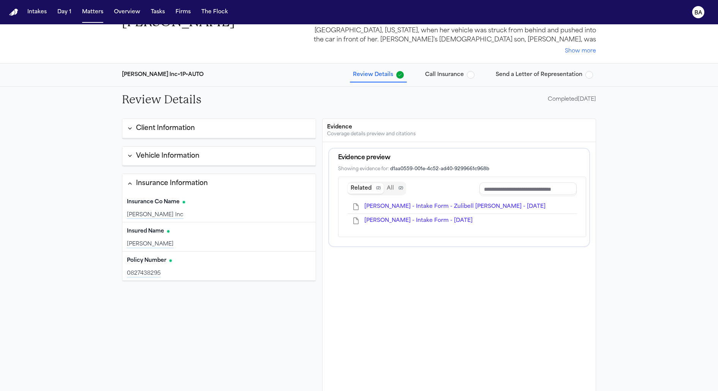
scroll to position [47, 0]
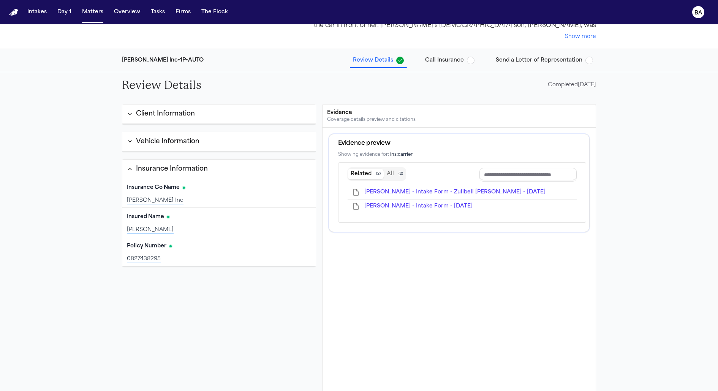
click at [155, 139] on div "Vehicle Information" at bounding box center [167, 142] width 63 height 10
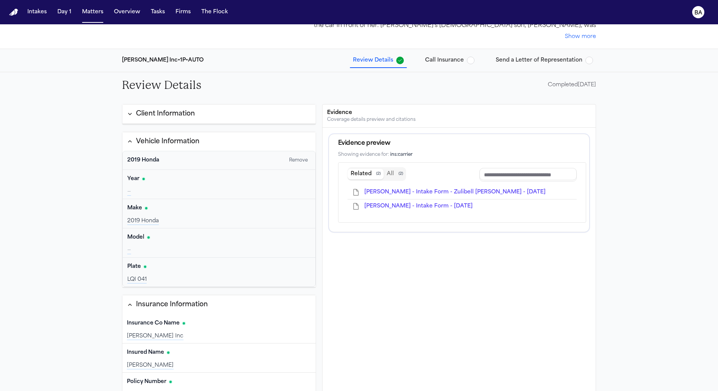
click at [155, 139] on div "Vehicle Information" at bounding box center [167, 142] width 63 height 10
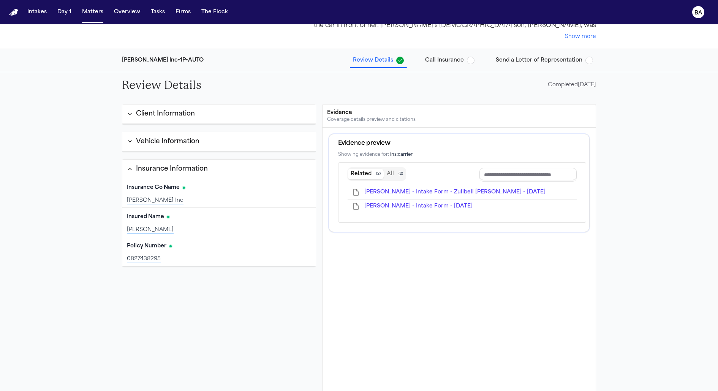
click at [153, 164] on div "Insurance Information" at bounding box center [172, 169] width 72 height 10
click at [184, 162] on button "Insurance Information" at bounding box center [218, 169] width 193 height 19
click at [186, 116] on div "Client Information" at bounding box center [165, 114] width 59 height 10
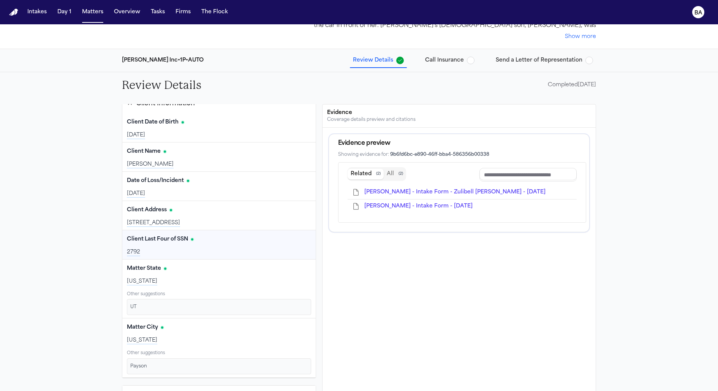
scroll to position [0, 0]
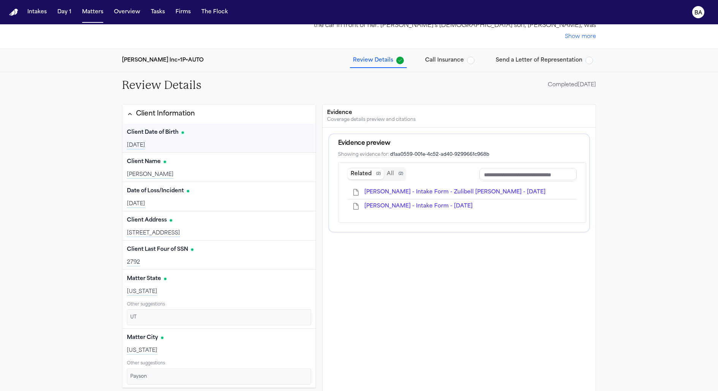
click at [187, 116] on div "Client Information" at bounding box center [165, 114] width 59 height 10
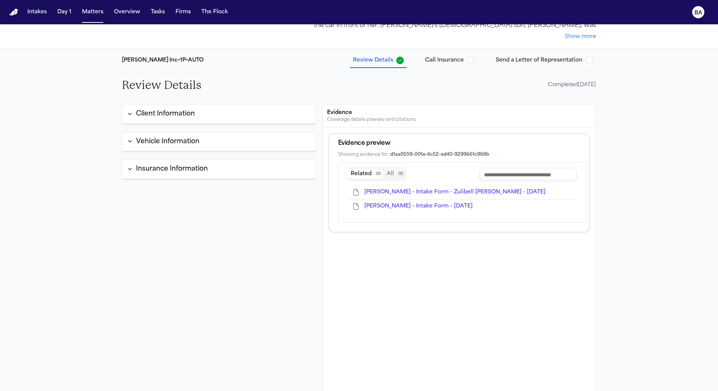
click at [184, 121] on button "Client Information" at bounding box center [218, 113] width 193 height 19
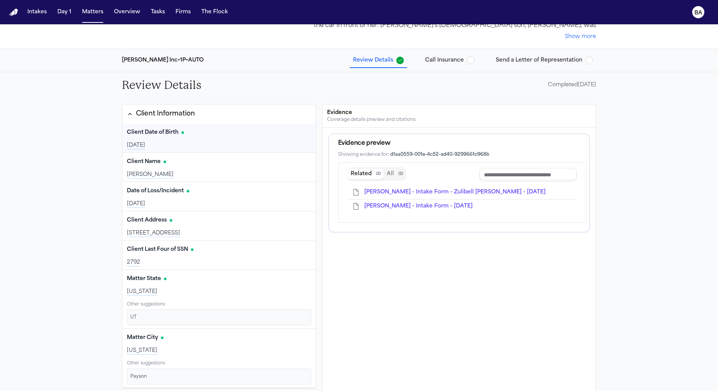
click at [172, 121] on button "Client Information" at bounding box center [218, 113] width 193 height 19
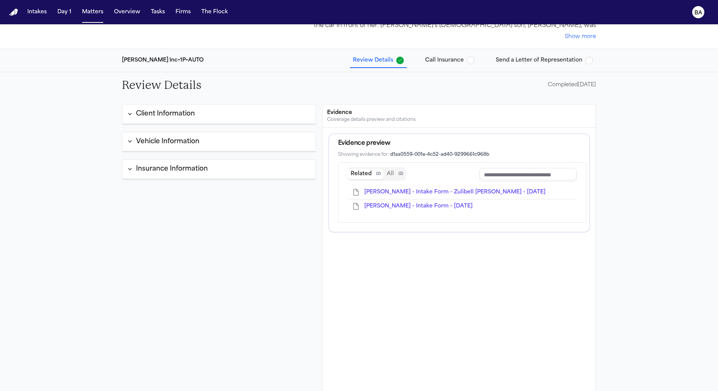
click at [166, 139] on div "Vehicle Information" at bounding box center [167, 142] width 63 height 10
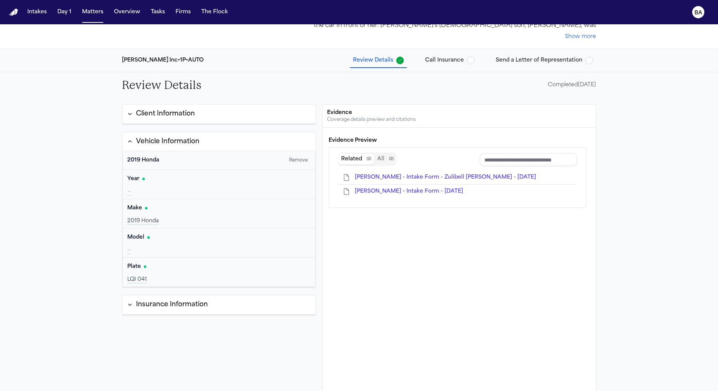
click at [183, 112] on div "Client Information" at bounding box center [165, 114] width 59 height 10
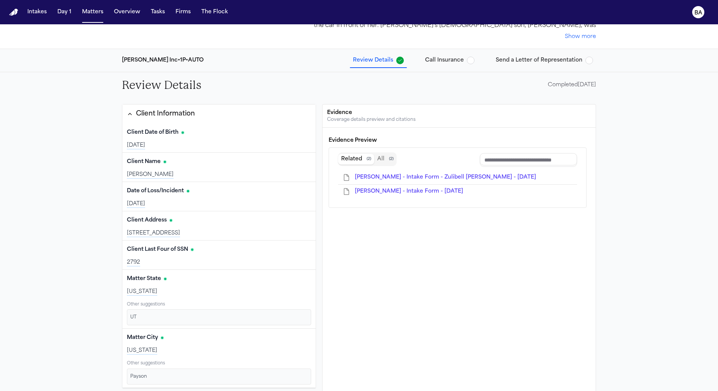
click at [183, 112] on div "Client Information" at bounding box center [165, 114] width 59 height 10
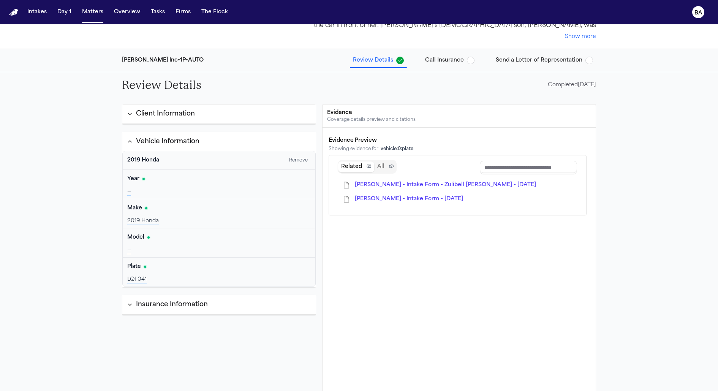
click at [156, 304] on div "Insurance Information" at bounding box center [172, 305] width 72 height 10
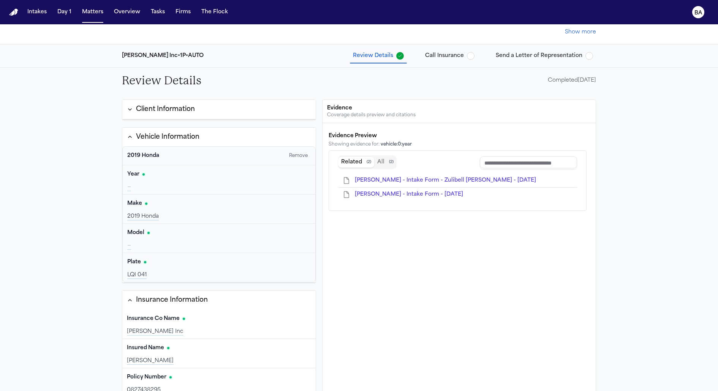
click at [379, 46] on div "[PERSON_NAME] Inc • 1P • AUTO Review Details Call Insurance Send a Letter of Re…" at bounding box center [359, 55] width 486 height 23
click at [379, 62] on div "[PERSON_NAME] Inc • 1P • AUTO Review Details Call Insurance Send a Letter of Re…" at bounding box center [359, 55] width 486 height 23
click at [379, 55] on span "Call Insurance" at bounding box center [449, 56] width 49 height 8
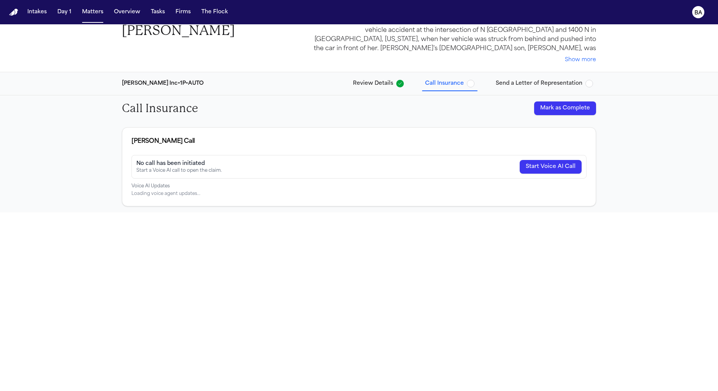
scroll to position [24, 0]
click at [379, 55] on div "On [DATE], at approximately 6:00 p.m., [PERSON_NAME] was involved in a rear-end…" at bounding box center [450, 40] width 292 height 47
click at [379, 81] on span "Send a Letter of Representation" at bounding box center [539, 84] width 87 height 8
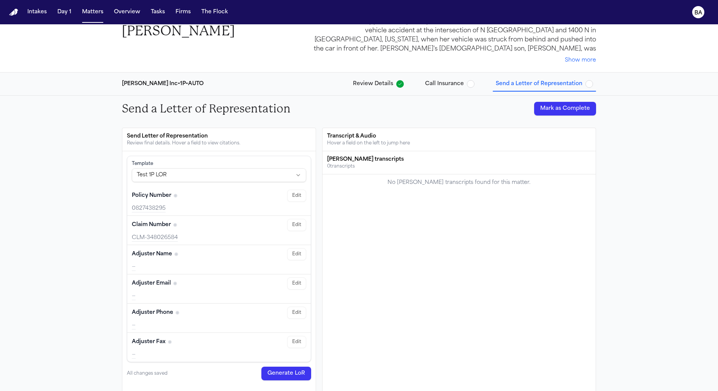
click at [379, 83] on span "Review Details" at bounding box center [373, 84] width 40 height 8
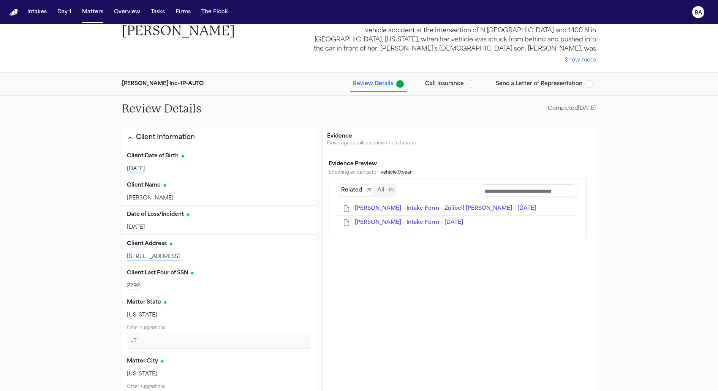
scroll to position [19, 0]
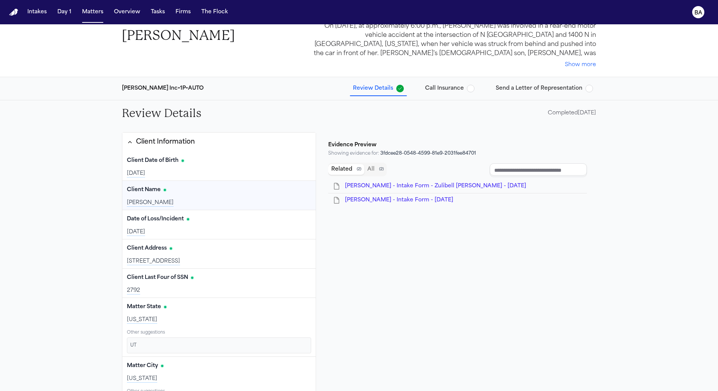
click at [374, 245] on div "Evidence Preview Showing evidence for: 3fdcee28-0548-4599-81e9-2031fee84701 Rel…" at bounding box center [459, 295] width 274 height 326
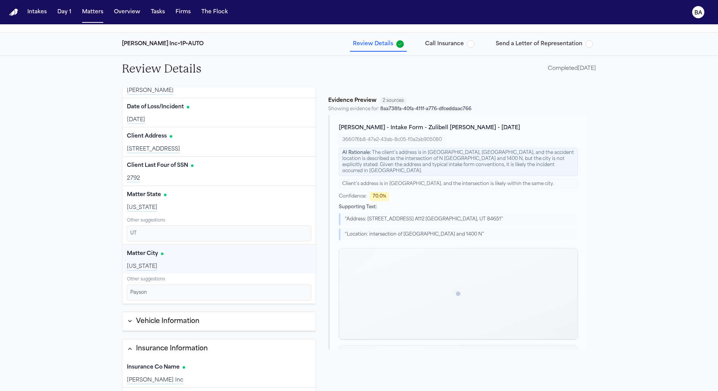
scroll to position [92, 0]
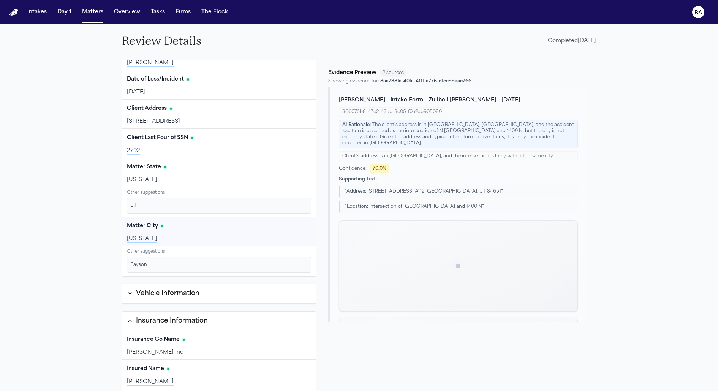
click at [195, 289] on div "Vehicle Information" at bounding box center [167, 294] width 63 height 10
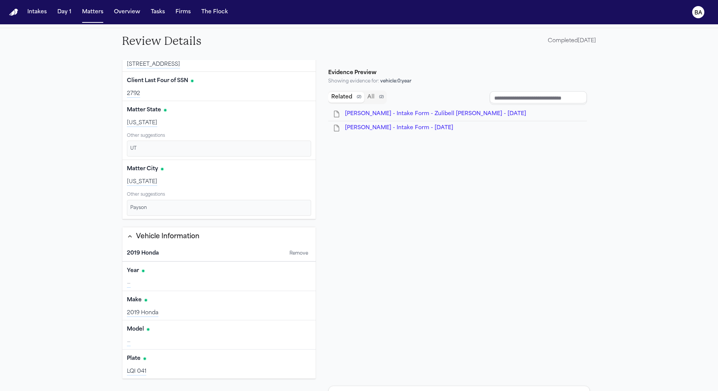
scroll to position [132, 0]
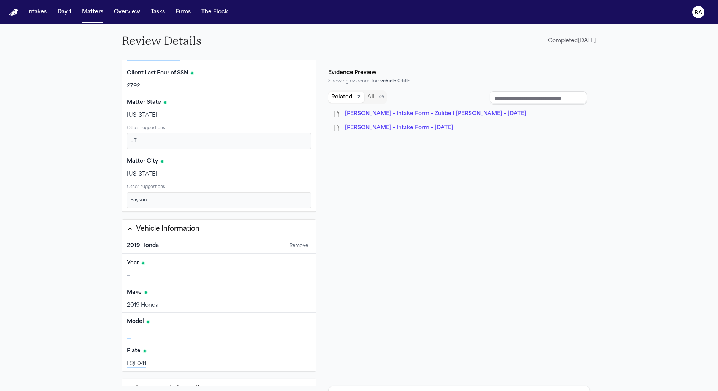
click at [190, 242] on button "2019 Honda" at bounding box center [205, 246] width 157 height 8
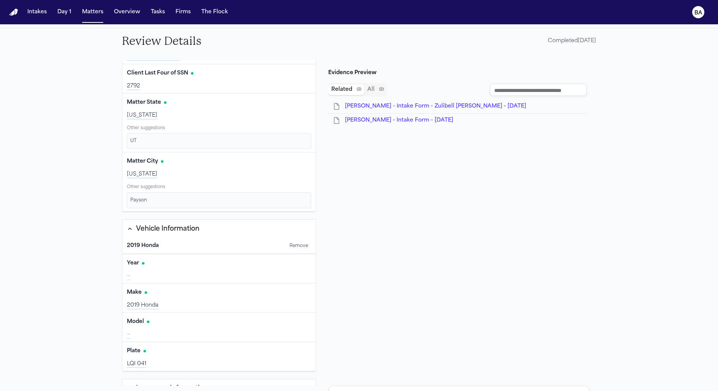
click at [178, 248] on div "2019 Honda Remove" at bounding box center [218, 246] width 193 height 16
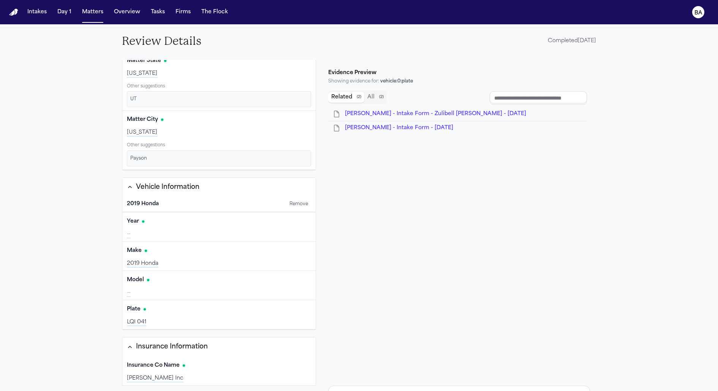
scroll to position [229, 0]
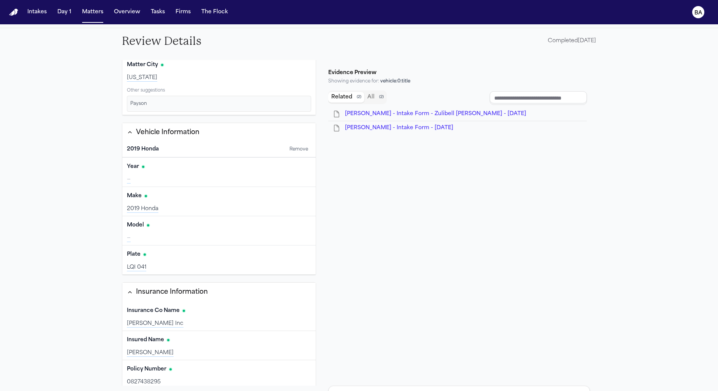
click at [153, 145] on button "2019 Honda" at bounding box center [205, 149] width 157 height 8
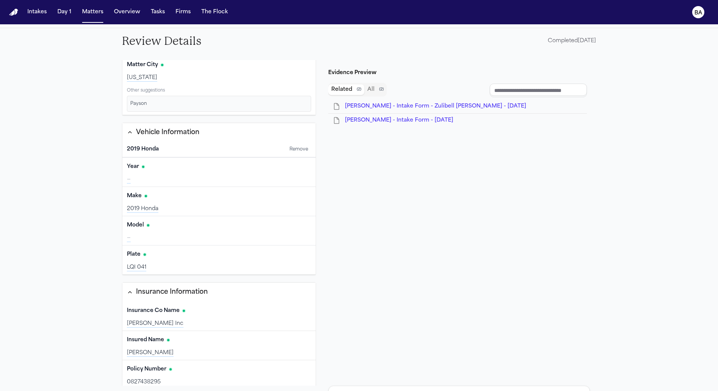
click at [292, 145] on button "Remove" at bounding box center [298, 149] width 25 height 9
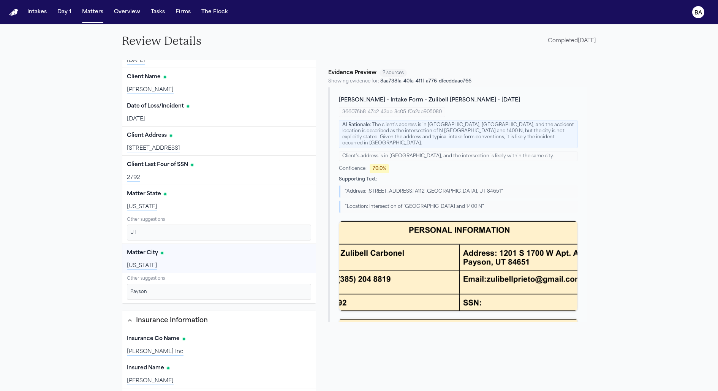
scroll to position [0, 0]
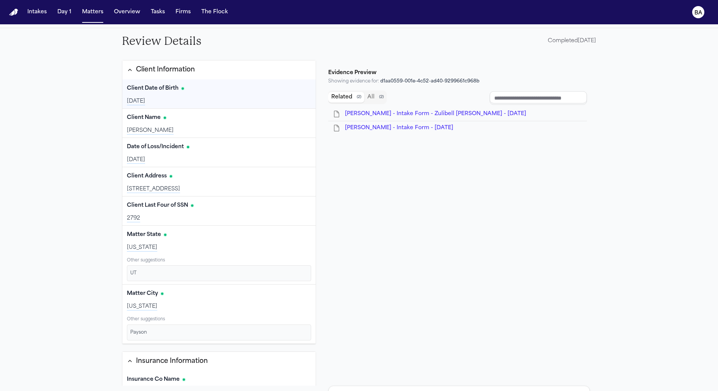
click at [173, 70] on div "Client Information" at bounding box center [165, 70] width 59 height 10
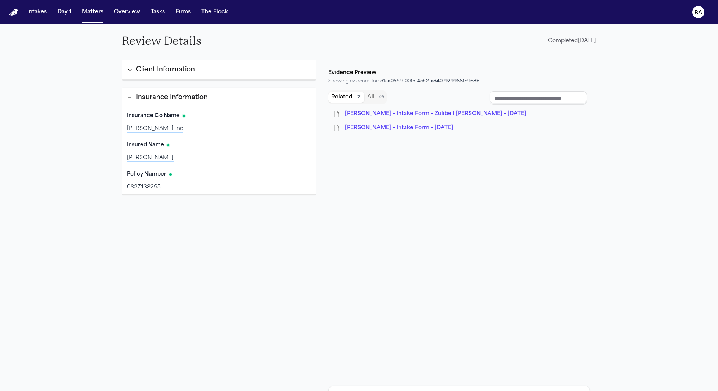
click at [169, 99] on div "Insurance Information" at bounding box center [172, 98] width 72 height 10
click at [169, 98] on div "Insurance Information" at bounding box center [172, 98] width 72 height 10
click at [179, 66] on div "Client Information" at bounding box center [165, 70] width 59 height 10
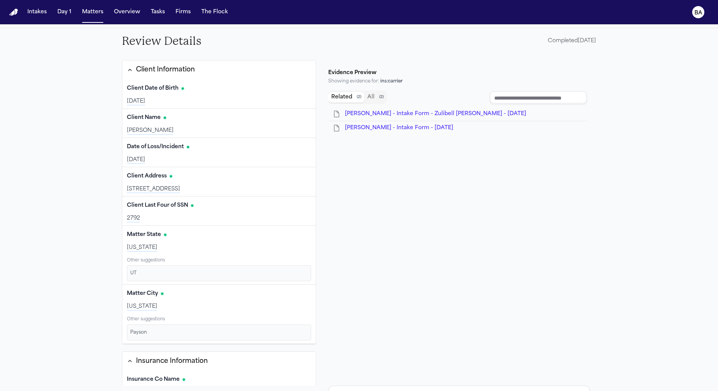
click at [179, 66] on div "Client Information" at bounding box center [165, 70] width 59 height 10
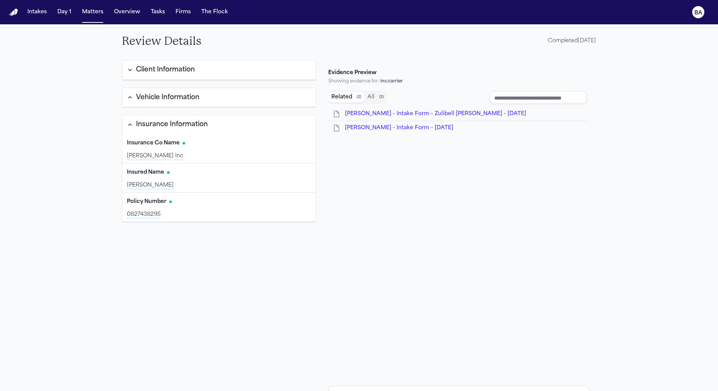
click at [177, 93] on div "Vehicle Information" at bounding box center [167, 98] width 63 height 10
click at [174, 124] on div "Insurance Information" at bounding box center [172, 125] width 72 height 10
click at [168, 66] on div "Client Information" at bounding box center [165, 70] width 59 height 10
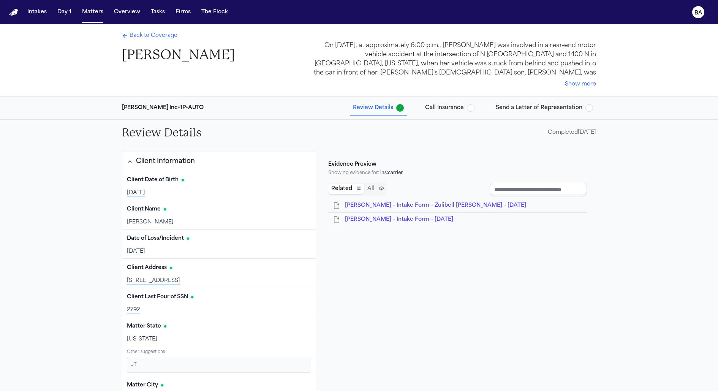
click at [168, 166] on button "Client Information" at bounding box center [218, 161] width 193 height 19
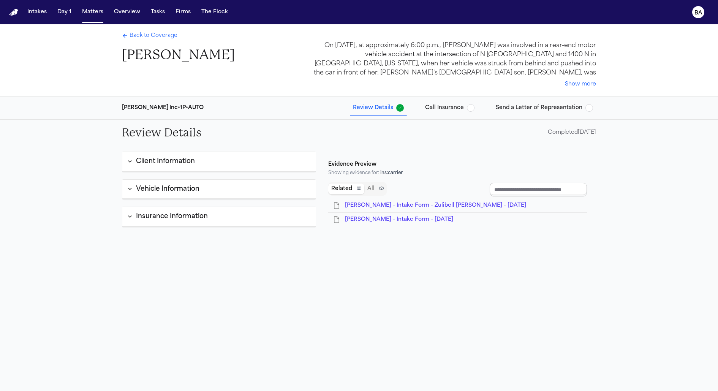
click at [379, 193] on input "Document browser" at bounding box center [538, 190] width 97 height 14
type input "*"
click at [379, 260] on div "Evidence Preview Showing evidence for: ins:carrier Related ( 2 ) All ( 2 ) [PER…" at bounding box center [459, 315] width 274 height 326
click at [279, 165] on button "Client Information" at bounding box center [218, 161] width 193 height 19
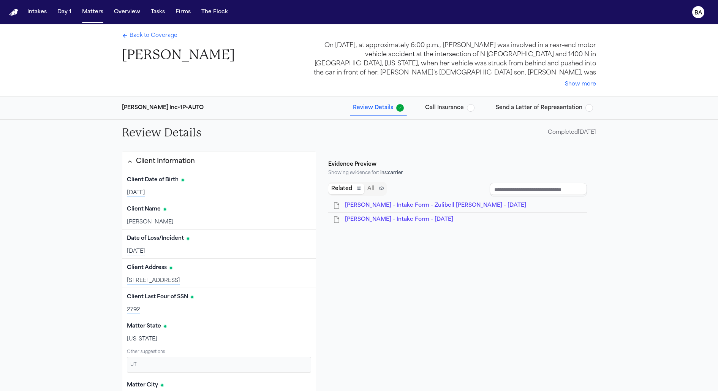
click at [355, 166] on div "Evidence Preview" at bounding box center [352, 165] width 48 height 8
copy div "Evidence Preview"
click at [379, 171] on div "Evidence Preview Showing evidence for: ins:carrier" at bounding box center [459, 170] width 262 height 24
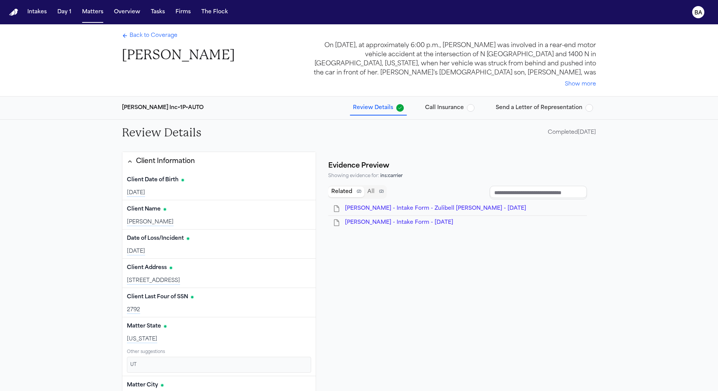
click at [379, 103] on button "Call Insurance" at bounding box center [449, 108] width 55 height 14
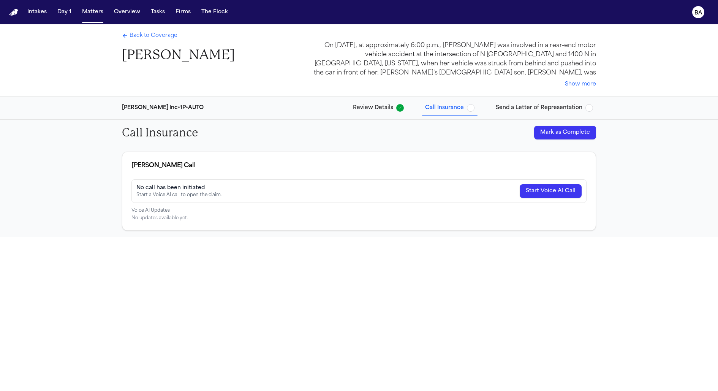
click at [379, 106] on span "Send a Letter of Representation" at bounding box center [539, 108] width 87 height 8
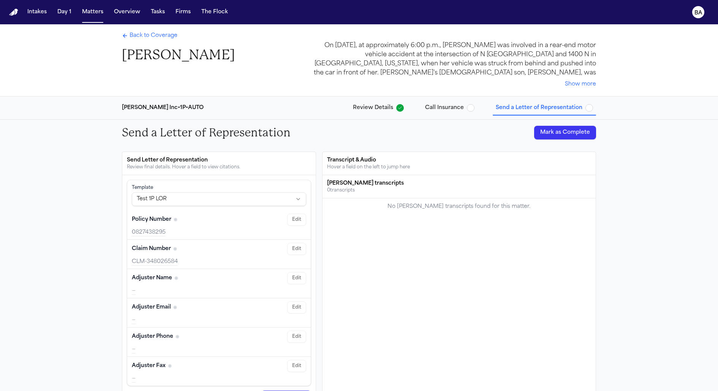
scroll to position [262, 0]
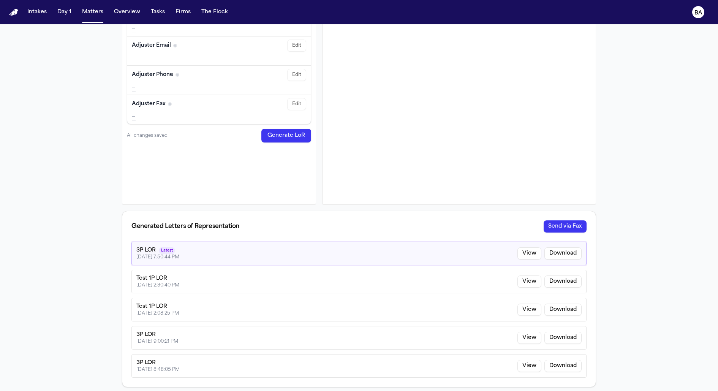
click at [346, 230] on div "Generated Letters of Representation Send via Fax" at bounding box center [358, 226] width 455 height 12
click at [327, 227] on div "Generated Letters of Representation Send via Fax" at bounding box center [358, 226] width 455 height 12
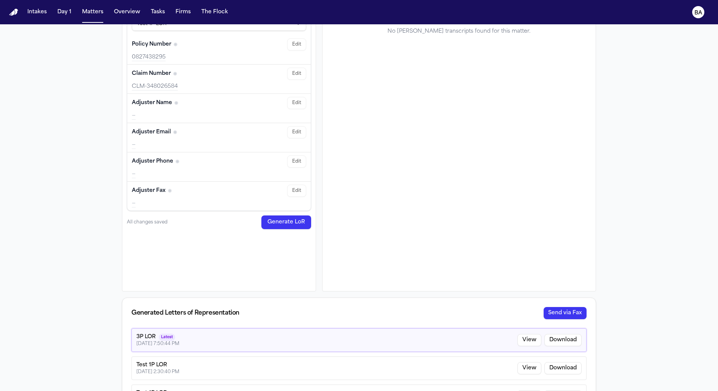
scroll to position [0, 0]
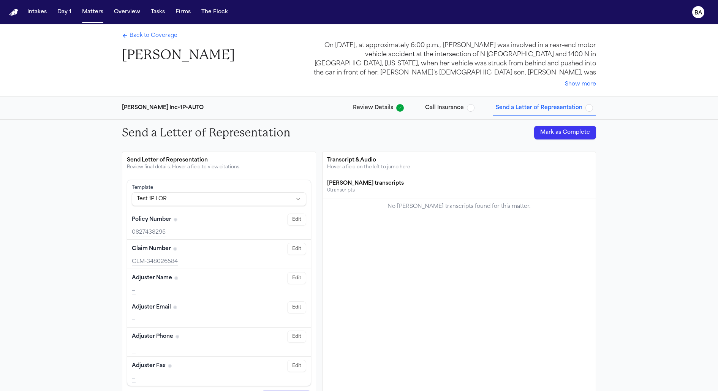
click at [161, 33] on span "Back to Coverage" at bounding box center [154, 36] width 48 height 8
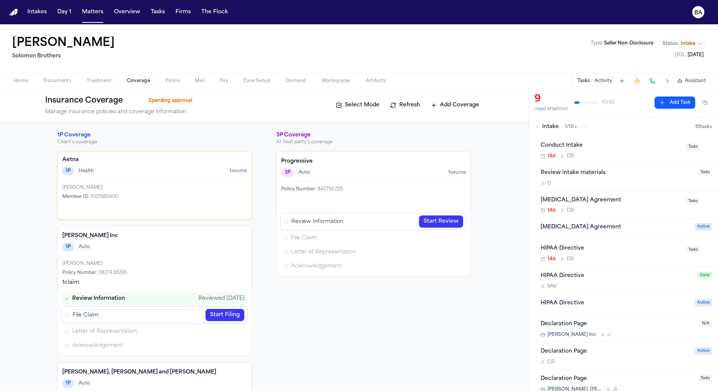
click at [379, 79] on button at bounding box center [667, 81] width 11 height 11
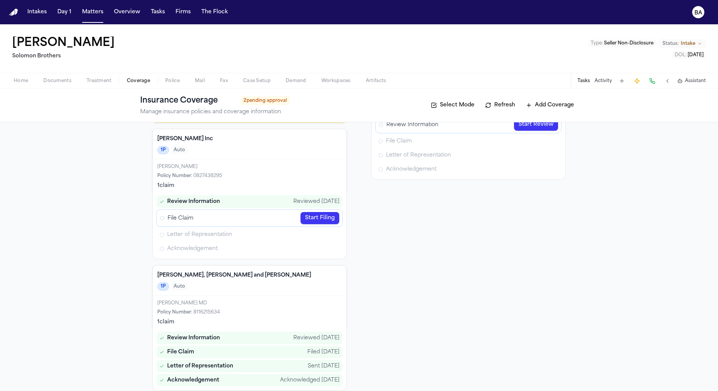
scroll to position [103, 0]
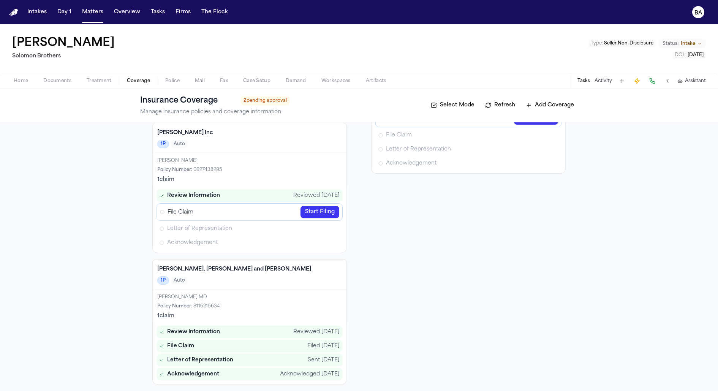
click at [317, 209] on link "Start Filing" at bounding box center [319, 212] width 39 height 12
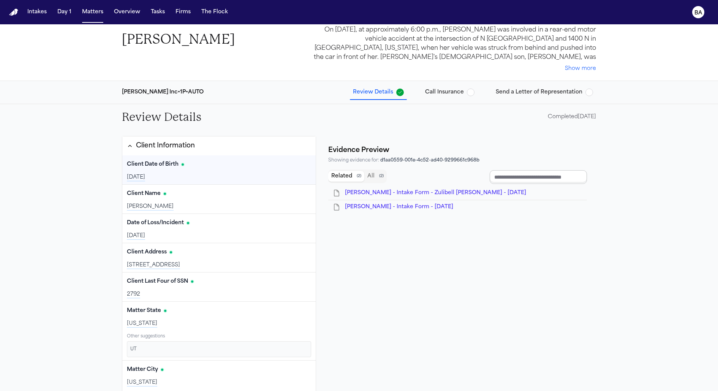
click at [379, 177] on input "Document browser" at bounding box center [538, 177] width 97 height 14
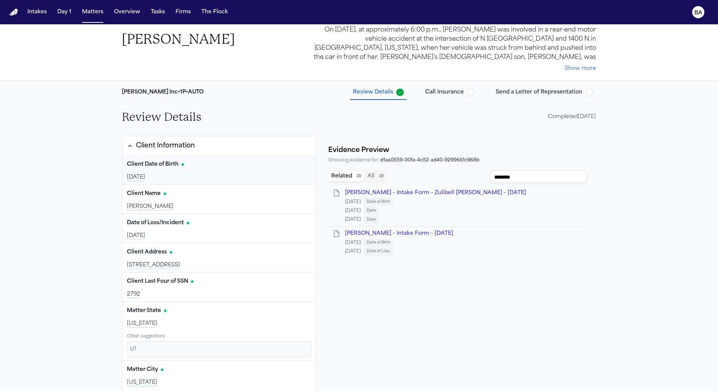
type input "*******"
click at [379, 194] on span "[PERSON_NAME] - Intake Form - Zulibell [PERSON_NAME] - [DATE]" at bounding box center [435, 193] width 181 height 6
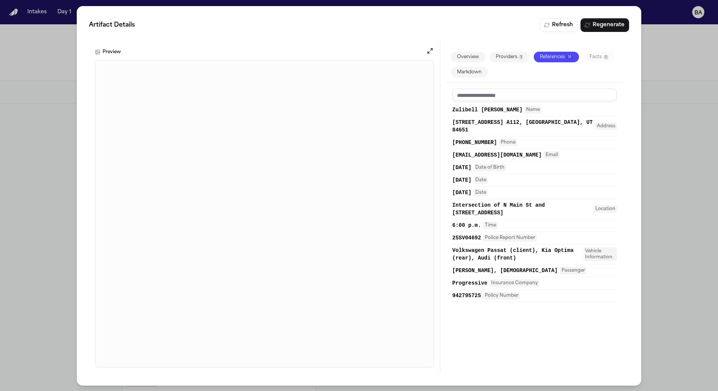
click at [379, 161] on div "Artifact Details Refresh Regenerate Preview Overview Providers 1 References 14 …" at bounding box center [359, 196] width 718 height 392
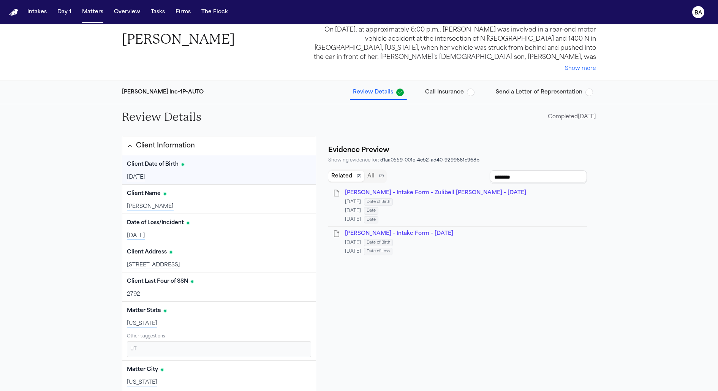
click at [302, 167] on button "Edit" at bounding box center [301, 164] width 19 height 12
click at [136, 178] on input "**********" at bounding box center [181, 176] width 108 height 14
click at [150, 174] on input "**********" at bounding box center [181, 176] width 108 height 14
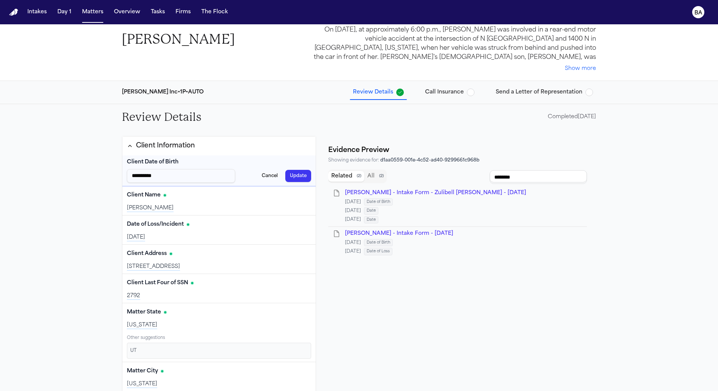
click at [171, 178] on input "**********" at bounding box center [181, 176] width 108 height 14
type input "**********"
click at [292, 175] on button "Update" at bounding box center [298, 176] width 26 height 12
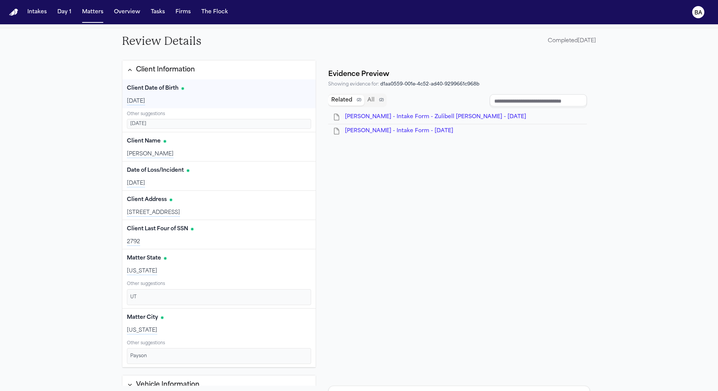
click at [179, 68] on div "Client Information" at bounding box center [165, 70] width 59 height 10
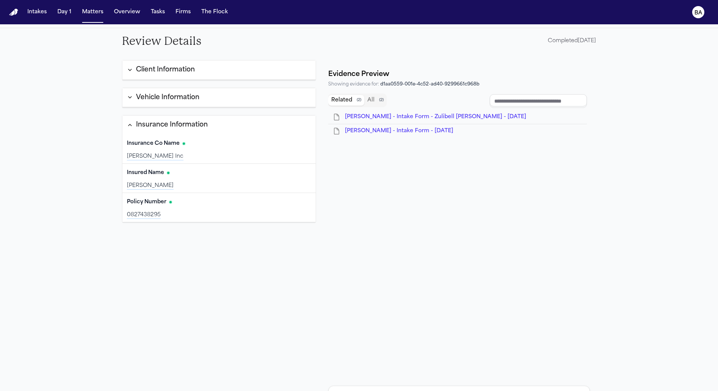
click at [174, 98] on div "Vehicle Information" at bounding box center [167, 98] width 63 height 10
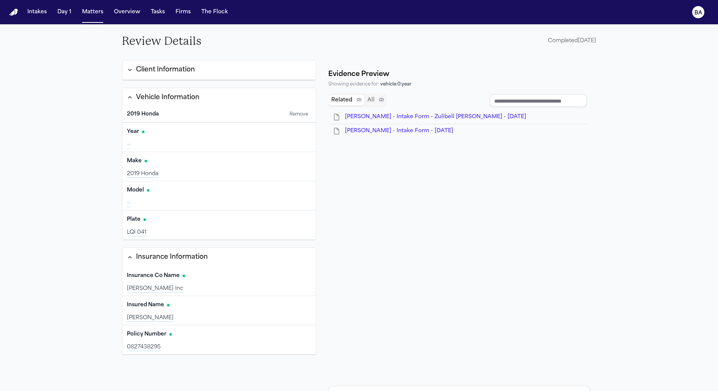
click at [379, 96] on input "Document browser" at bounding box center [538, 101] width 97 height 14
type input "****"
type input "*****"
click at [379, 126] on div "Volkswagen Passat (client), Kia Optima (rear), Audi (front)" at bounding box center [409, 126] width 129 height 6
click at [379, 119] on span "[PERSON_NAME] - Intake Form - Zulibell [PERSON_NAME] - [DATE]" at bounding box center [435, 117] width 181 height 6
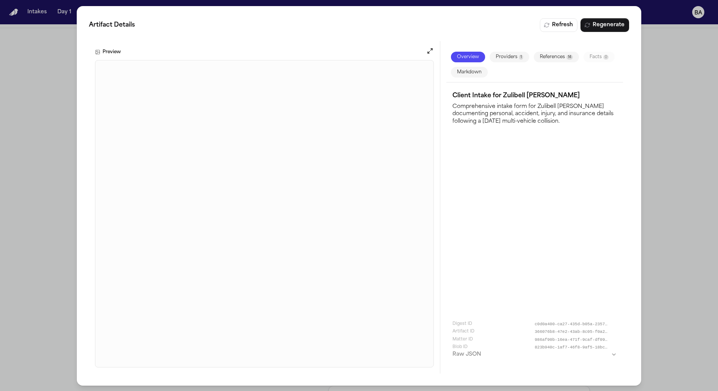
click at [379, 60] on button "References 14" at bounding box center [555, 57] width 45 height 11
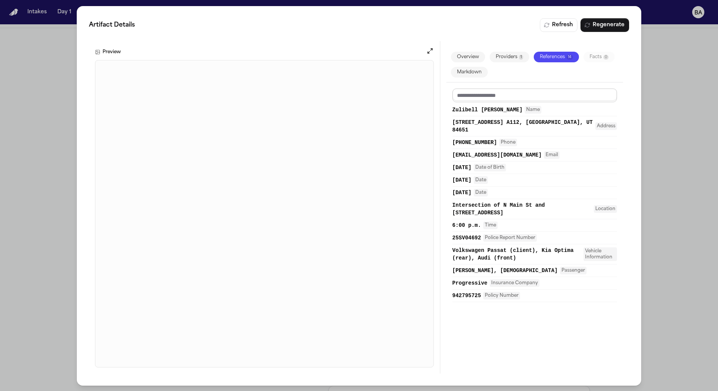
click at [379, 94] on input at bounding box center [534, 96] width 165 height 14
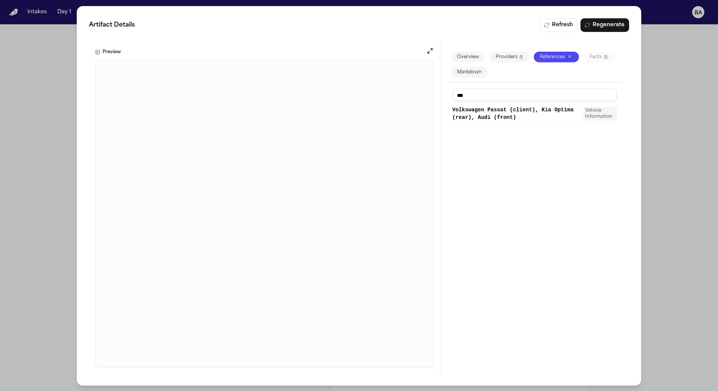
type input "***"
click at [379, 119] on span "Volkswagen Passat (client), Kia Optima (rear), Audi (front)" at bounding box center [516, 113] width 129 height 15
click at [41, 231] on div "Artifact Details Refresh Regenerate Preview Overview Providers 1 References 14 …" at bounding box center [359, 196] width 718 height 392
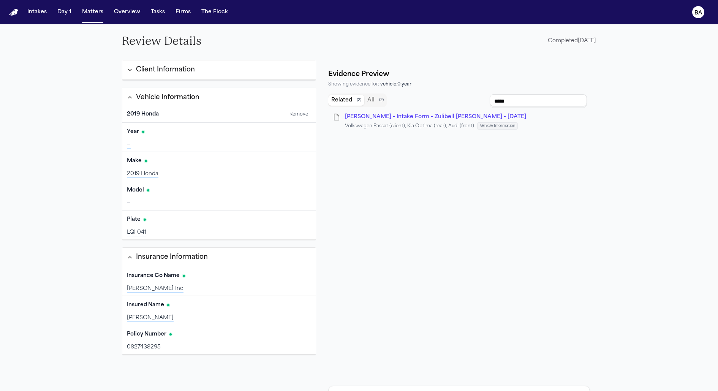
click at [297, 130] on button "Edit" at bounding box center [301, 132] width 19 height 12
click at [272, 143] on button "Cancel" at bounding box center [269, 143] width 25 height 12
click at [299, 164] on button "Edit" at bounding box center [301, 161] width 19 height 12
type input "**********"
click at [297, 170] on button "Update" at bounding box center [298, 172] width 26 height 12
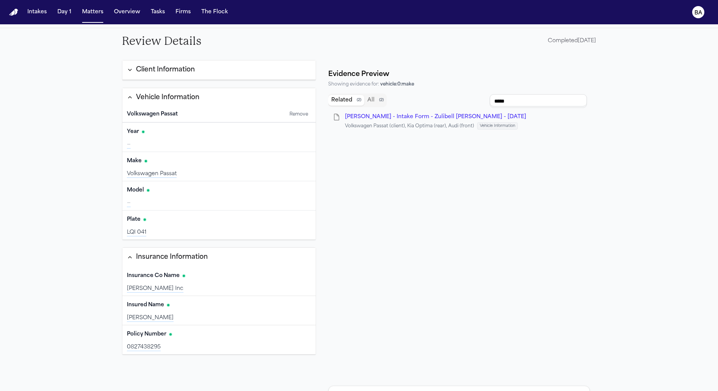
click at [379, 114] on span "[PERSON_NAME] - Intake Form - Zulibell [PERSON_NAME] - [DATE]" at bounding box center [435, 117] width 181 height 6
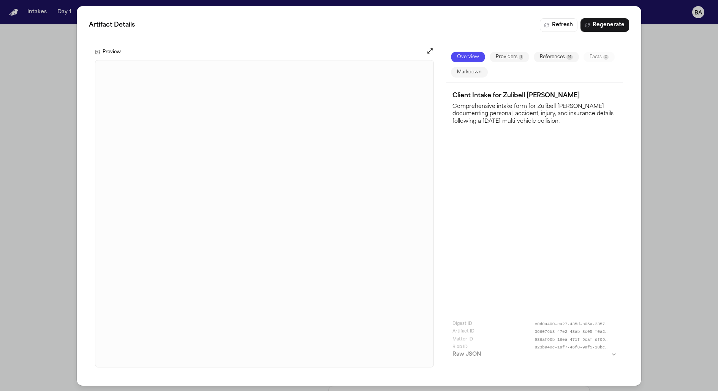
click at [58, 246] on div "Artifact Details Refresh Regenerate Preview Overview Providers 1 References 14 …" at bounding box center [359, 196] width 718 height 392
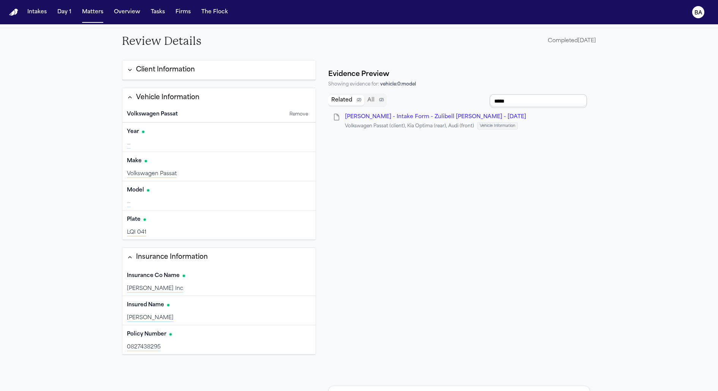
click at [379, 100] on input "*****" at bounding box center [538, 101] width 97 height 14
type input "*****"
type input "****"
click at [379, 100] on input "Document browser" at bounding box center [538, 101] width 97 height 14
type input "*****"
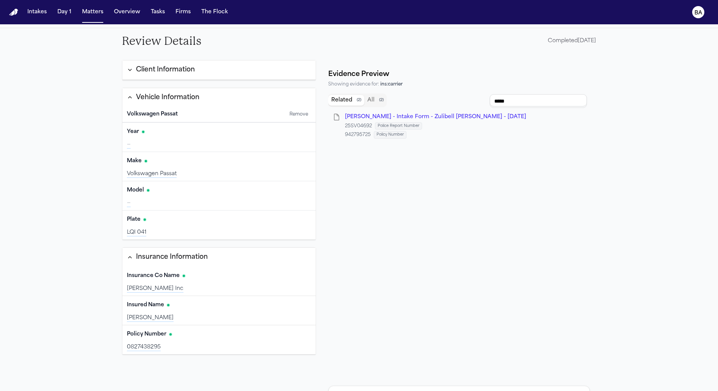
click at [363, 133] on div "942795725" at bounding box center [358, 135] width 26 height 6
click at [379, 115] on span "[PERSON_NAME] - Intake Form - Zulibell [PERSON_NAME] - [DATE]" at bounding box center [435, 117] width 181 height 6
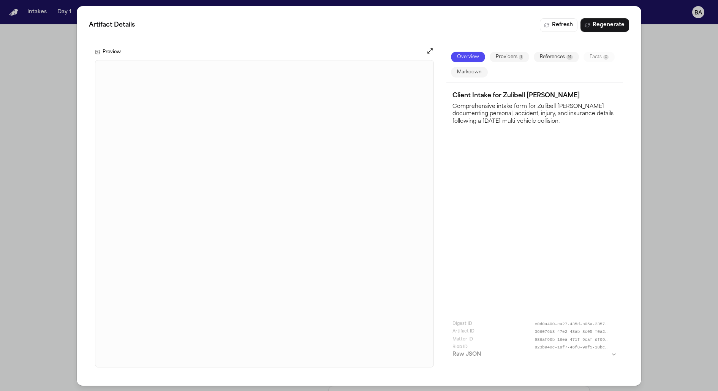
click at [45, 211] on div "Artifact Details Refresh Regenerate Preview Overview Providers 1 References 14 …" at bounding box center [359, 196] width 718 height 392
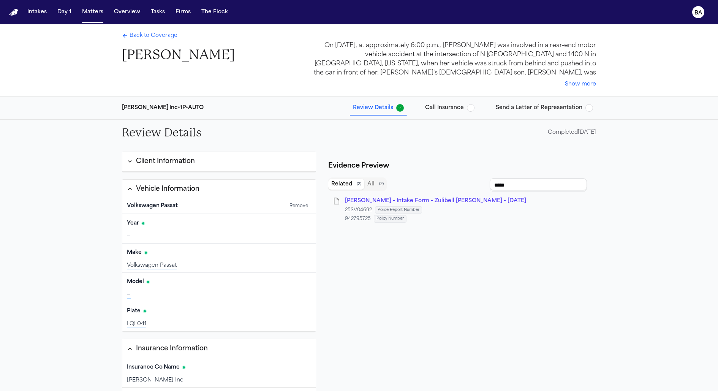
click at [379, 101] on button "Call Insurance" at bounding box center [449, 108] width 55 height 14
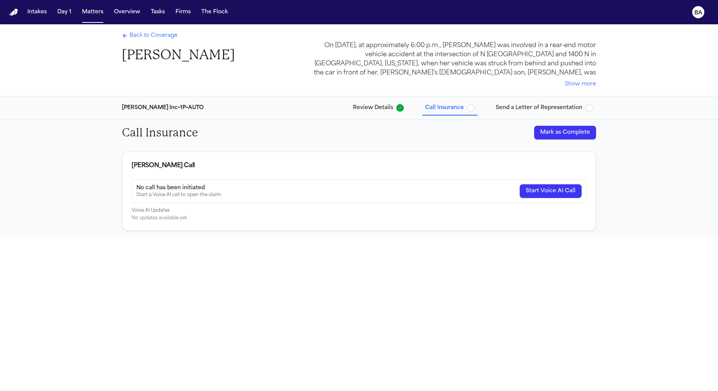
click at [379, 191] on button "Start Voice AI Call" at bounding box center [551, 191] width 62 height 14
click at [379, 130] on button "Mark as Complete" at bounding box center [565, 133] width 62 height 14
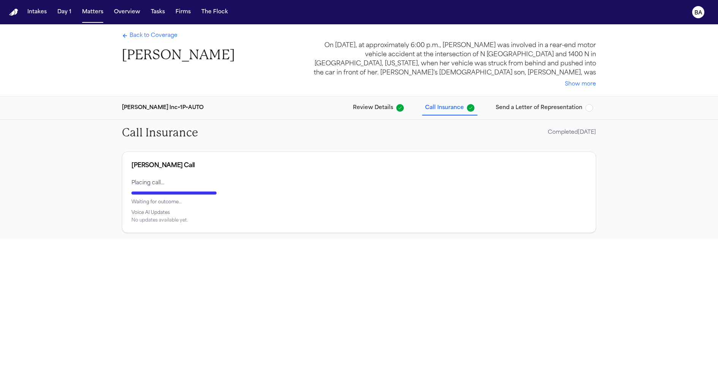
click at [379, 110] on span "Send a Letter of Representation" at bounding box center [539, 108] width 87 height 8
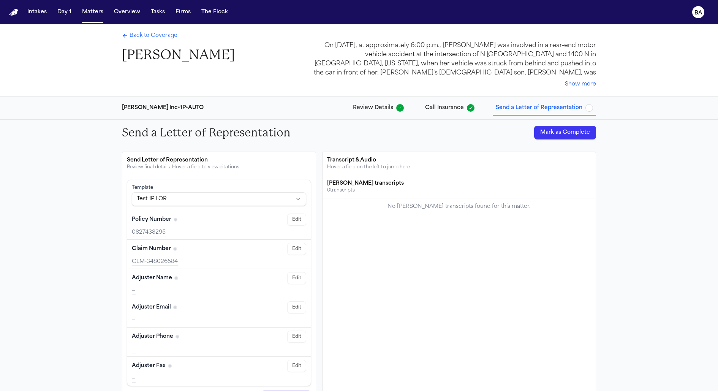
click at [379, 85] on button "Show more" at bounding box center [580, 85] width 31 height 8
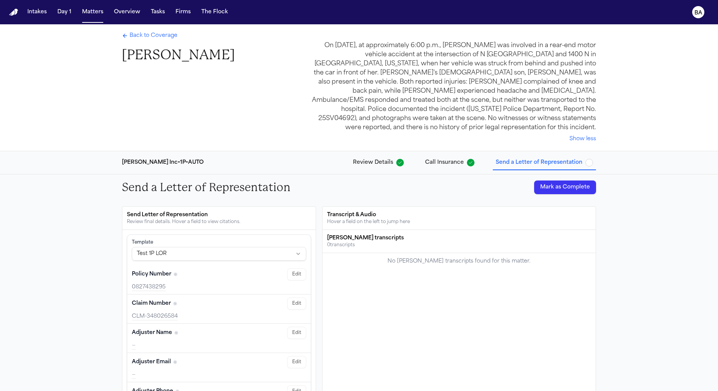
click at [379, 135] on button "Show less" at bounding box center [582, 139] width 27 height 8
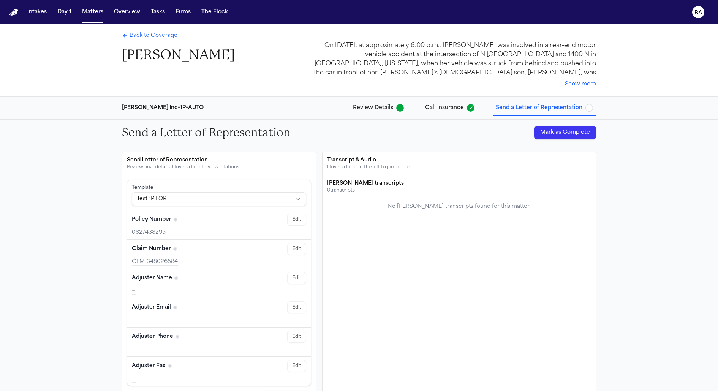
click at [153, 32] on span "Back to Coverage" at bounding box center [154, 36] width 48 height 8
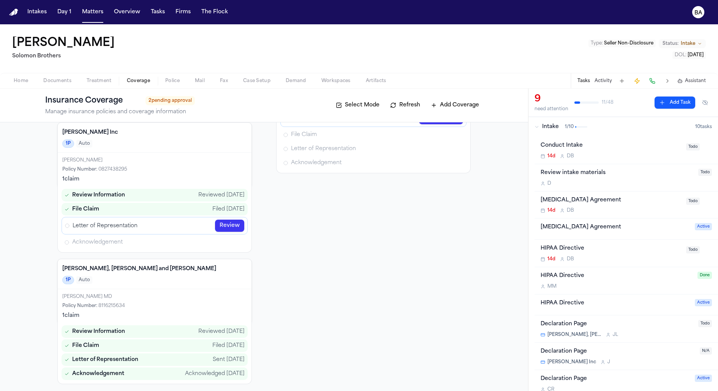
scroll to position [103, 0]
